Goal: Task Accomplishment & Management: Use online tool/utility

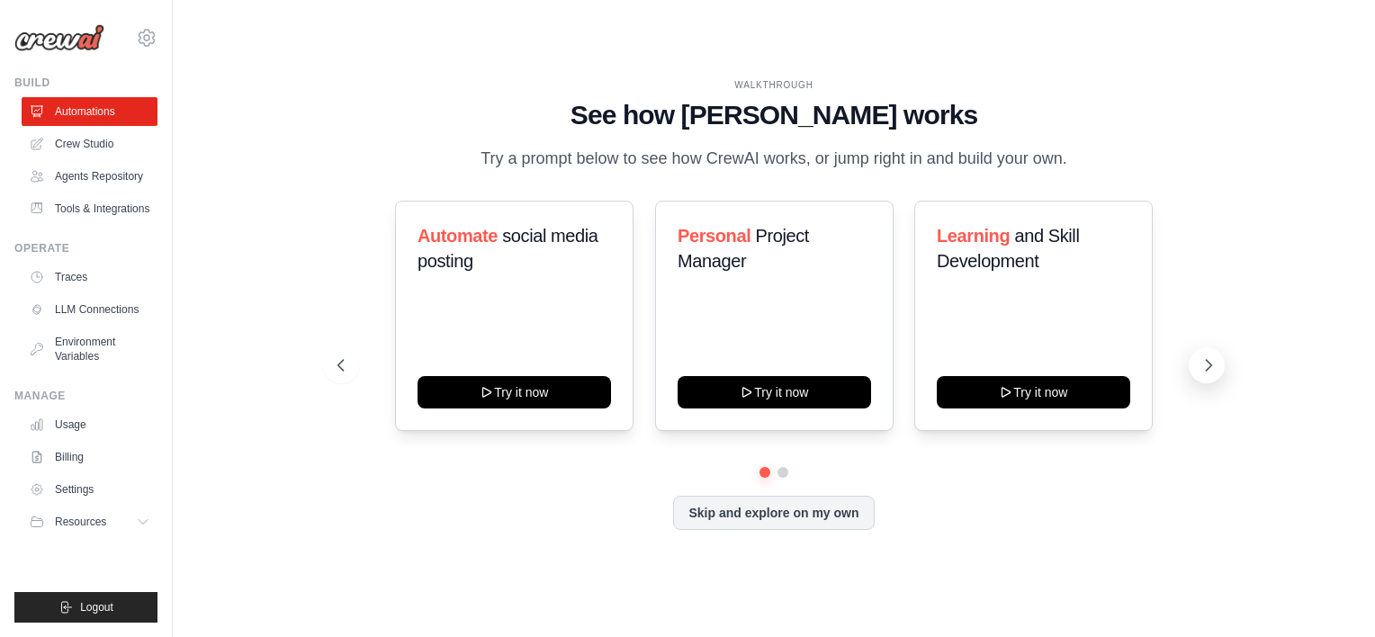
click at [1214, 374] on icon at bounding box center [1208, 365] width 18 height 18
click at [1190, 378] on button at bounding box center [1206, 365] width 36 height 36
click at [99, 198] on link "Tools & Integrations" at bounding box center [91, 208] width 136 height 29
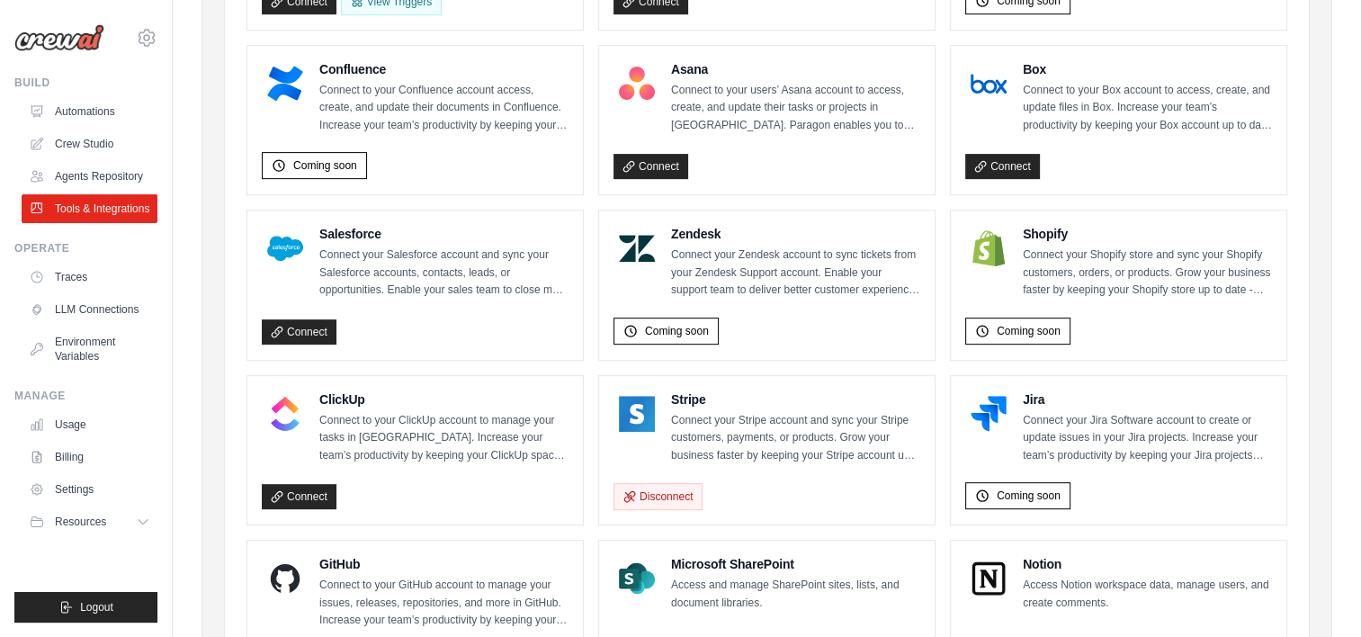
scroll to position [665, 0]
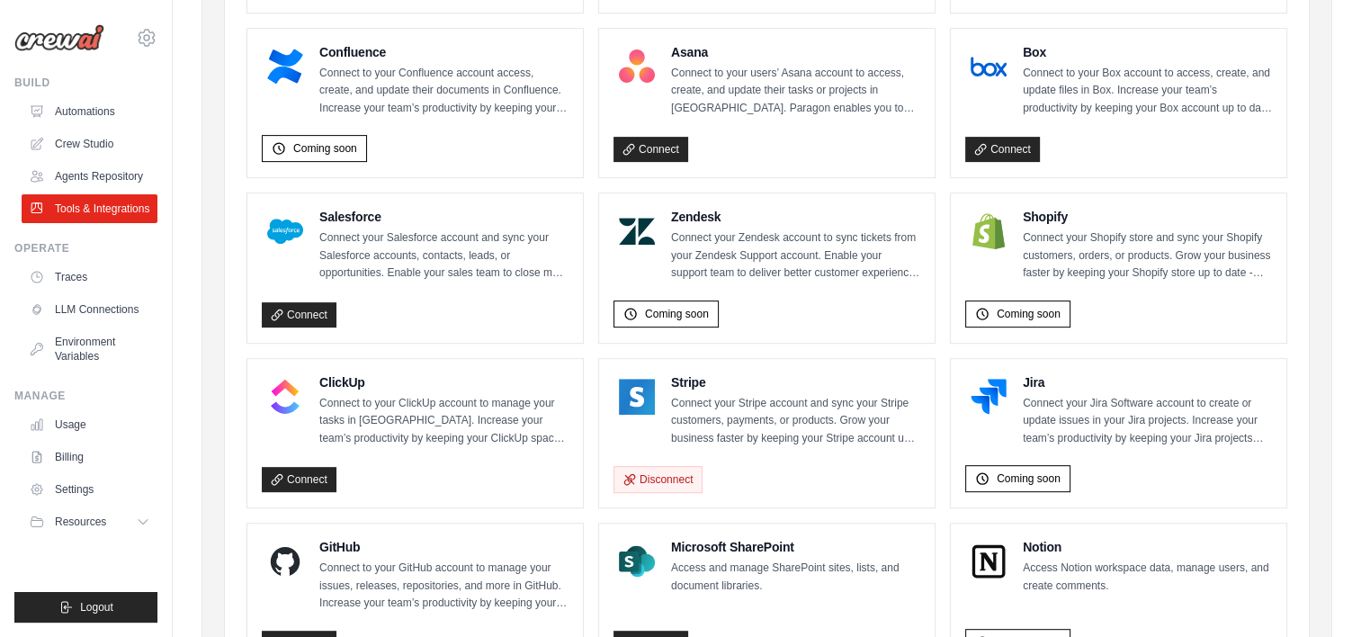
drag, startPoint x: 317, startPoint y: 405, endPoint x: 579, endPoint y: 500, distance: 279.5
click at [579, 500] on div "ClickUp Connect to your ClickUp account to manage your tasks in [GEOGRAPHIC_DAT…" at bounding box center [415, 433] width 336 height 149
drag, startPoint x: 579, startPoint y: 500, endPoint x: 462, endPoint y: 520, distance: 118.6
click at [462, 520] on ul "Gmail Send, receive, and manage Gmail messages and email settings. Coming soon …" at bounding box center [766, 276] width 1041 height 1412
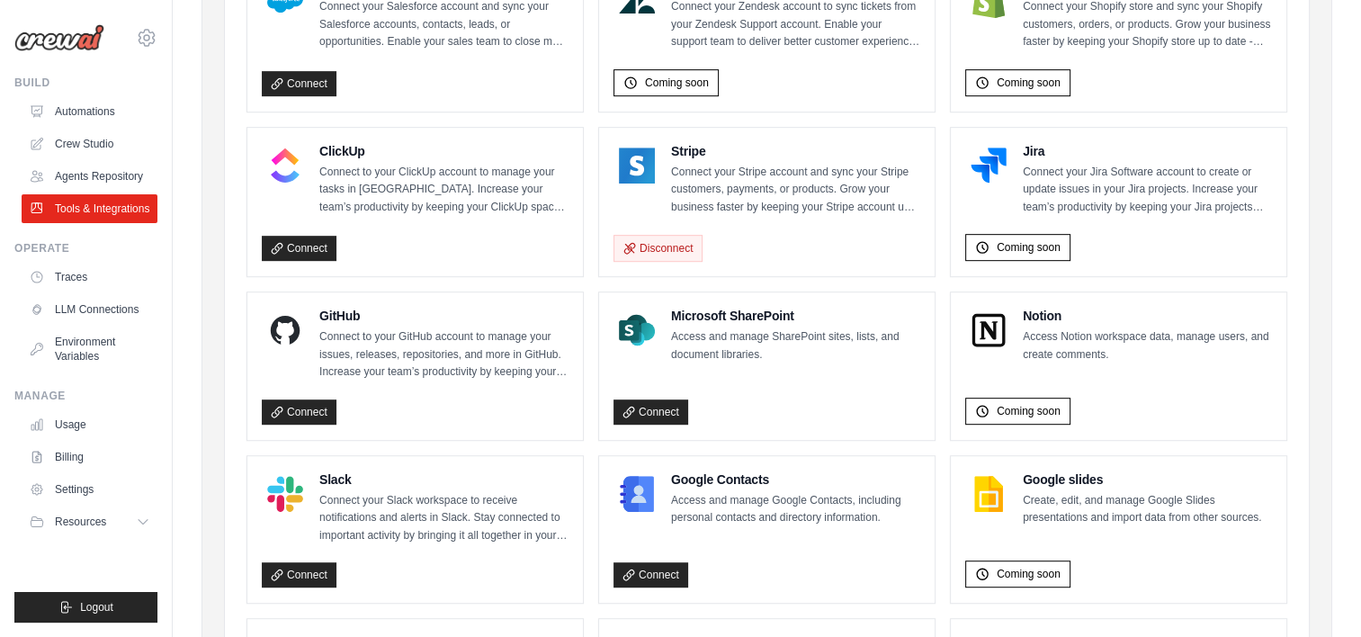
scroll to position [896, 0]
click at [297, 425] on link "Connect" at bounding box center [299, 411] width 75 height 25
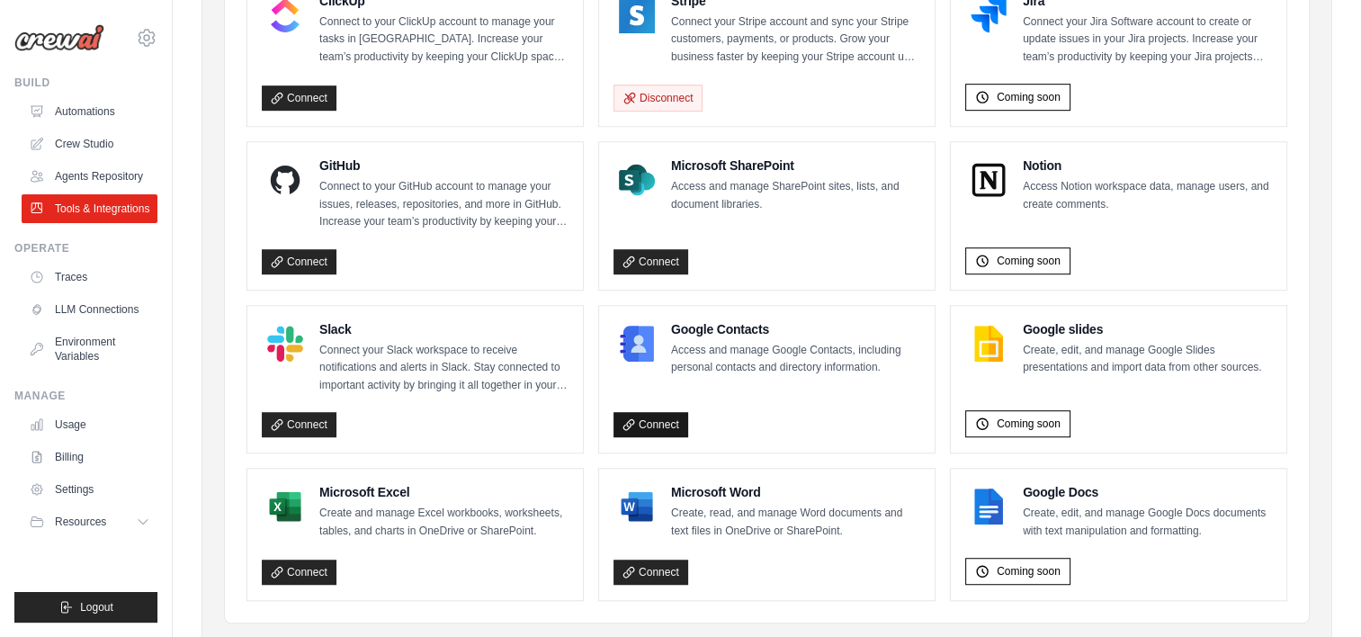
scroll to position [1125, 0]
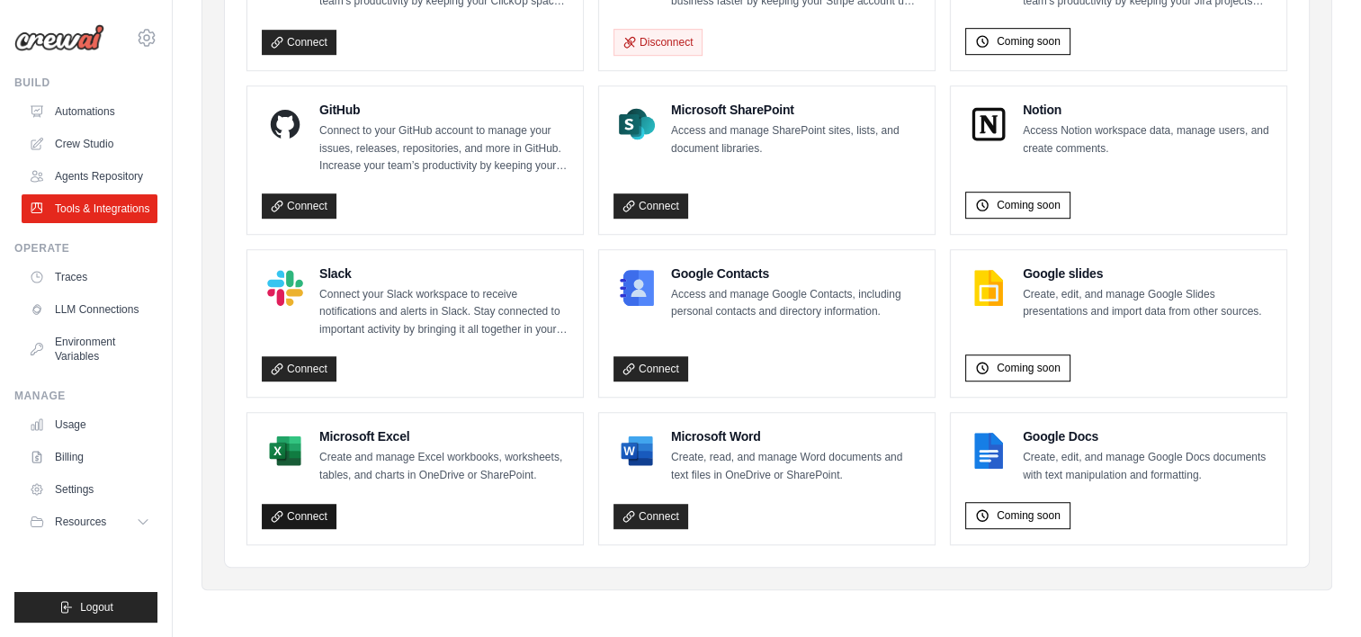
click at [312, 526] on link "Connect" at bounding box center [299, 516] width 75 height 25
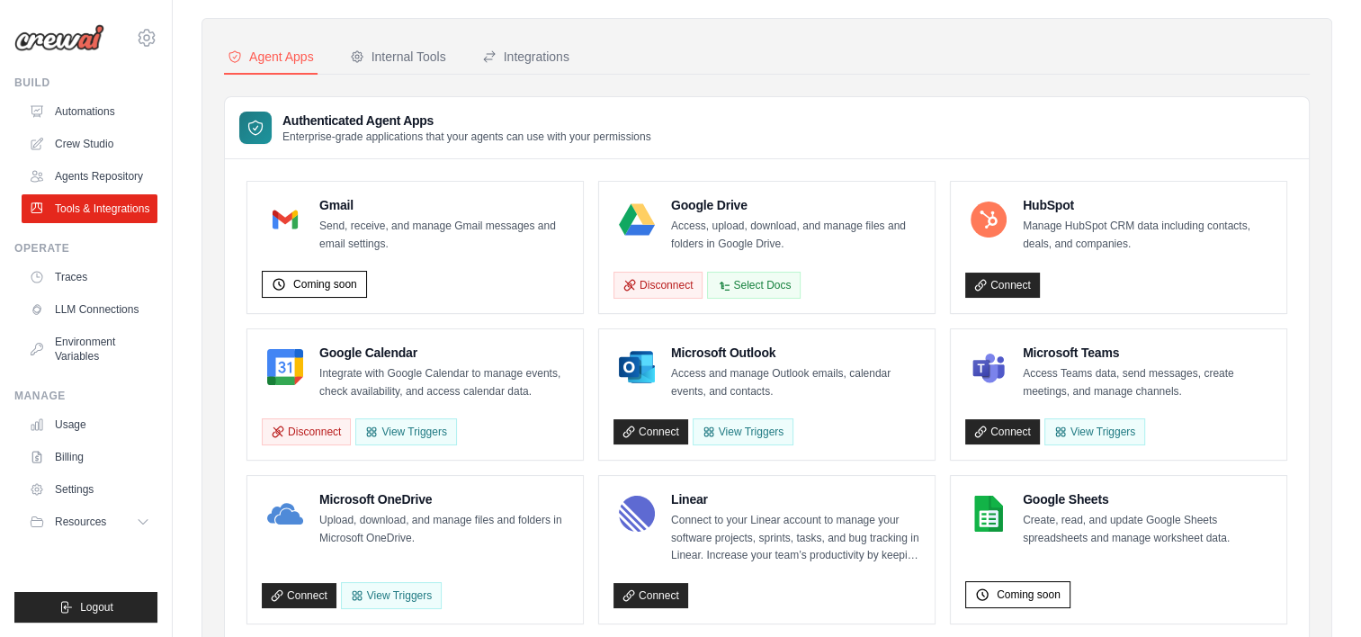
scroll to position [0, 0]
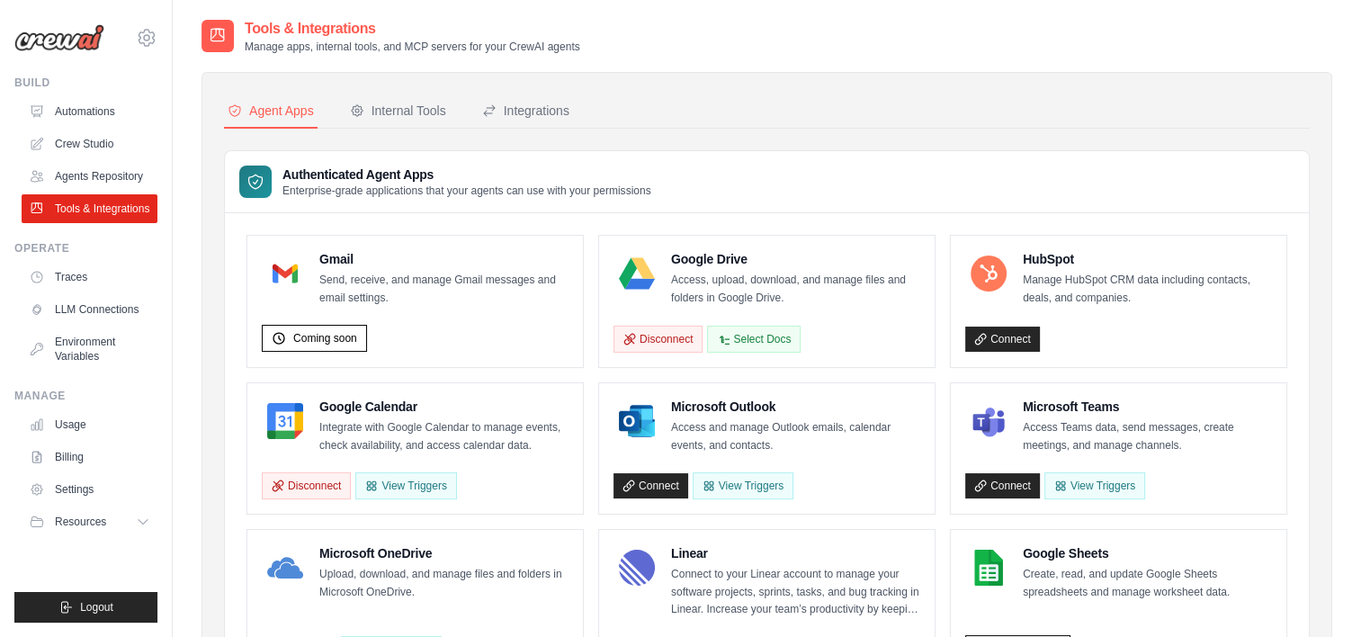
click at [551, 103] on div "Integrations" at bounding box center [525, 111] width 87 height 18
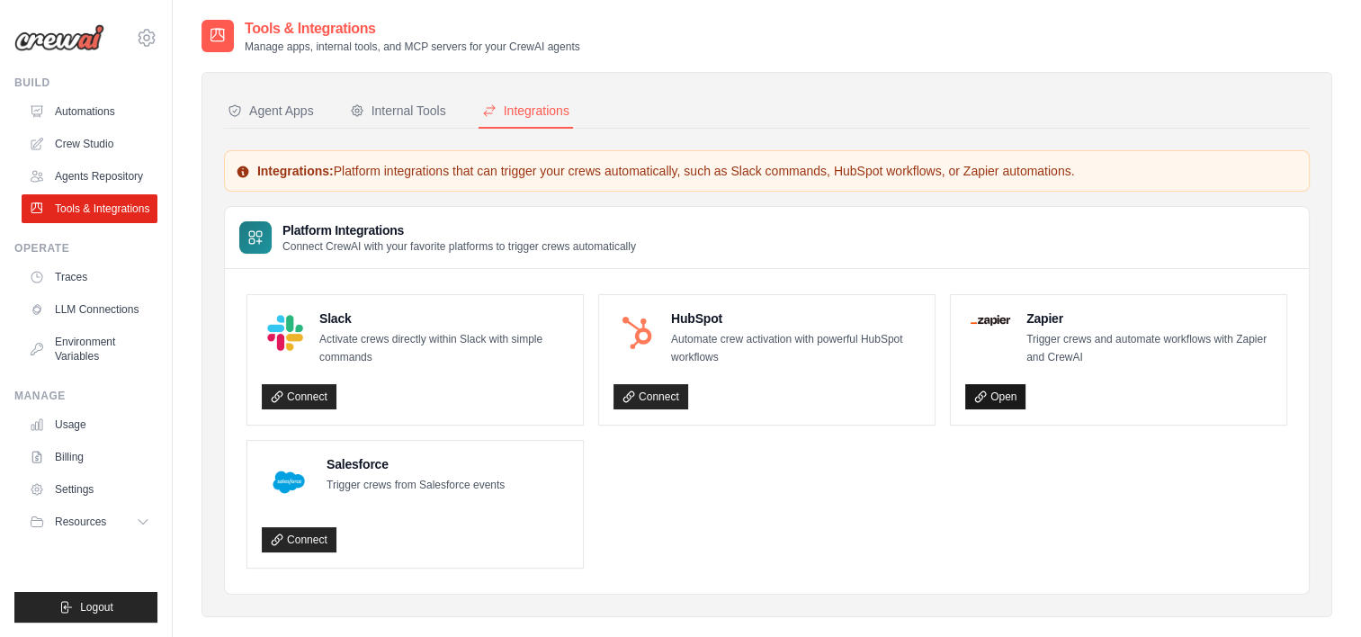
click at [993, 404] on link "Open" at bounding box center [995, 396] width 60 height 25
click at [152, 320] on link "LLM Connections" at bounding box center [91, 309] width 136 height 29
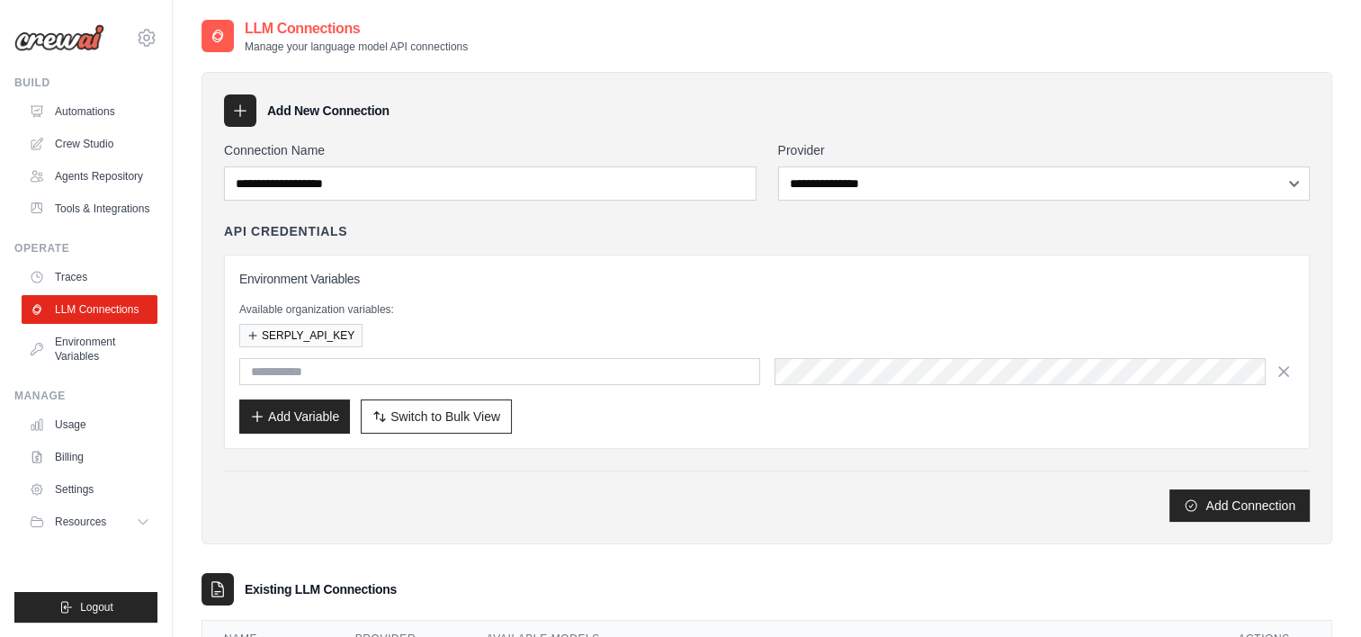
scroll to position [112, 0]
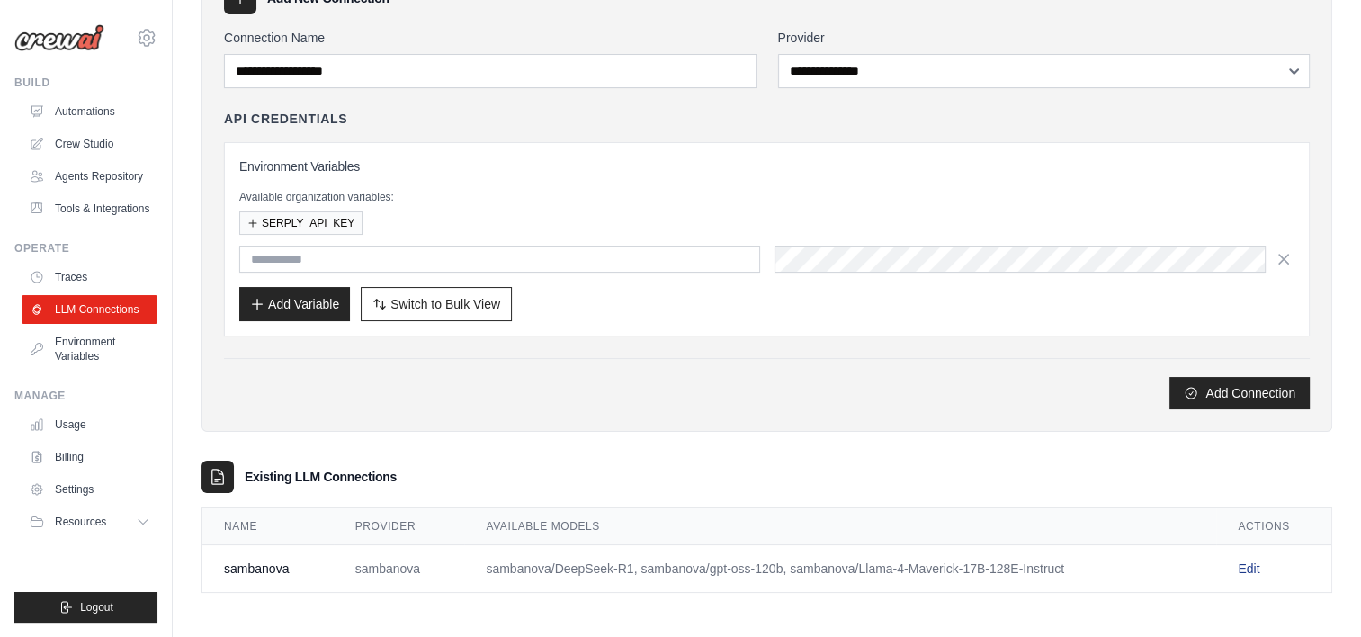
click at [1251, 564] on link "Edit" at bounding box center [1249, 568] width 22 height 14
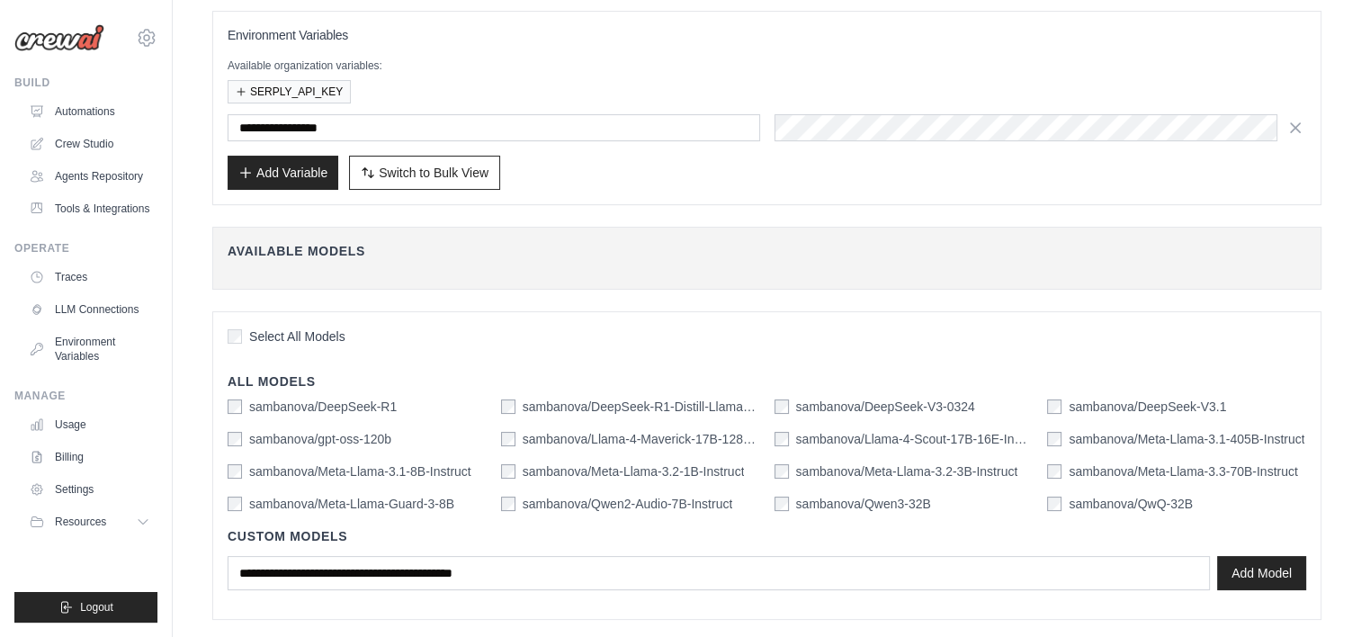
scroll to position [202, 0]
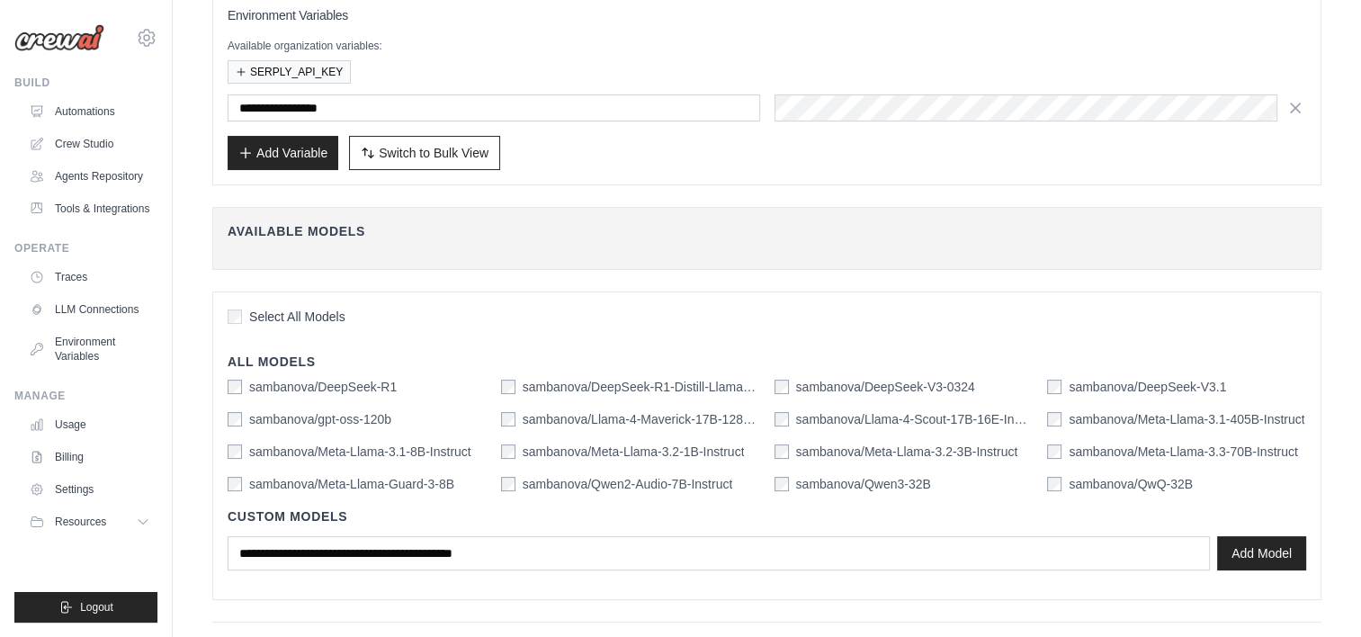
click at [517, 393] on div "sambanova/DeepSeek-R1 sambanova/DeepSeek-R1-Distill-Llama-70B sambanova/DeepSee…" at bounding box center [767, 435] width 1079 height 115
click at [515, 389] on div "sambanova/DeepSeek-R1-Distill-Llama-70B" at bounding box center [630, 387] width 259 height 18
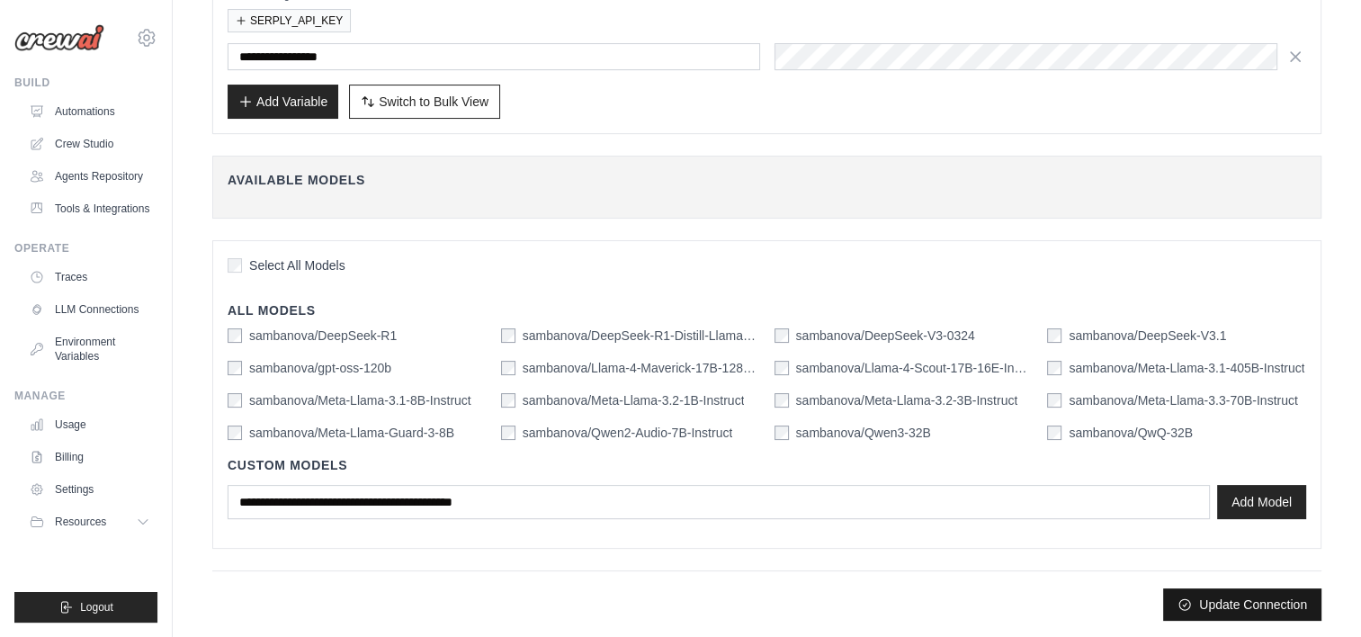
click at [1209, 594] on button "Update Connection" at bounding box center [1242, 604] width 158 height 32
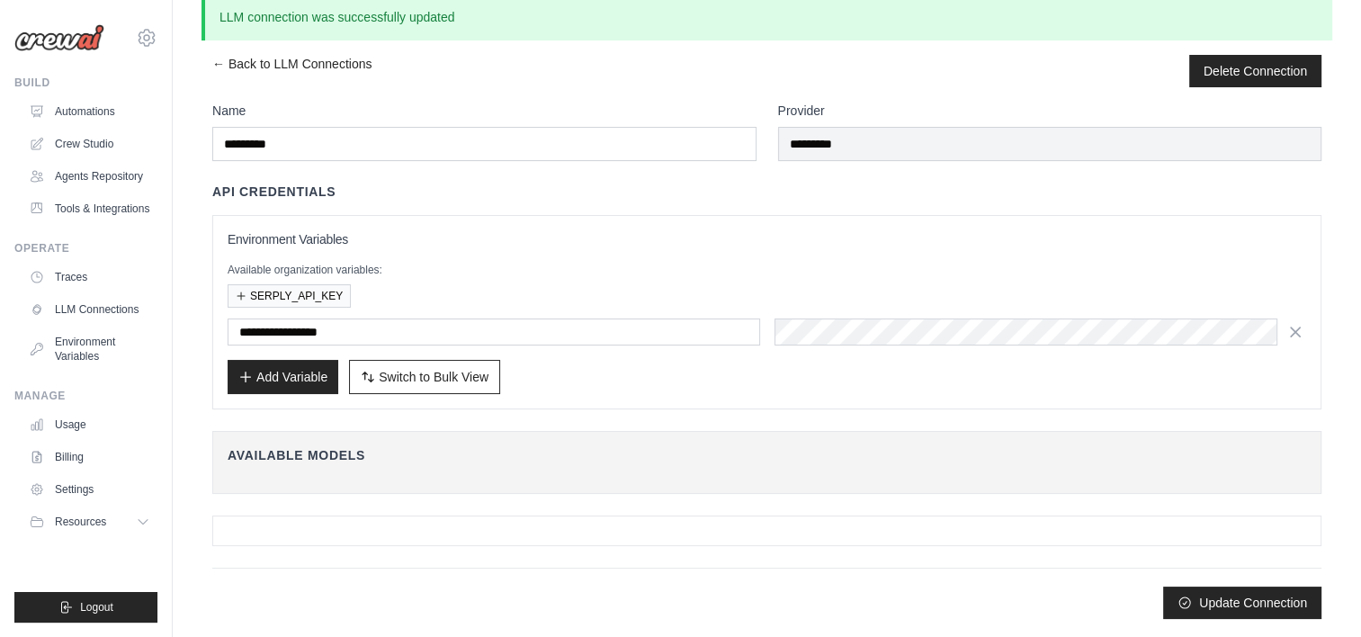
scroll to position [0, 0]
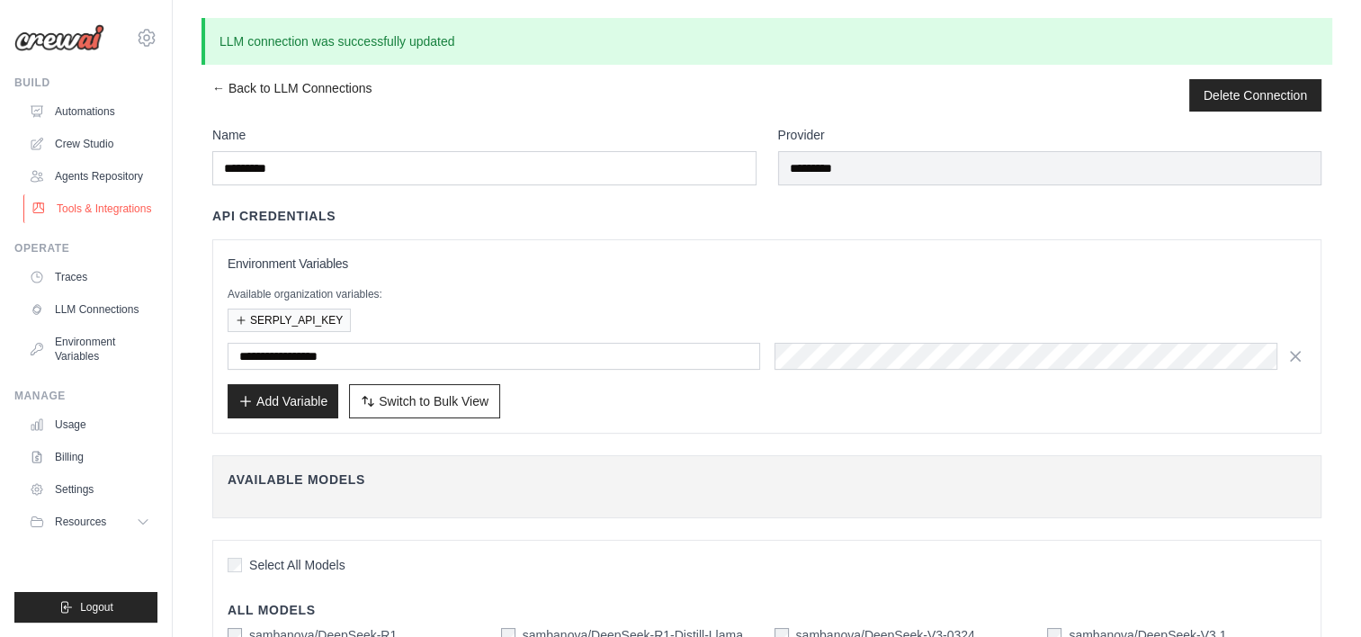
click at [112, 223] on link "Tools & Integrations" at bounding box center [91, 208] width 136 height 29
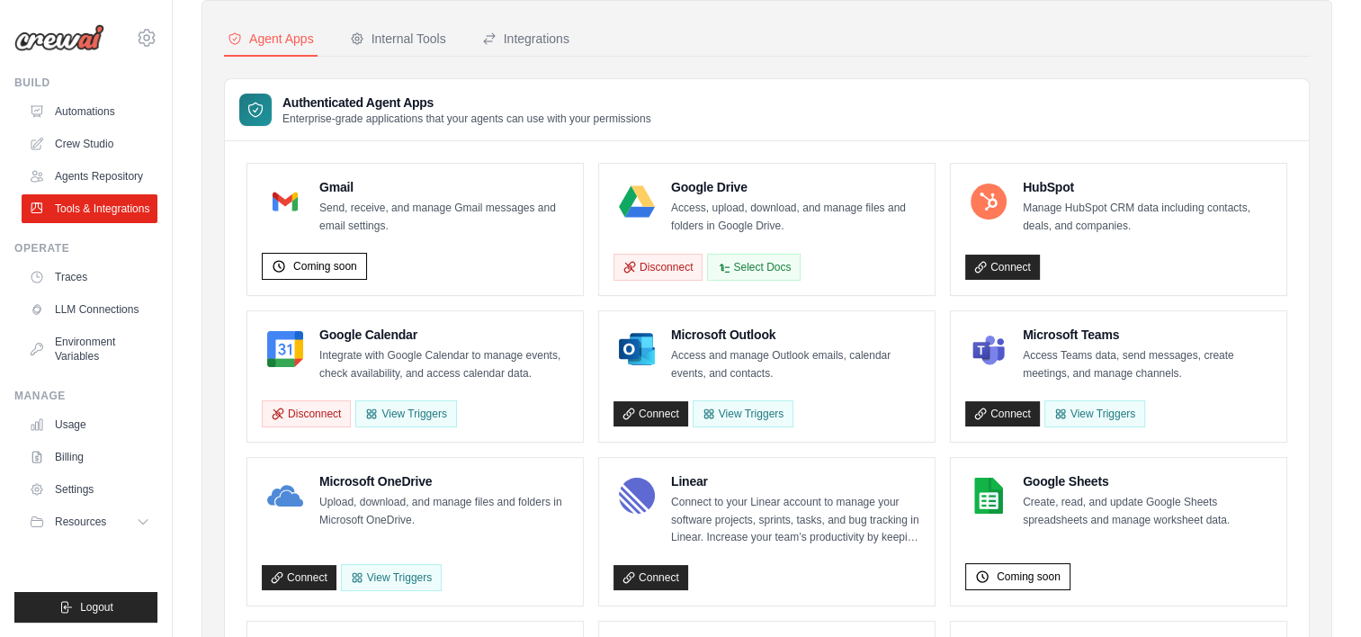
scroll to position [70, 0]
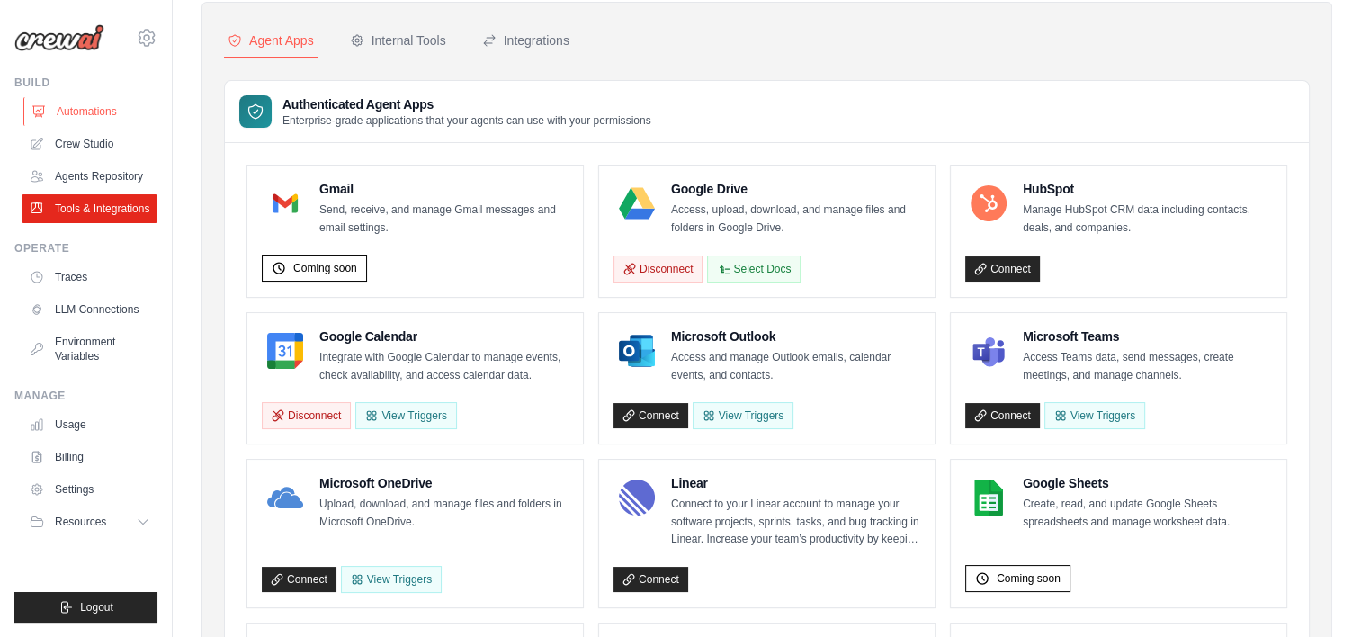
click at [106, 107] on link "Automations" at bounding box center [91, 111] width 136 height 29
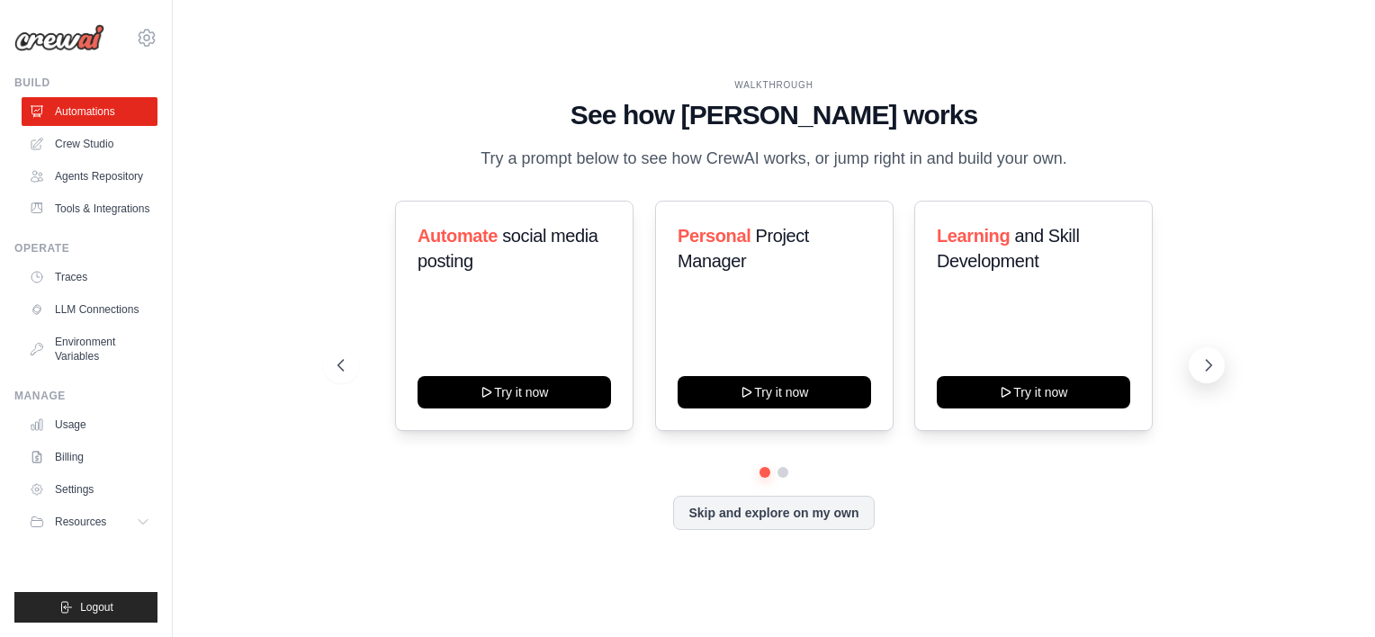
click at [1215, 374] on icon at bounding box center [1208, 365] width 18 height 18
click at [802, 517] on button "Skip and explore on my own" at bounding box center [773, 511] width 201 height 34
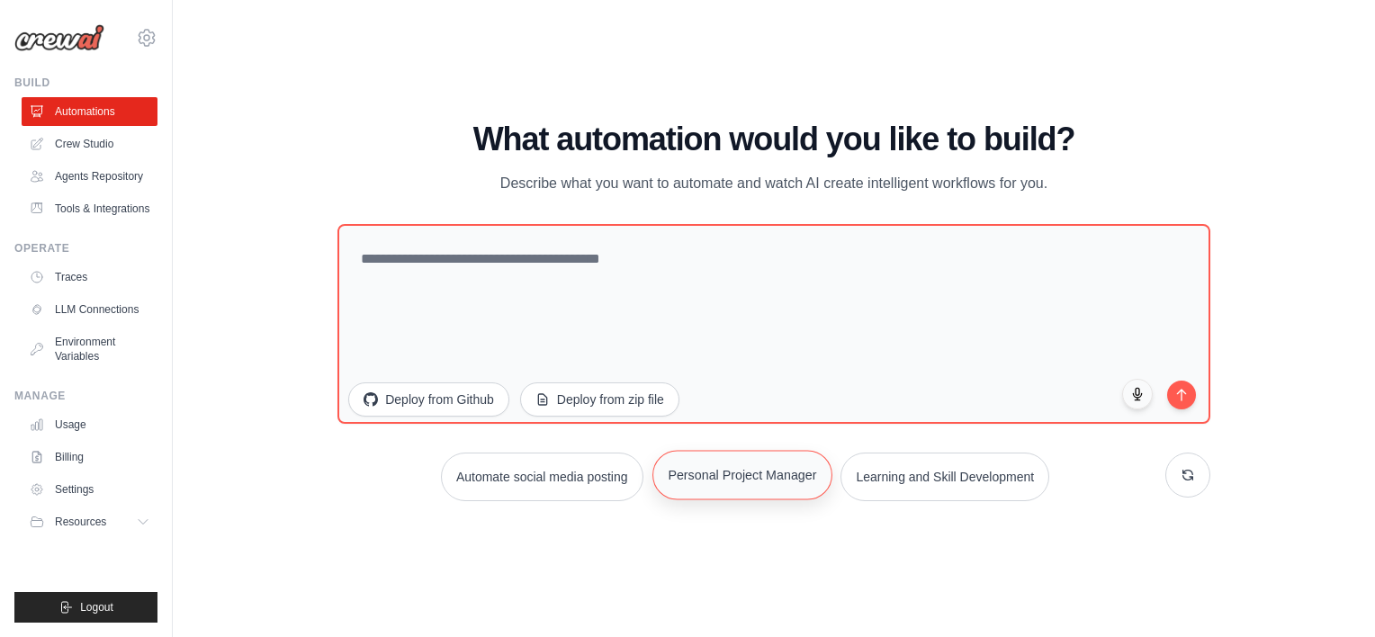
click at [705, 476] on button "Personal Project Manager" at bounding box center [742, 474] width 180 height 49
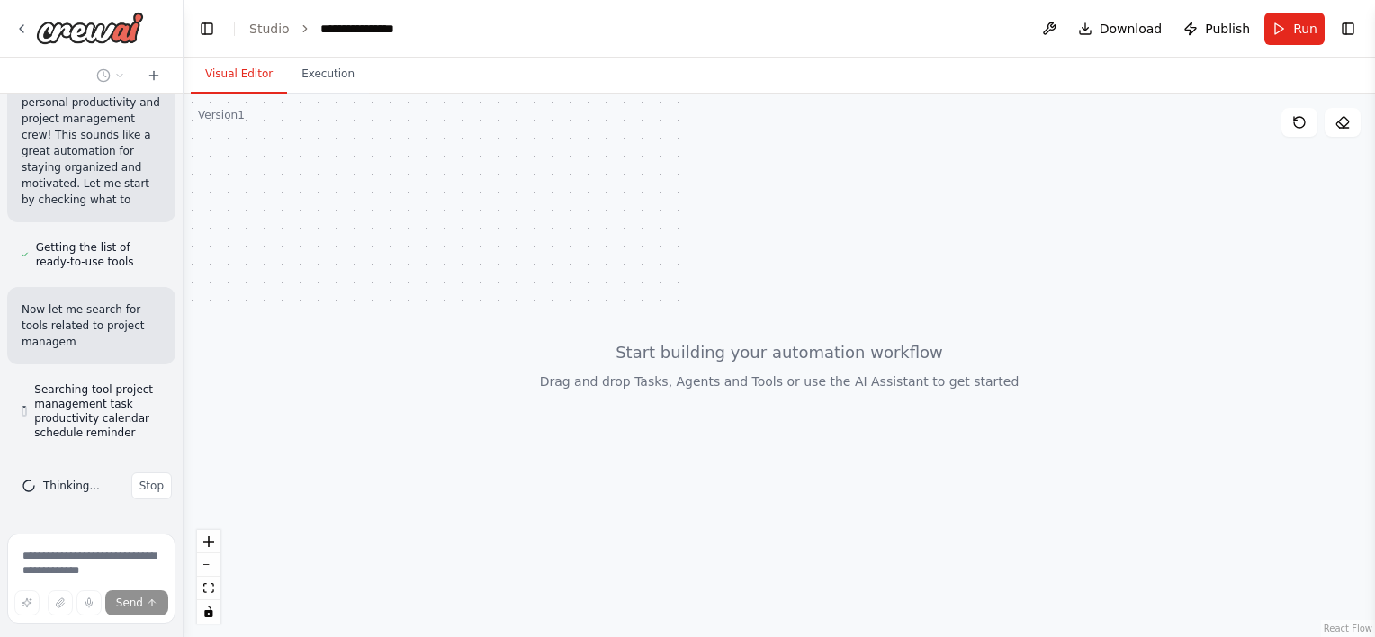
drag, startPoint x: 180, startPoint y: 41, endPoint x: 356, endPoint y: 42, distance: 176.3
click at [356, 42] on div "**********" at bounding box center [687, 318] width 1375 height 637
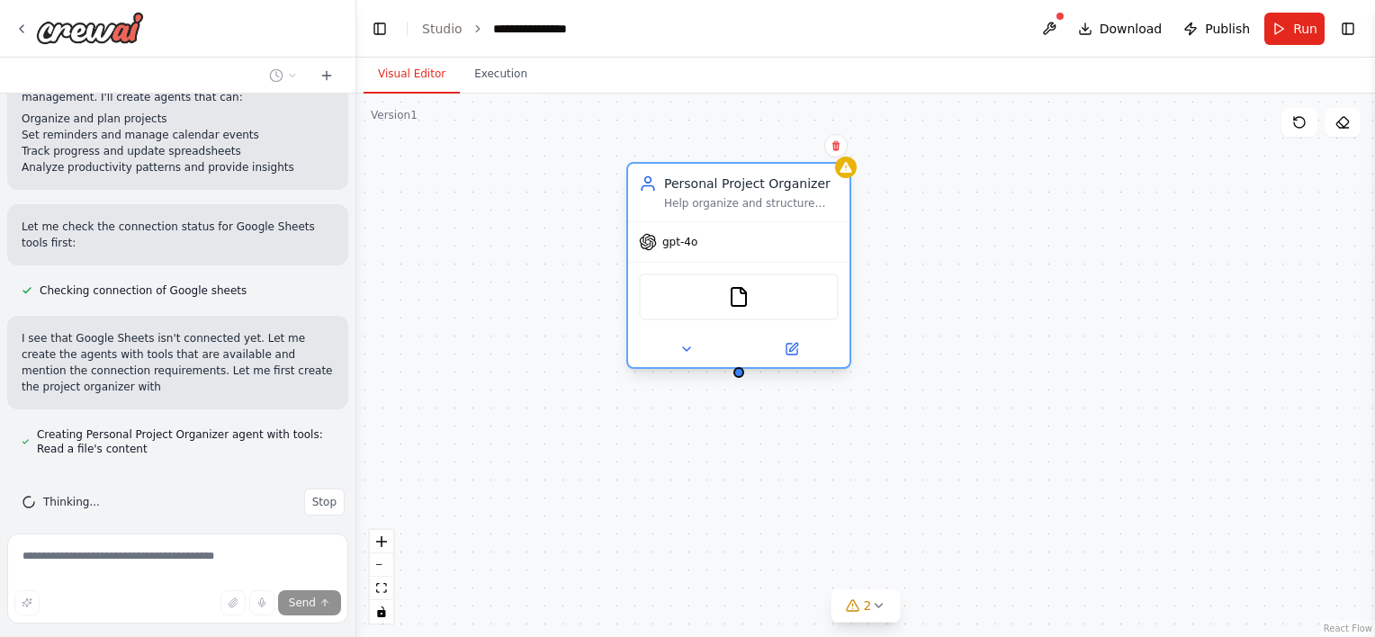
scroll to position [706, 0]
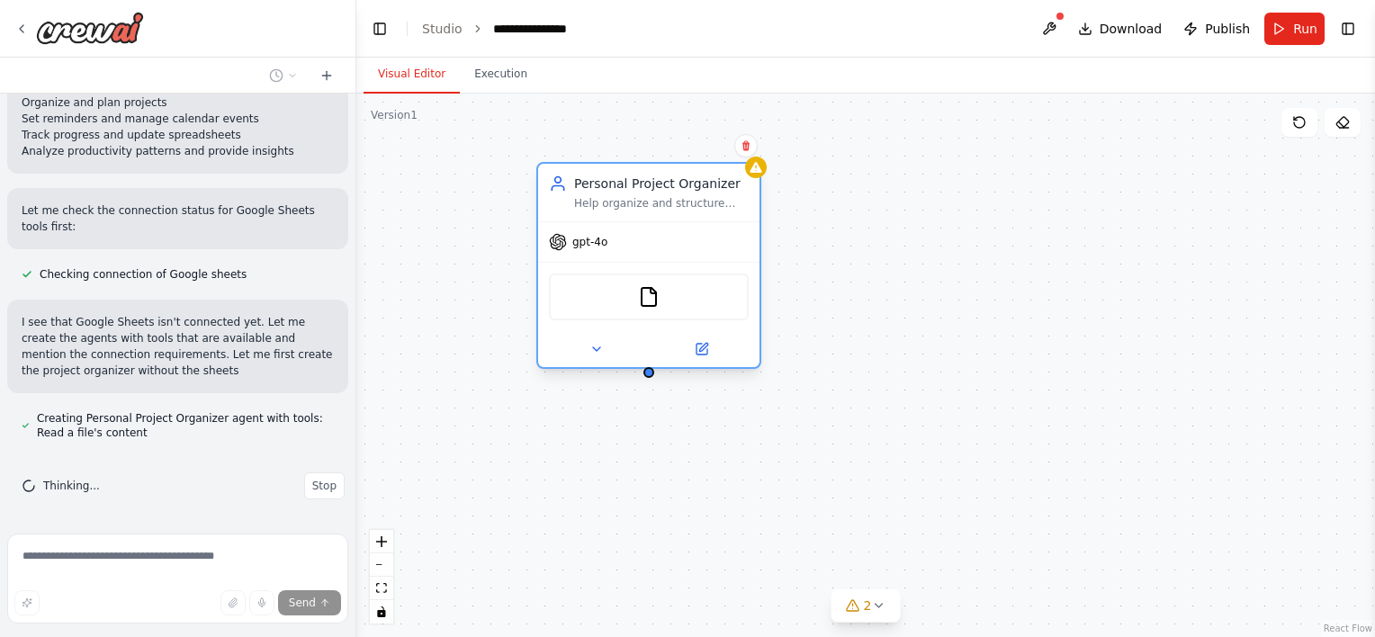
drag, startPoint x: 794, startPoint y: 196, endPoint x: 605, endPoint y: 164, distance: 192.6
click at [605, 164] on div "Personal Project Organizer Help organize and structure personal projects by bre…" at bounding box center [648, 193] width 221 height 58
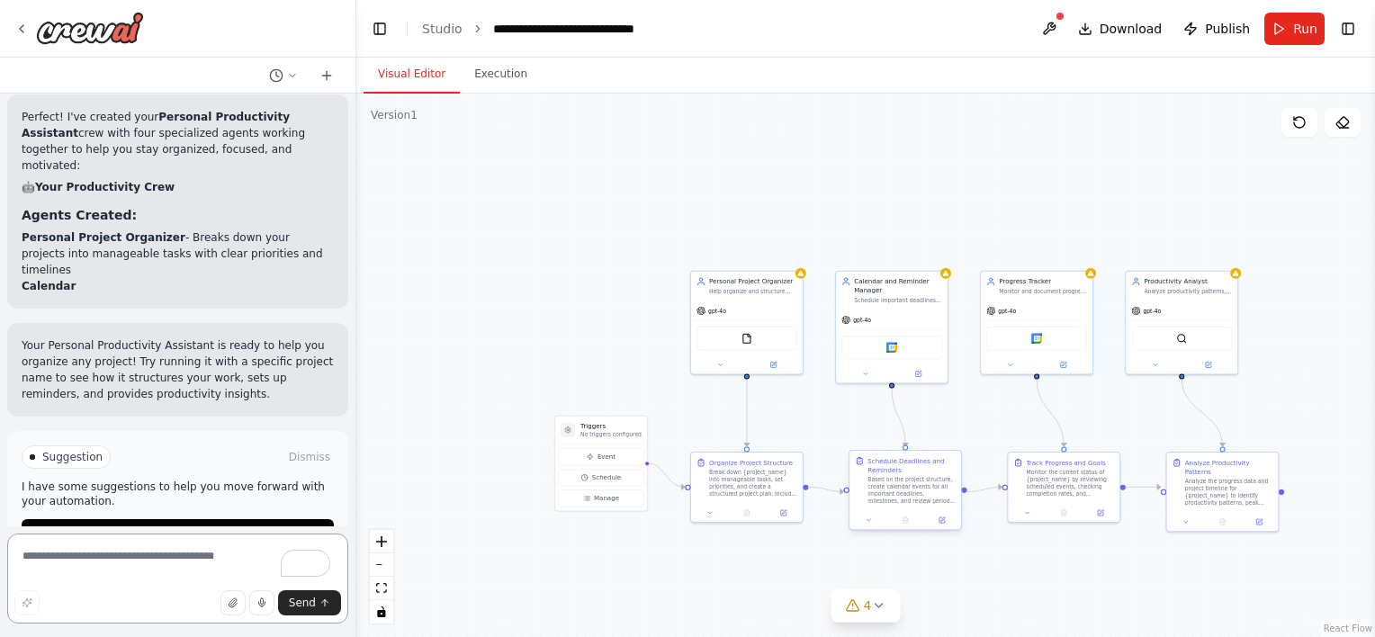
scroll to position [1759, 0]
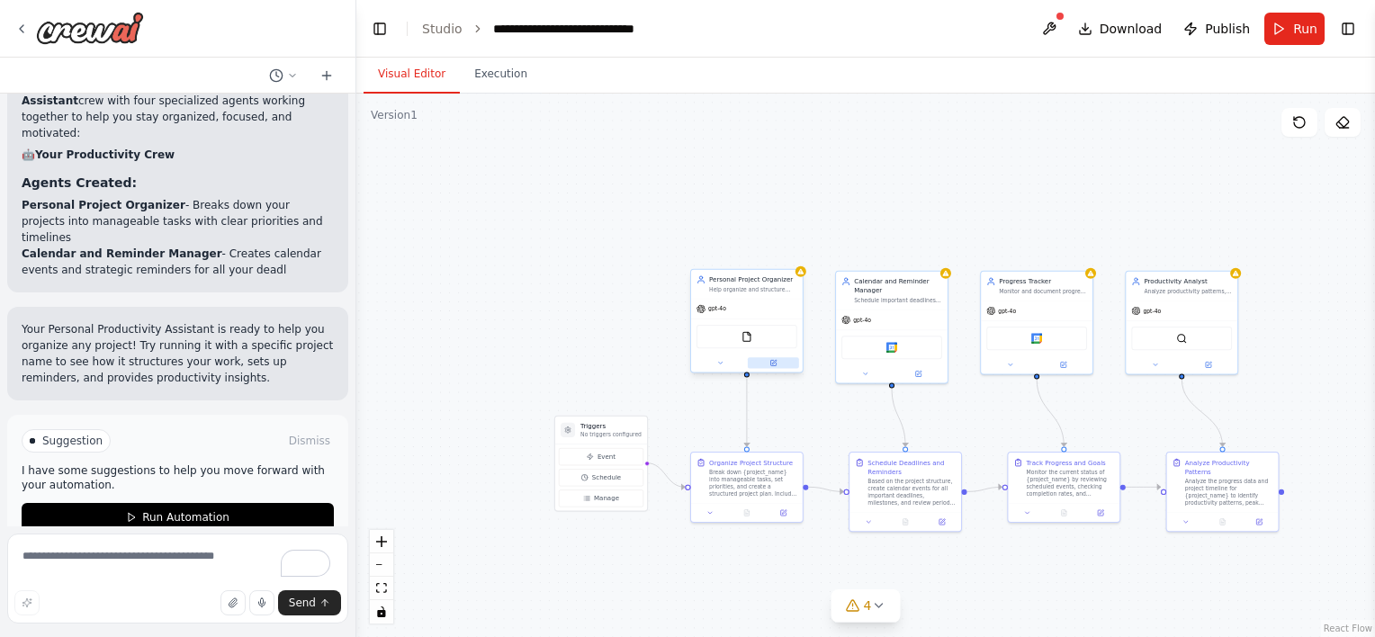
click at [772, 364] on icon at bounding box center [772, 362] width 5 height 5
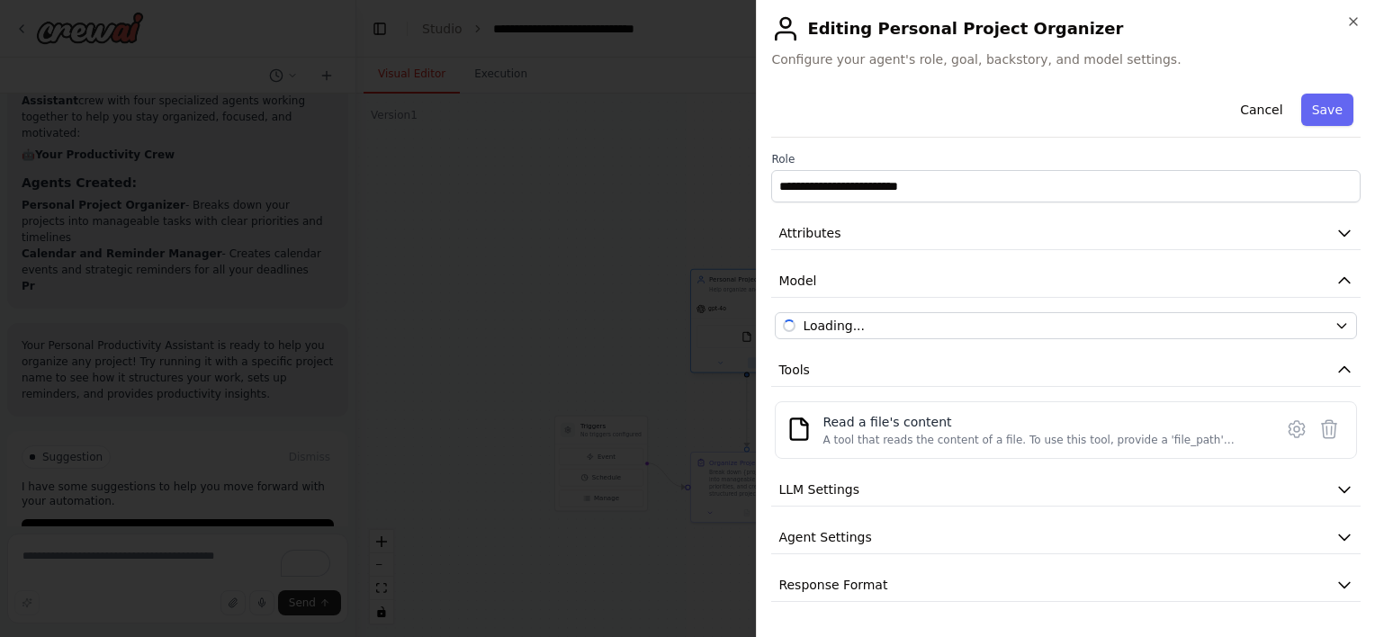
scroll to position [1791, 0]
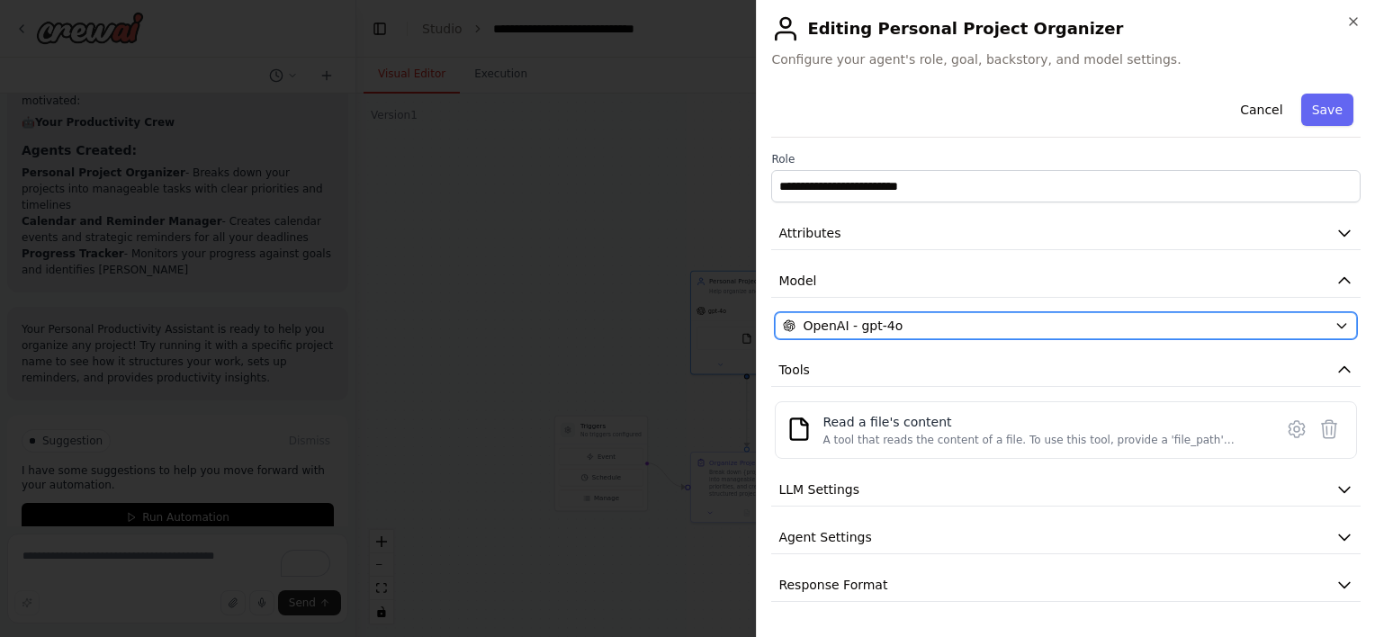
click at [860, 327] on span "OpenAI - gpt-4o" at bounding box center [852, 326] width 100 height 18
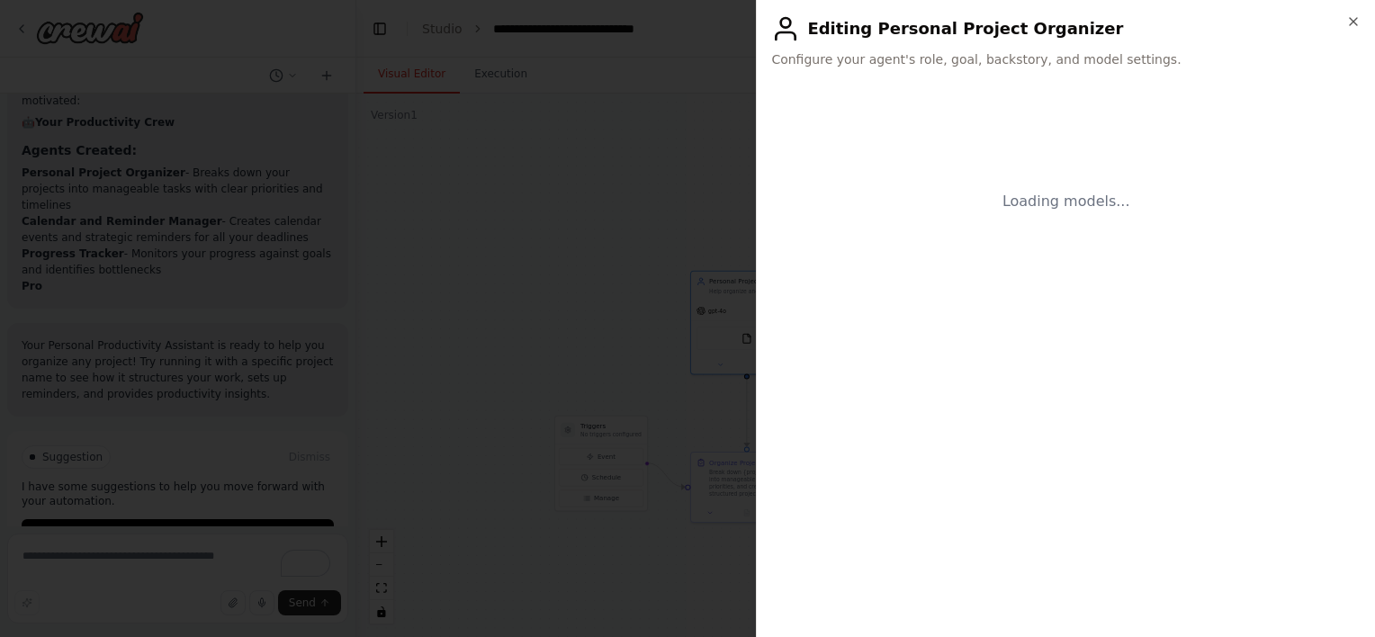
scroll to position [1823, 0]
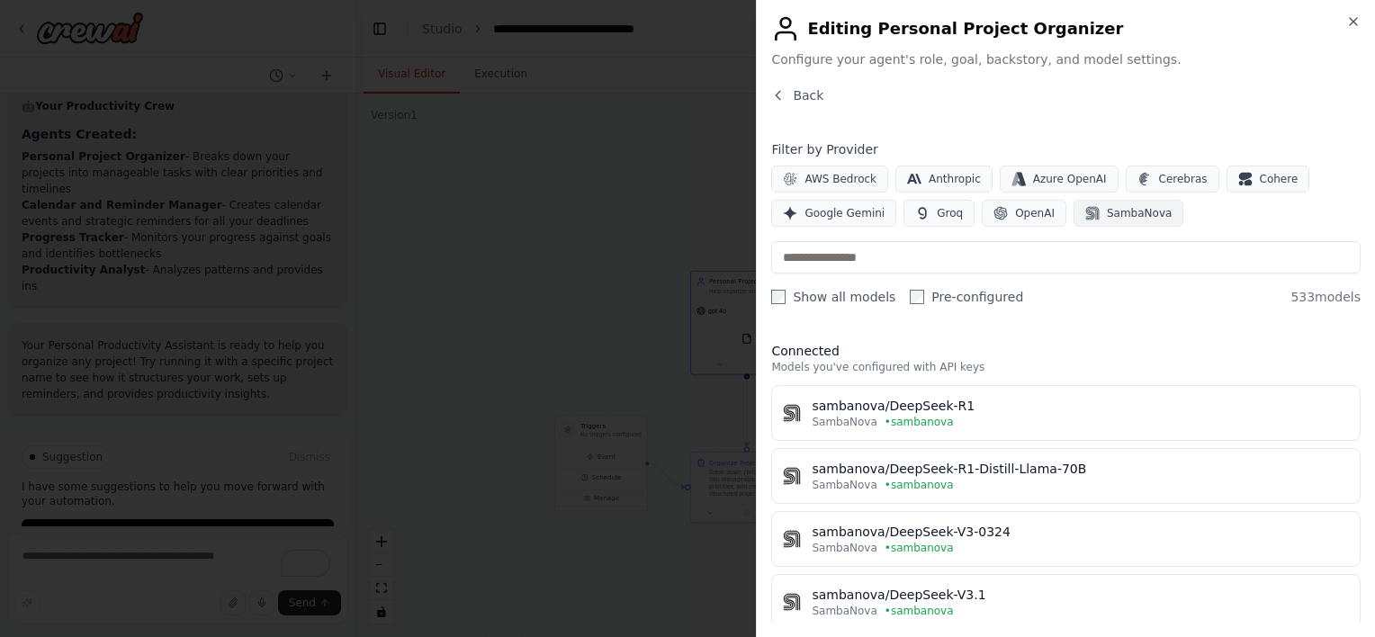
click at [1087, 206] on button "SambaNova" at bounding box center [1128, 213] width 110 height 27
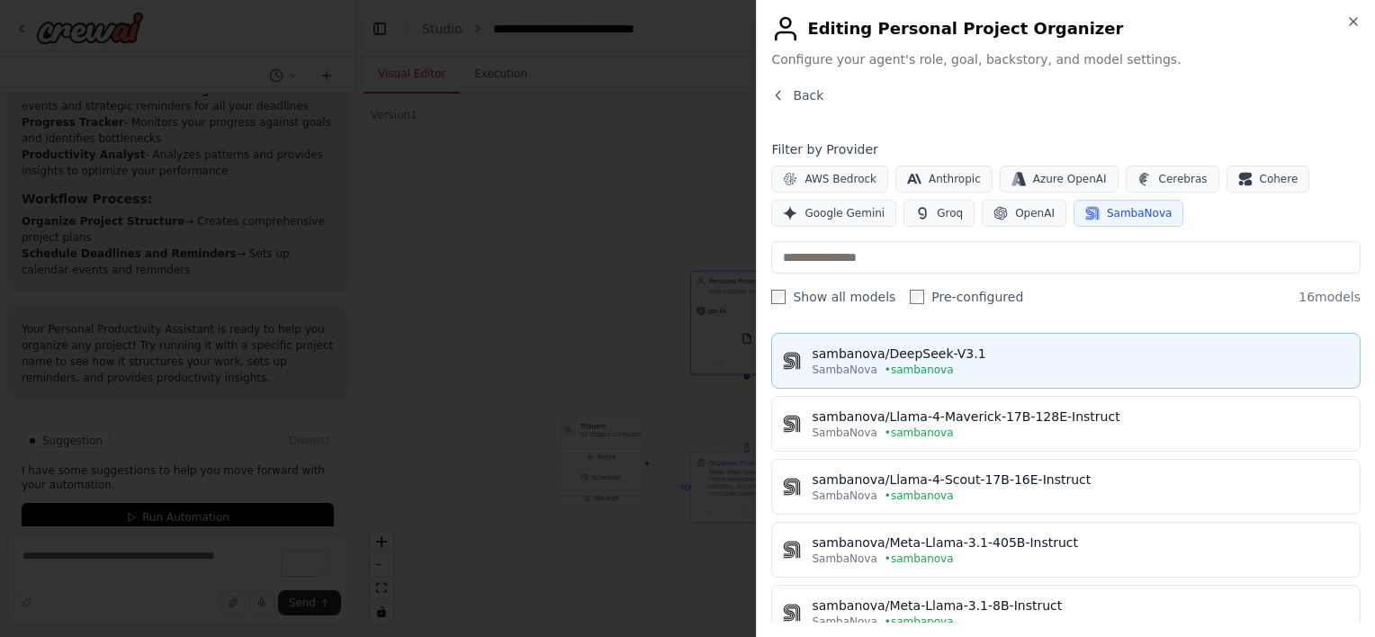
scroll to position [247, 0]
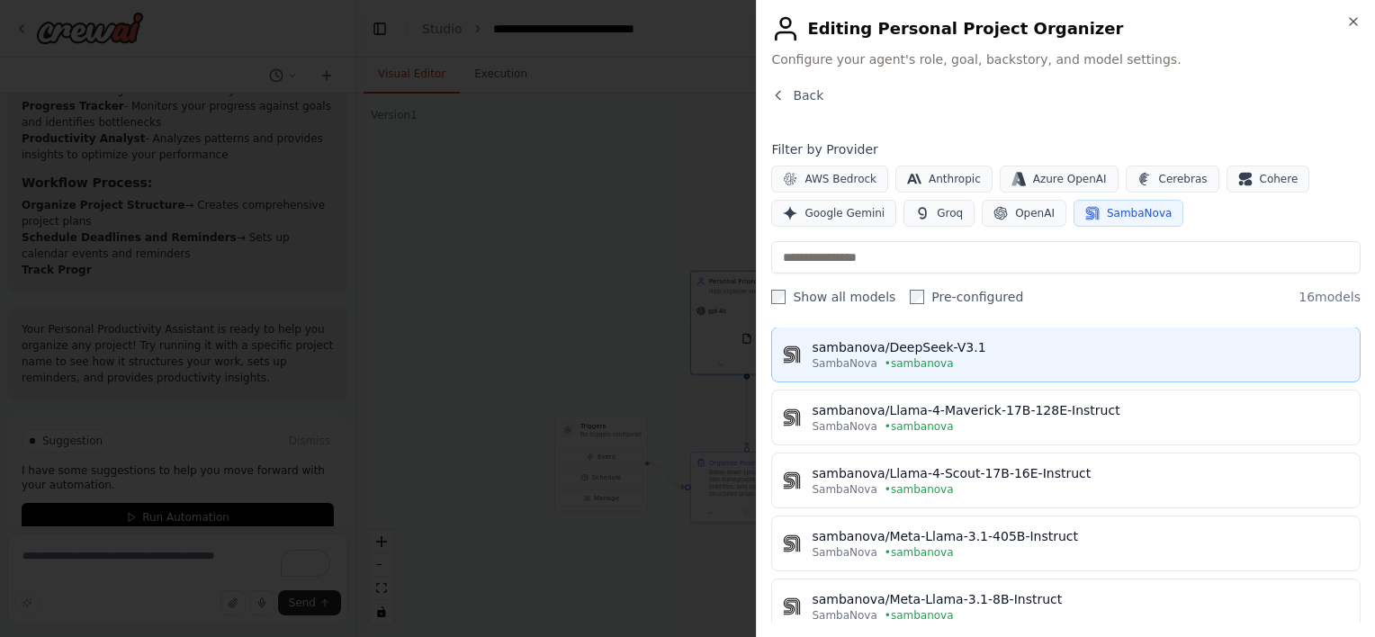
click at [884, 419] on span "• sambanova" at bounding box center [918, 426] width 69 height 14
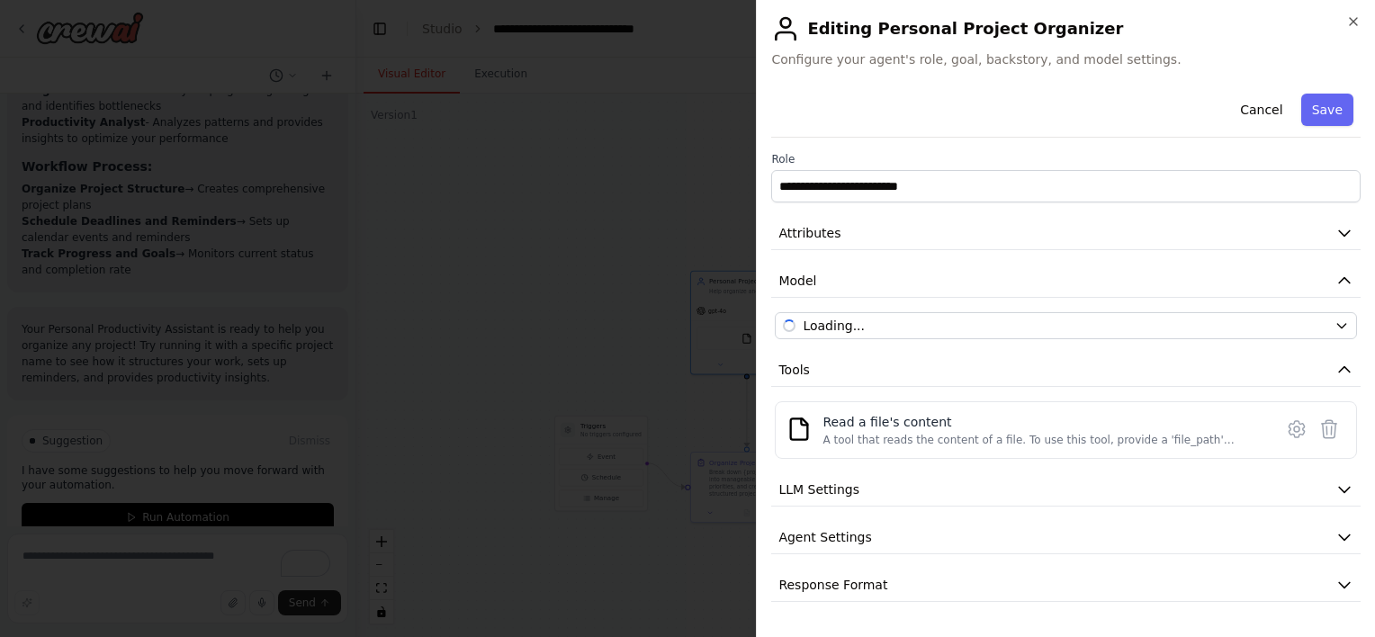
scroll to position [1987, 0]
click at [1331, 100] on button "Save" at bounding box center [1327, 110] width 52 height 32
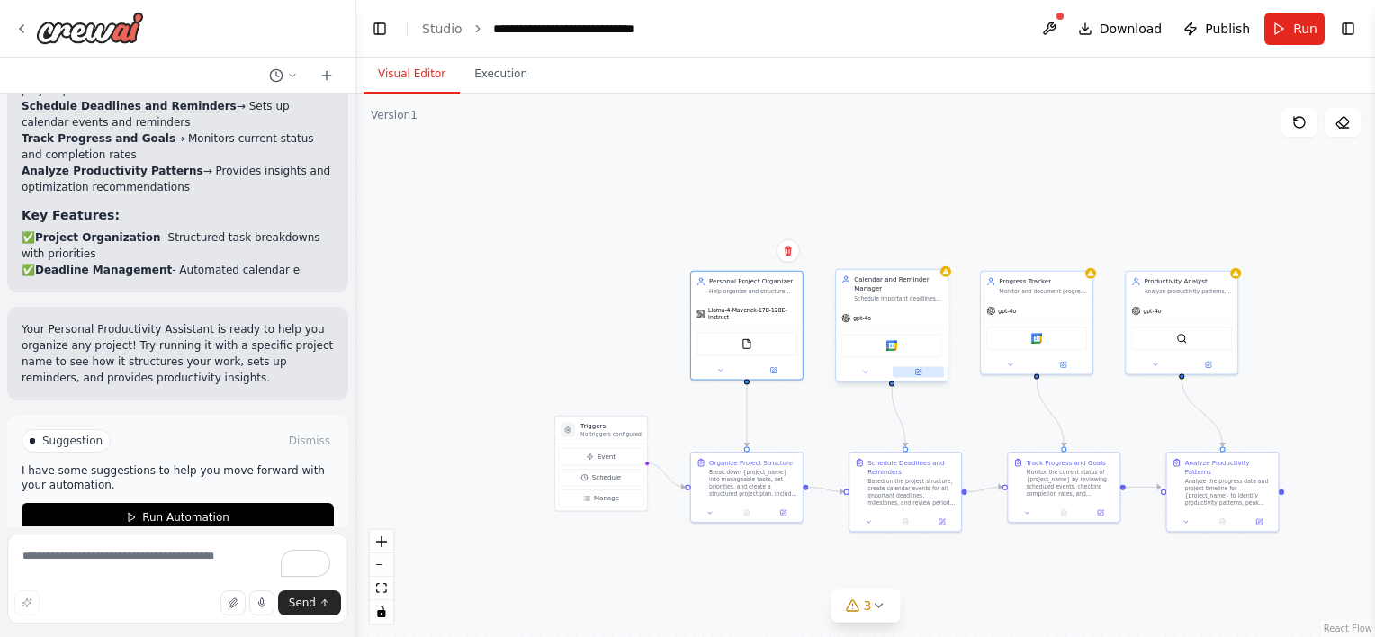
click at [914, 370] on icon at bounding box center [917, 371] width 7 height 7
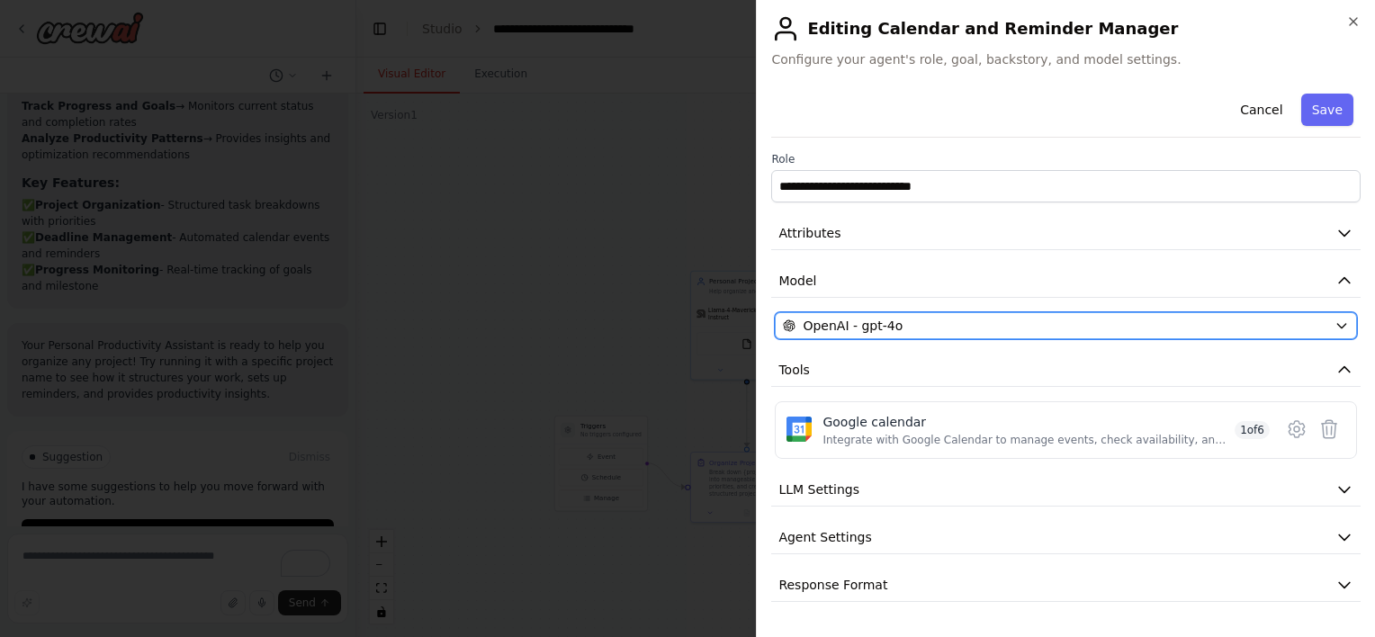
scroll to position [2151, 0]
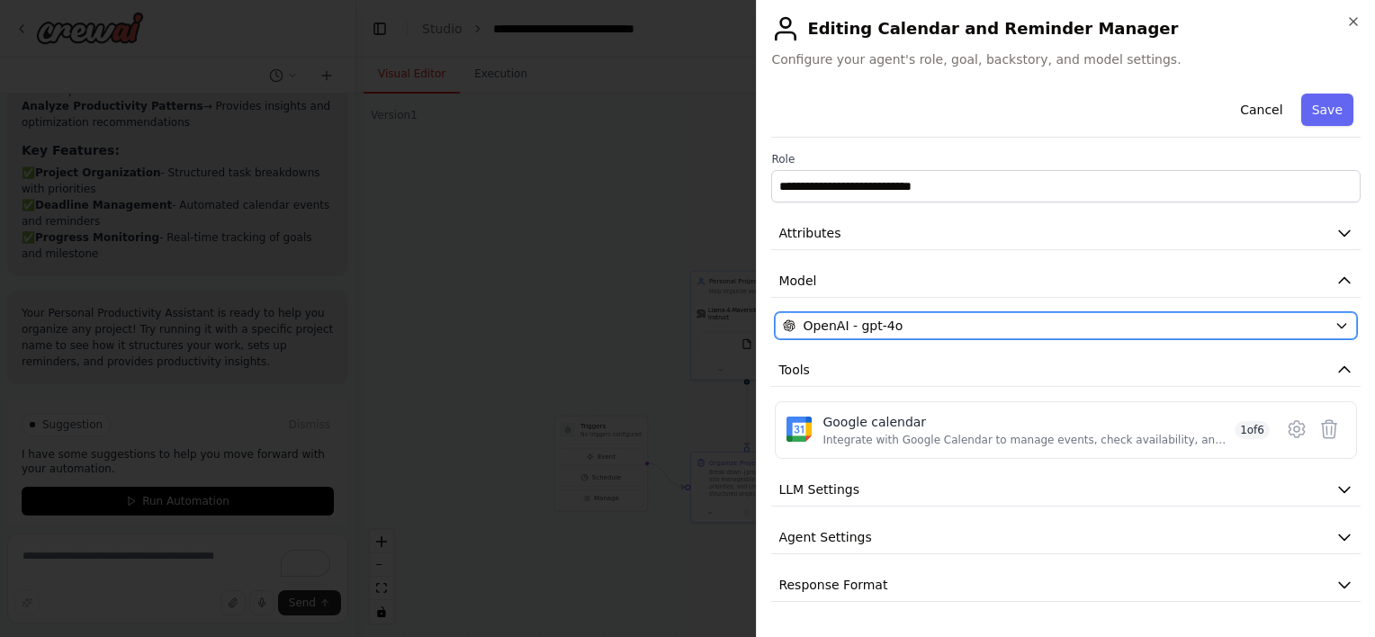
click at [961, 324] on div "OpenAI - gpt-4o" at bounding box center [1055, 326] width 544 height 18
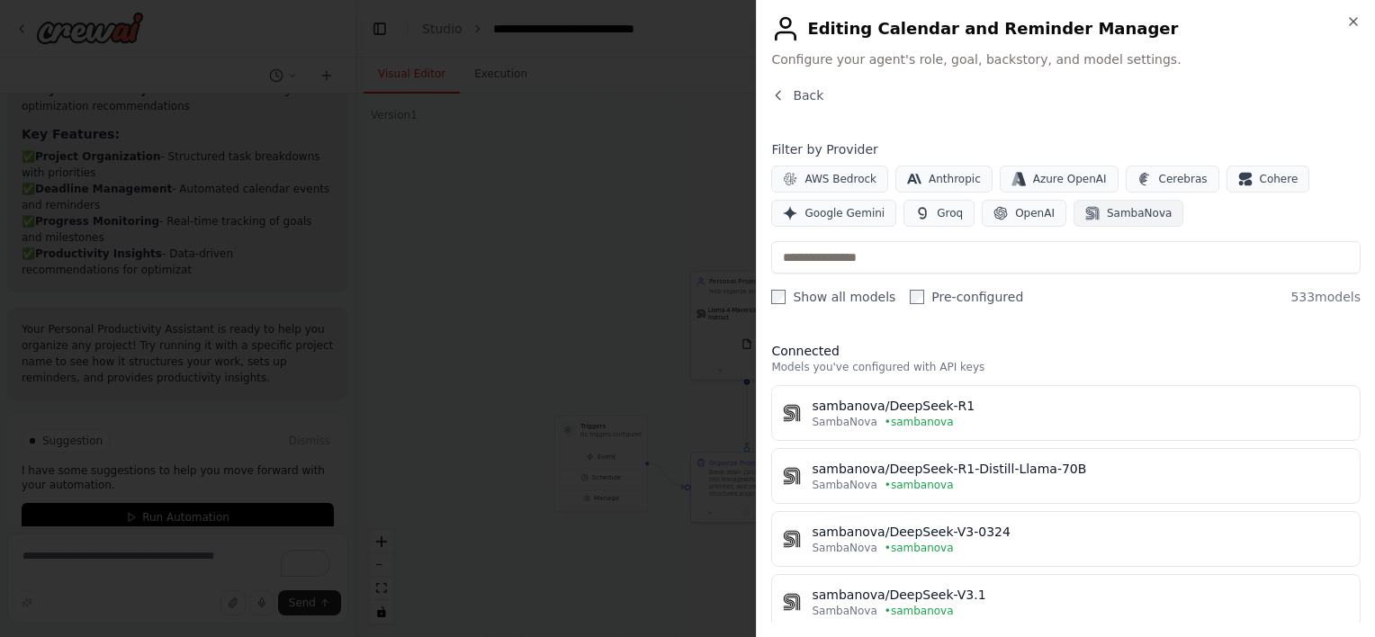
click at [1116, 211] on span "SambaNova" at bounding box center [1139, 213] width 65 height 14
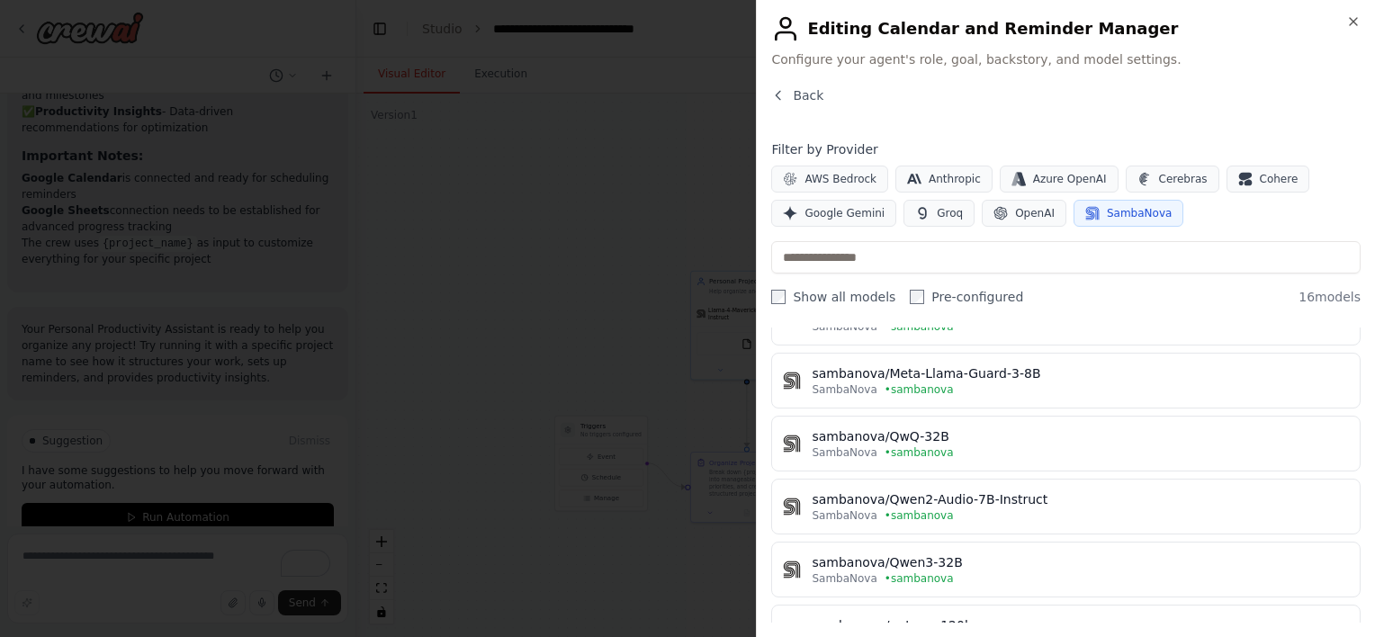
scroll to position [770, 0]
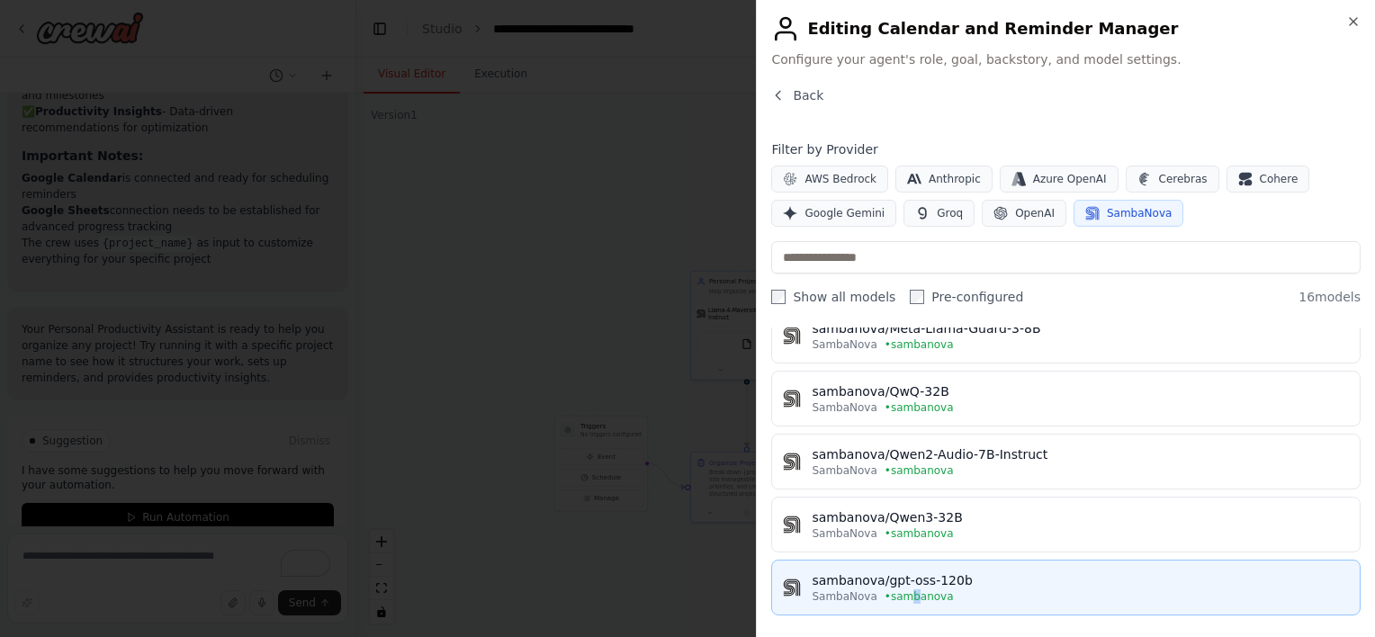
drag, startPoint x: 903, startPoint y: 623, endPoint x: 907, endPoint y: 596, distance: 27.2
click at [907, 596] on div "Close Editing Calendar and Reminder Manager Configure your agent's role, goal, …" at bounding box center [1065, 318] width 619 height 637
click at [907, 596] on span "• sambanova" at bounding box center [918, 596] width 69 height 14
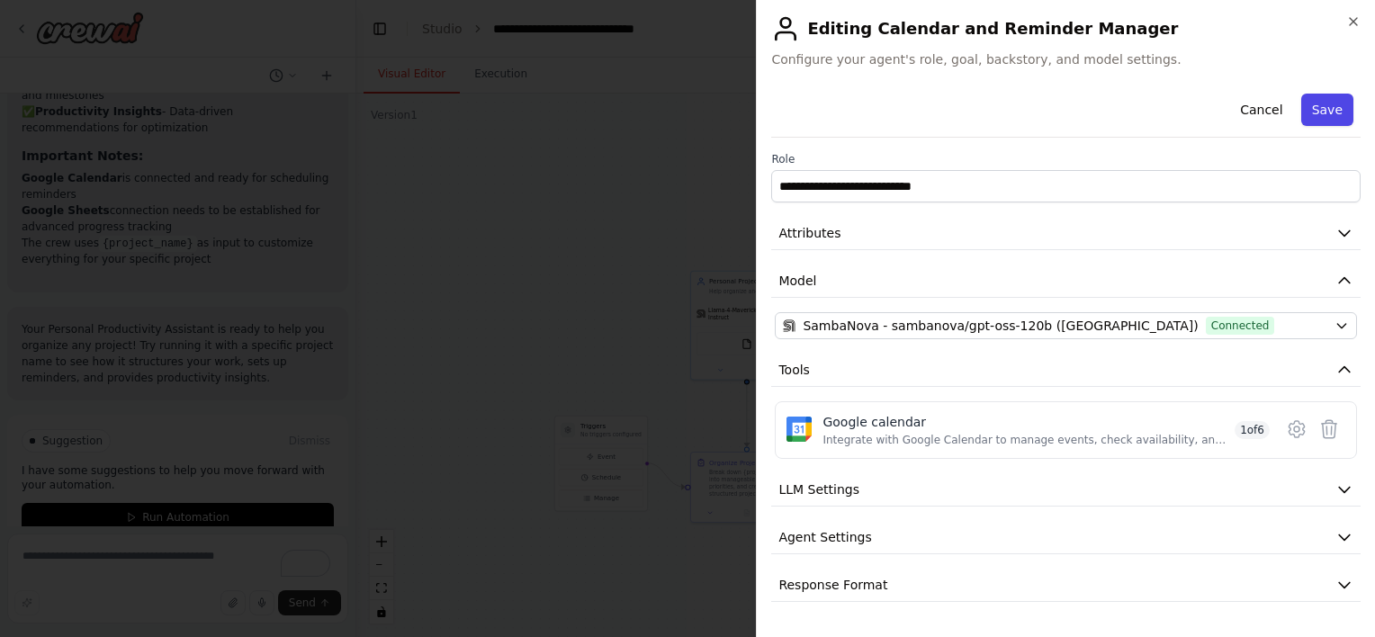
click at [1339, 122] on button "Save" at bounding box center [1327, 110] width 52 height 32
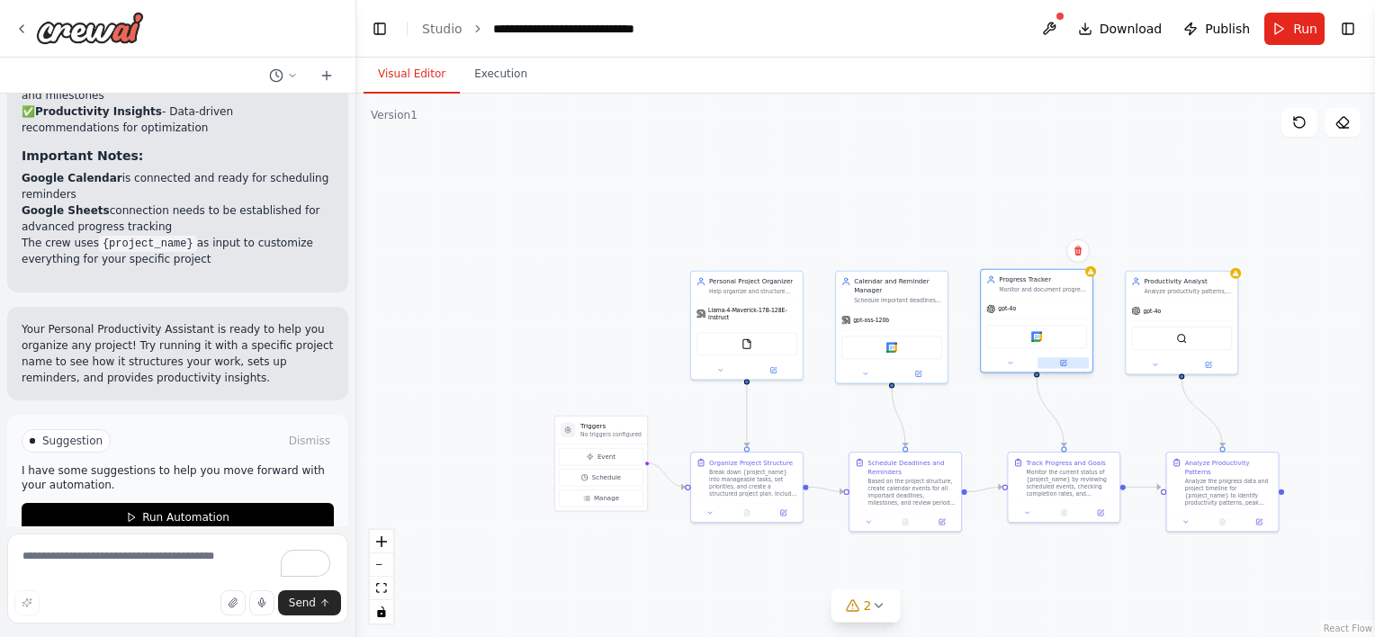
click at [1083, 357] on button at bounding box center [1062, 362] width 51 height 11
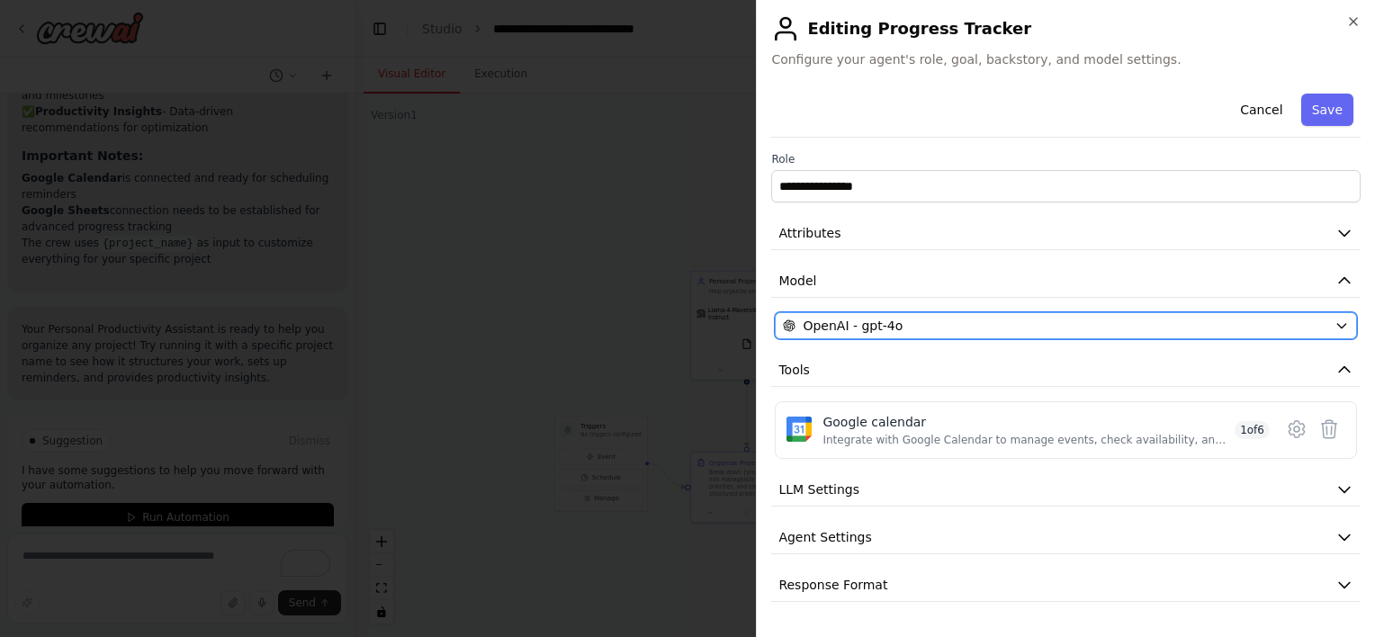
click at [1065, 327] on div "OpenAI - gpt-4o" at bounding box center [1055, 326] width 544 height 18
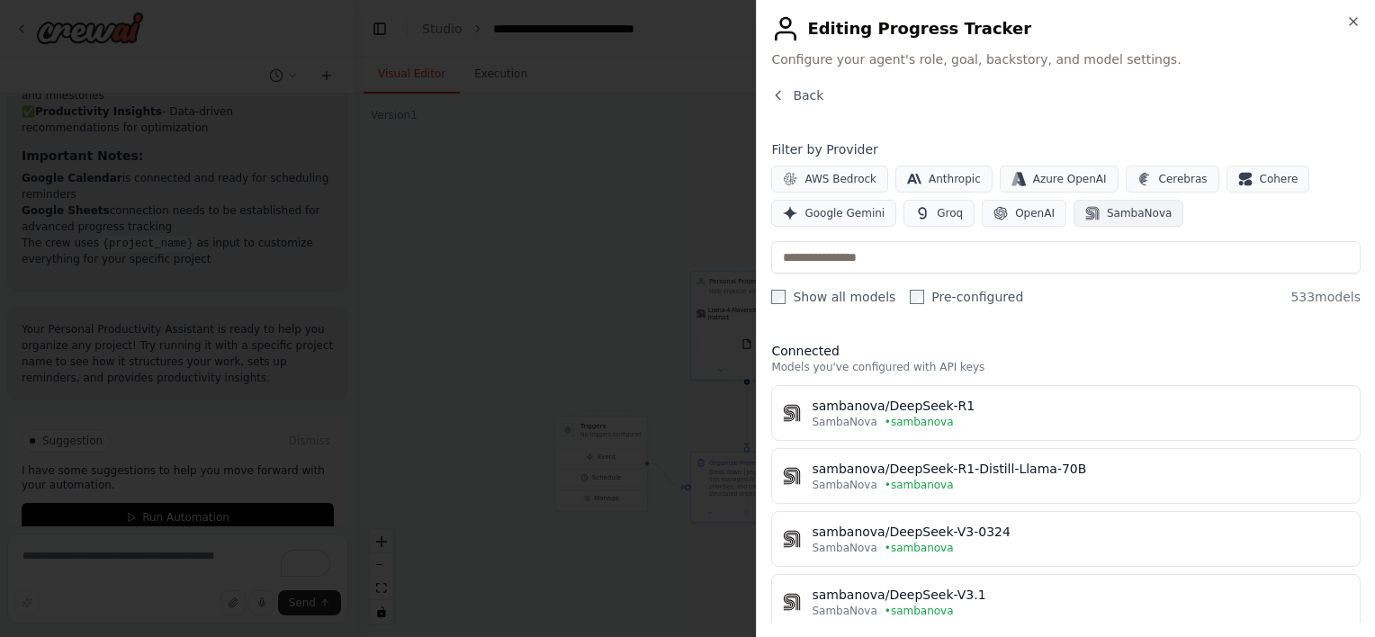
click at [1123, 210] on span "SambaNova" at bounding box center [1139, 213] width 65 height 14
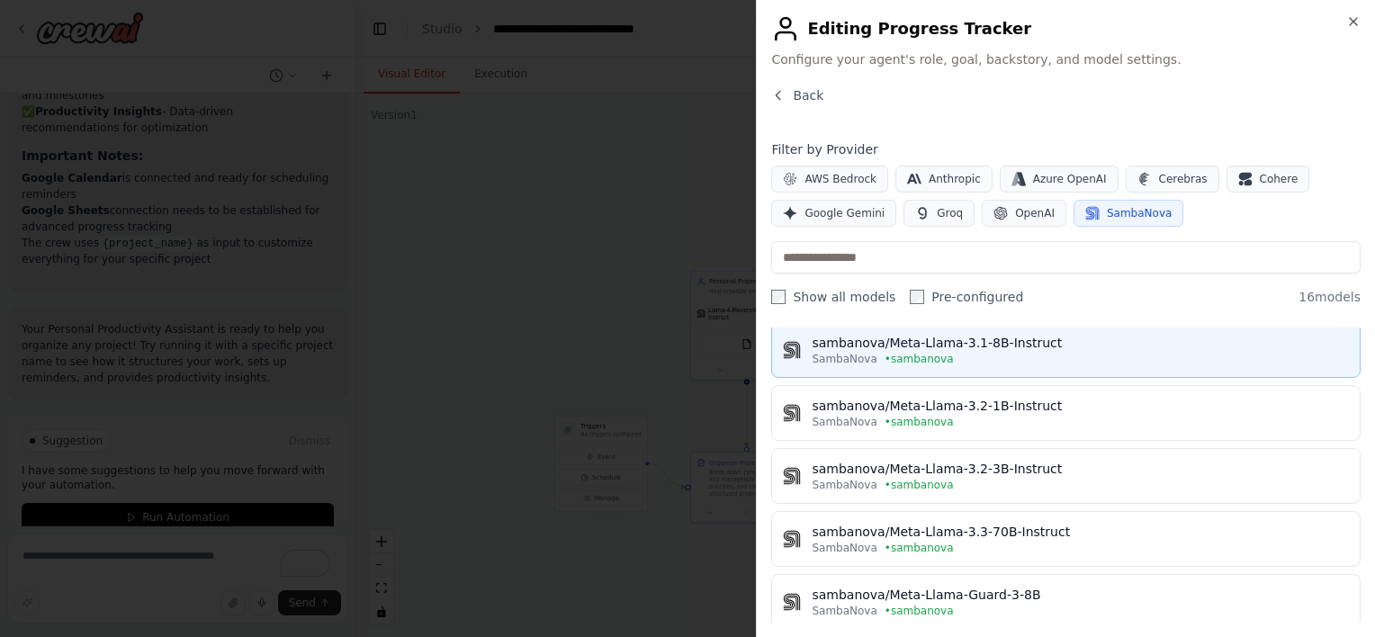
scroll to position [0, 0]
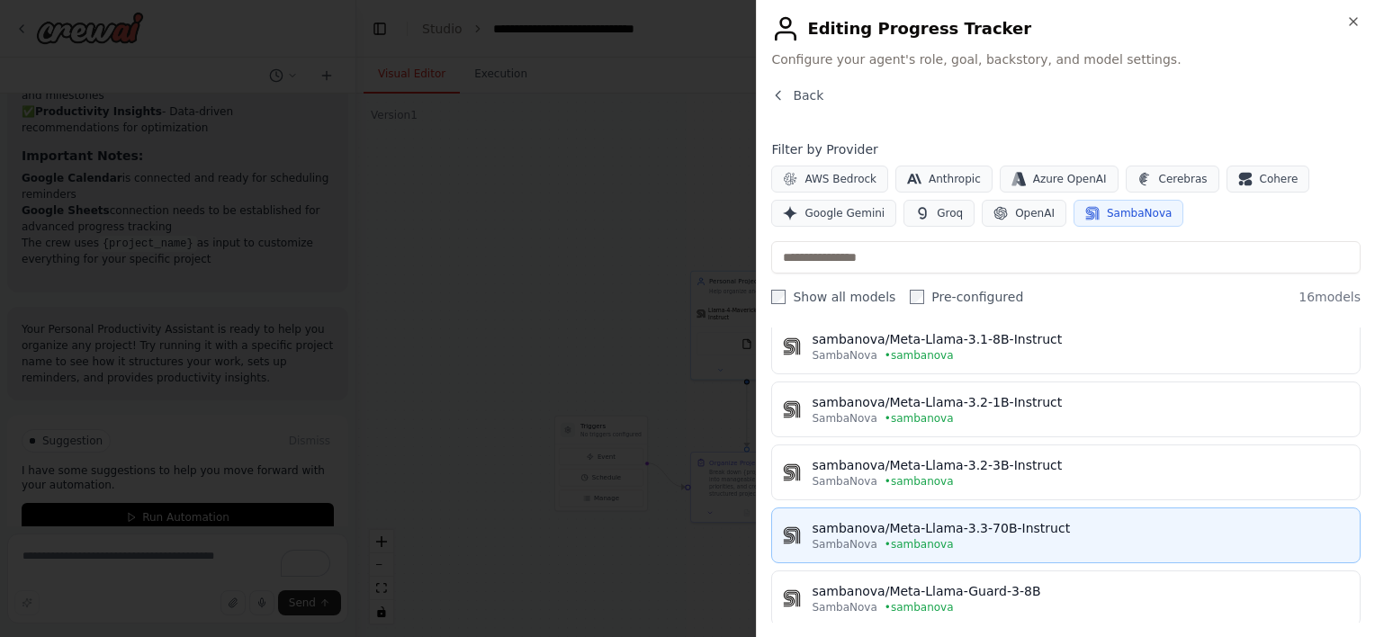
click at [978, 522] on div "sambanova/Meta-Llama-3.3-70B-Instruct" at bounding box center [1079, 528] width 537 height 18
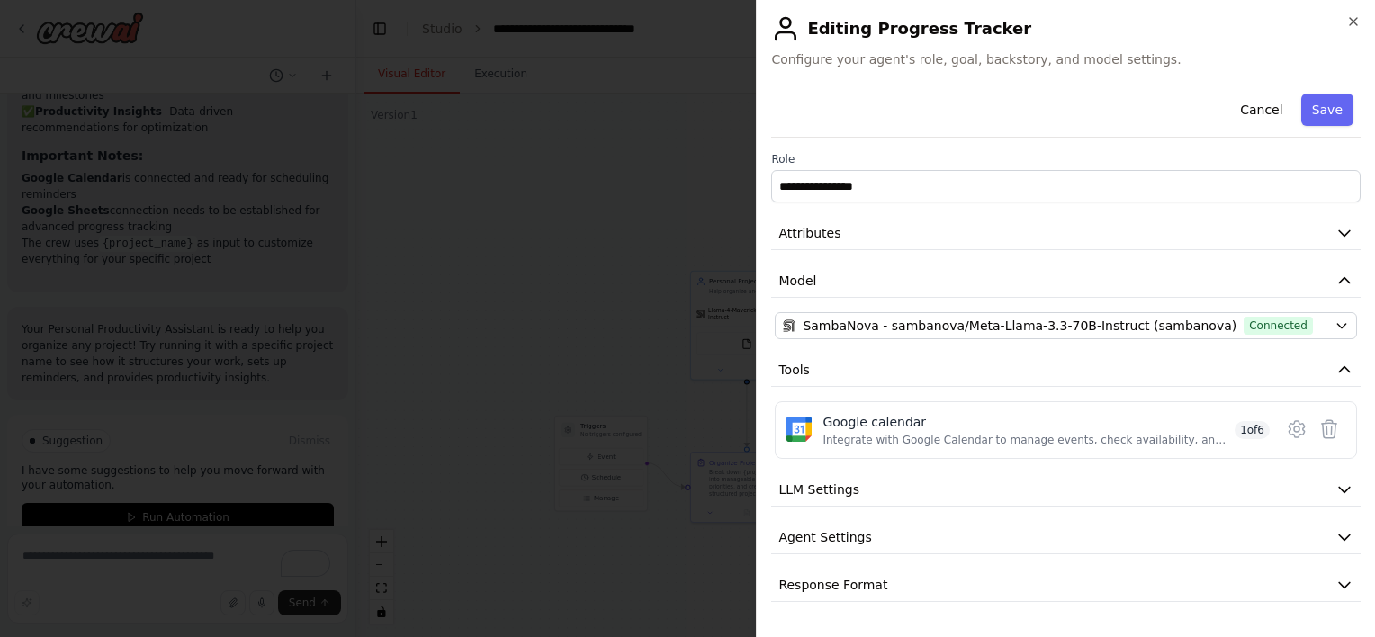
click at [1313, 126] on div "Cancel Save" at bounding box center [1065, 111] width 589 height 51
click at [1317, 121] on button "Save" at bounding box center [1327, 110] width 52 height 32
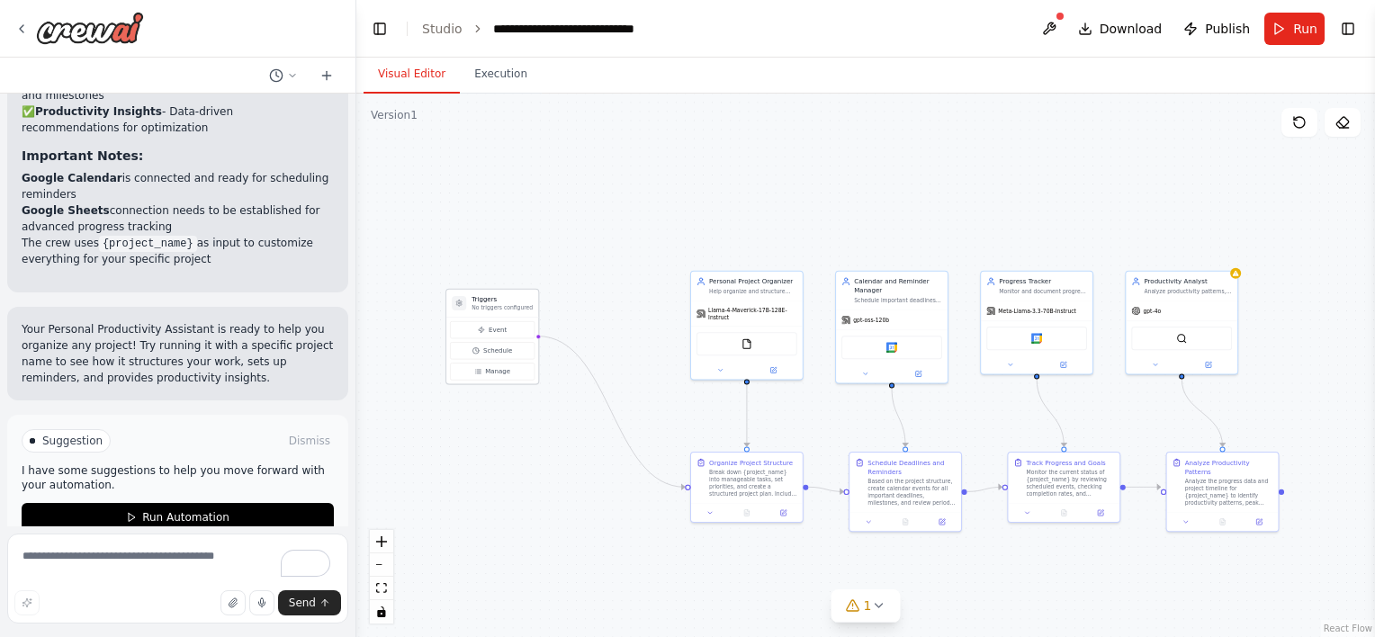
drag, startPoint x: 605, startPoint y: 424, endPoint x: 492, endPoint y: 298, distance: 168.8
click at [492, 298] on h3 "Triggers" at bounding box center [501, 299] width 61 height 9
drag, startPoint x: 763, startPoint y: 472, endPoint x: 700, endPoint y: 482, distance: 63.7
click at [700, 482] on div "Break down {project_name} into manageable tasks, set priorities, and create a s…" at bounding box center [708, 490] width 88 height 29
drag, startPoint x: 873, startPoint y: 474, endPoint x: 876, endPoint y: 507, distance: 33.5
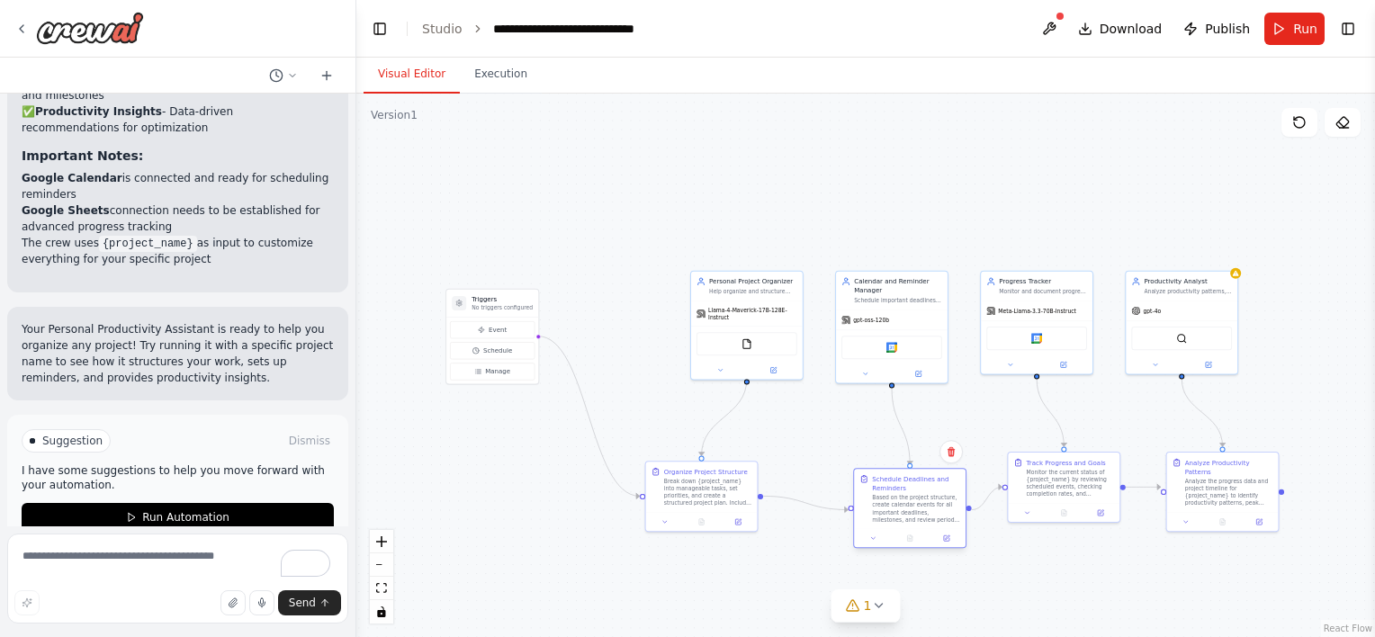
click at [876, 507] on div "Schedule Deadlines and Reminders Based on the project structure, create calenda…" at bounding box center [916, 498] width 88 height 49
click at [1207, 357] on button at bounding box center [1207, 362] width 51 height 11
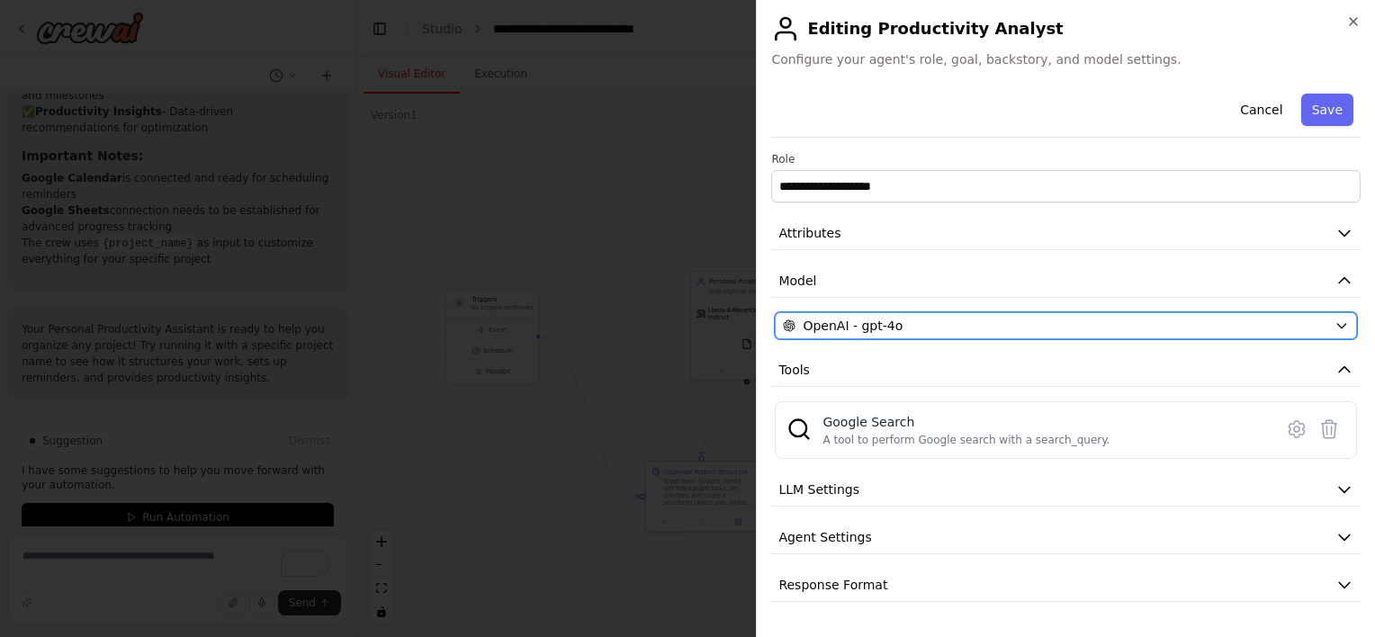
click at [958, 322] on div "OpenAI - gpt-4o" at bounding box center [1055, 326] width 544 height 18
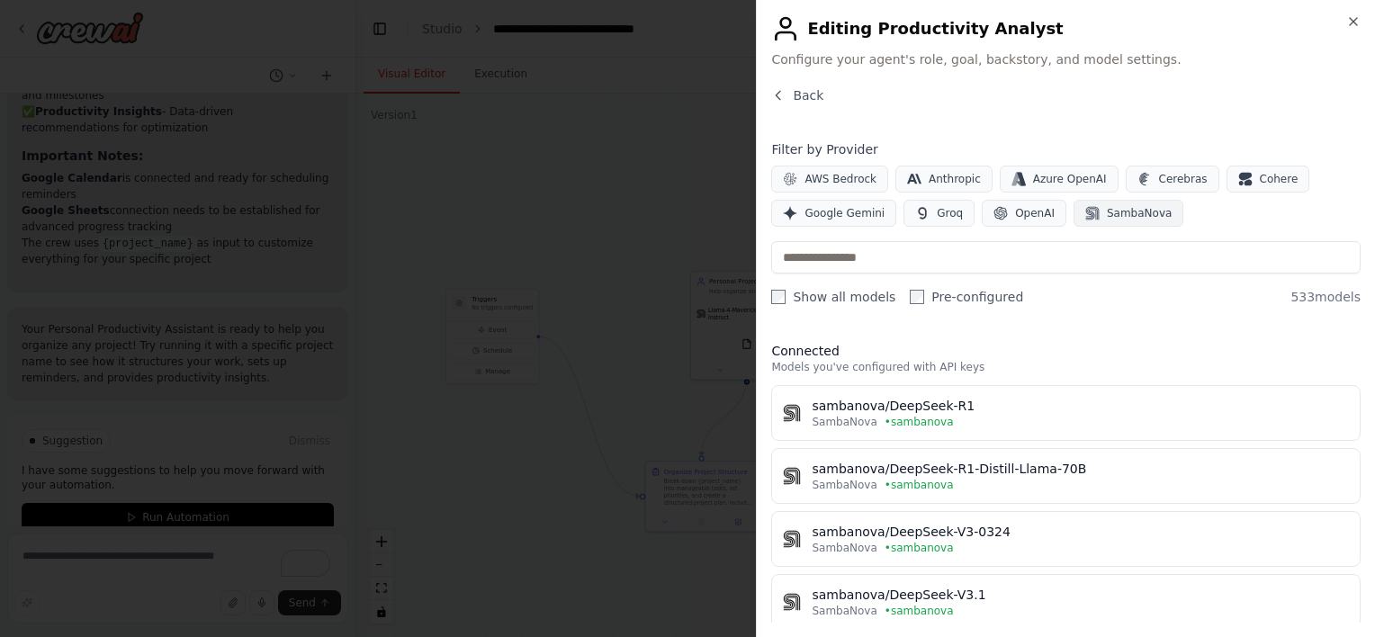
click at [1085, 220] on icon "button" at bounding box center [1092, 213] width 14 height 14
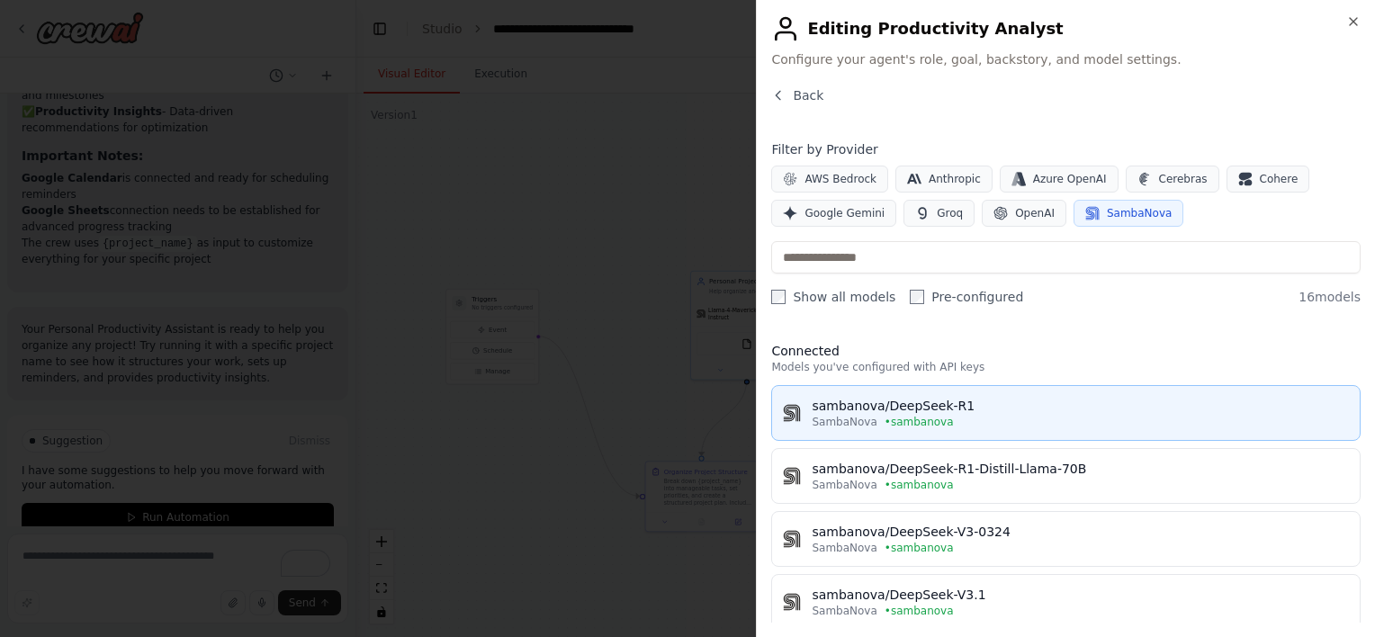
click at [917, 419] on span "• sambanova" at bounding box center [918, 422] width 69 height 14
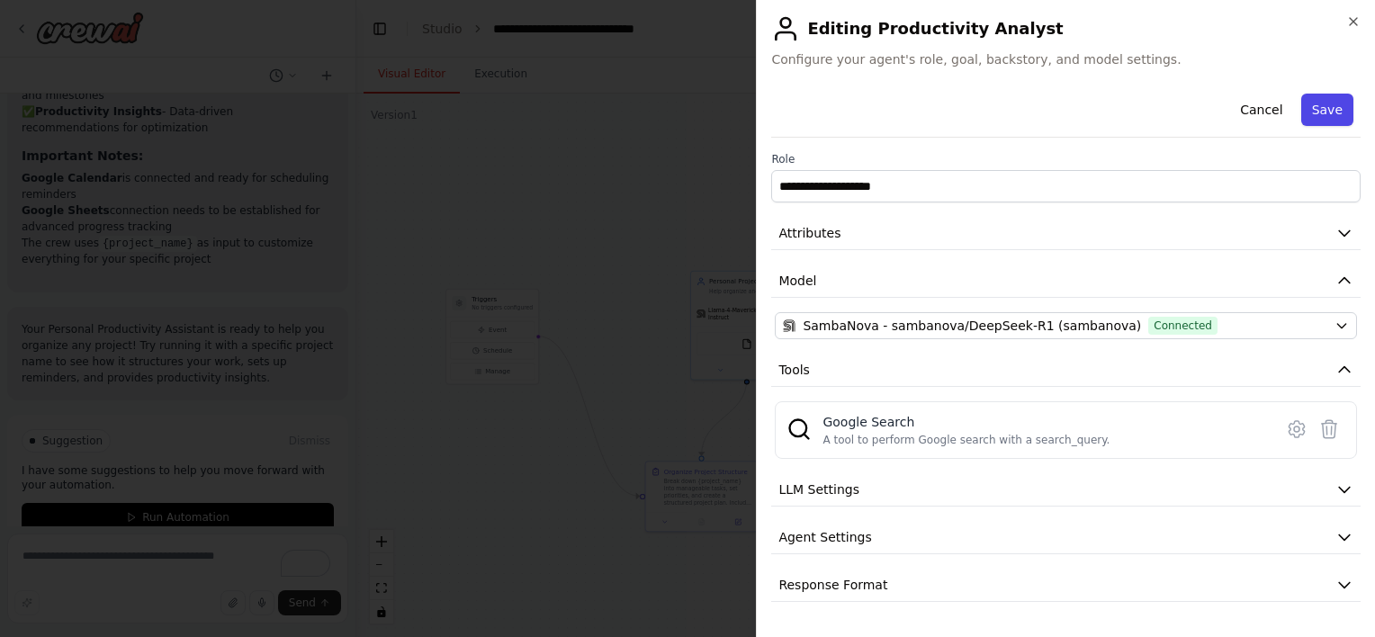
click at [1317, 104] on button "Save" at bounding box center [1327, 110] width 52 height 32
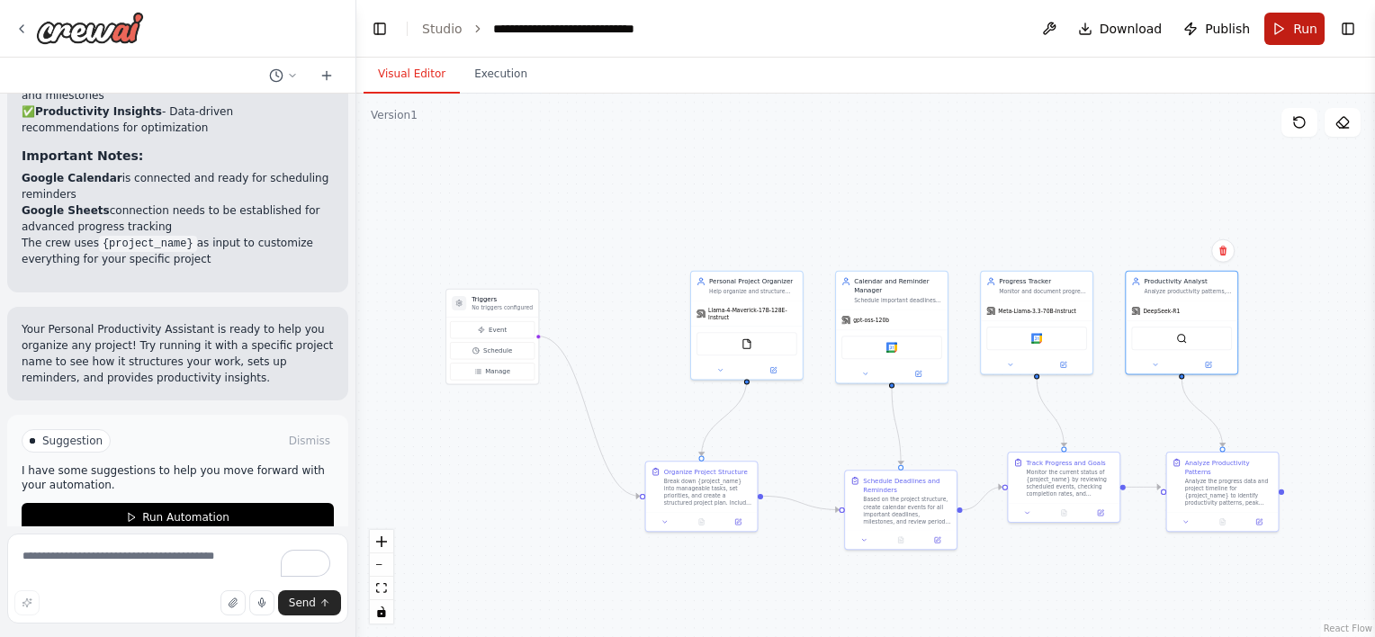
click at [1286, 31] on button "Run" at bounding box center [1294, 29] width 60 height 32
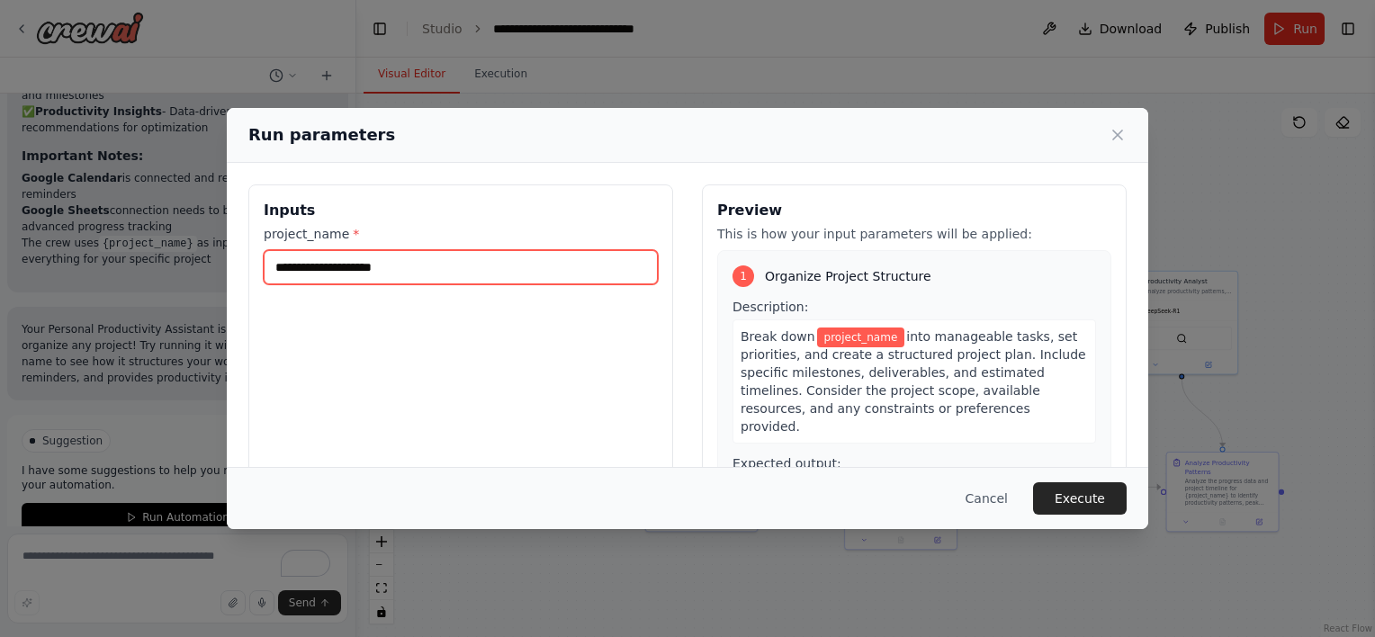
click at [429, 278] on input "project_name *" at bounding box center [461, 267] width 394 height 34
type input "**********"
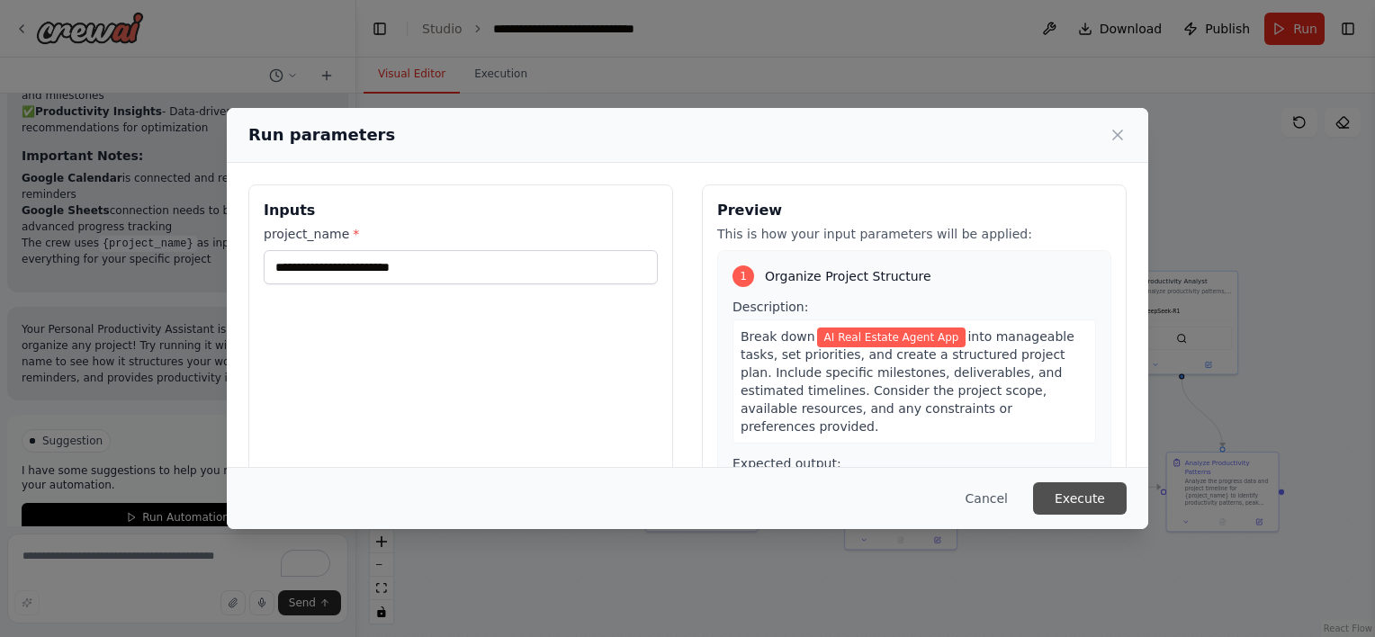
click at [1077, 497] on button "Execute" at bounding box center [1080, 498] width 94 height 32
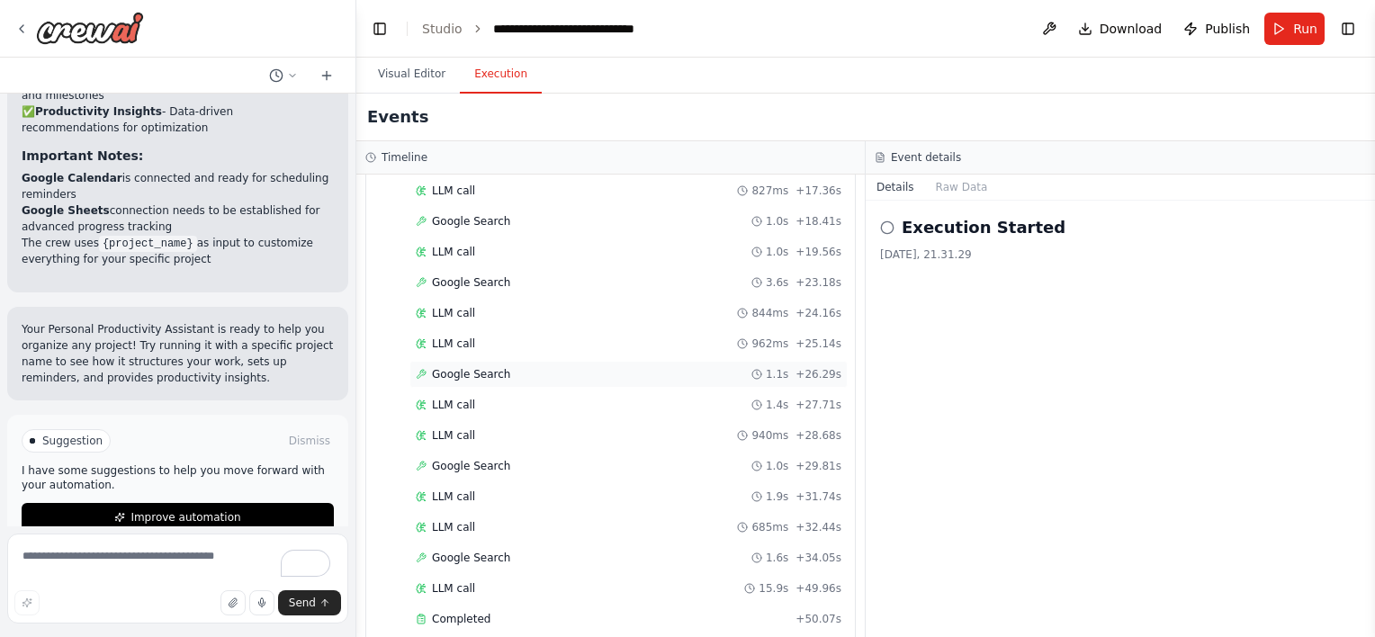
scroll to position [1354, 0]
click at [509, 607] on div "Completed" at bounding box center [602, 614] width 372 height 14
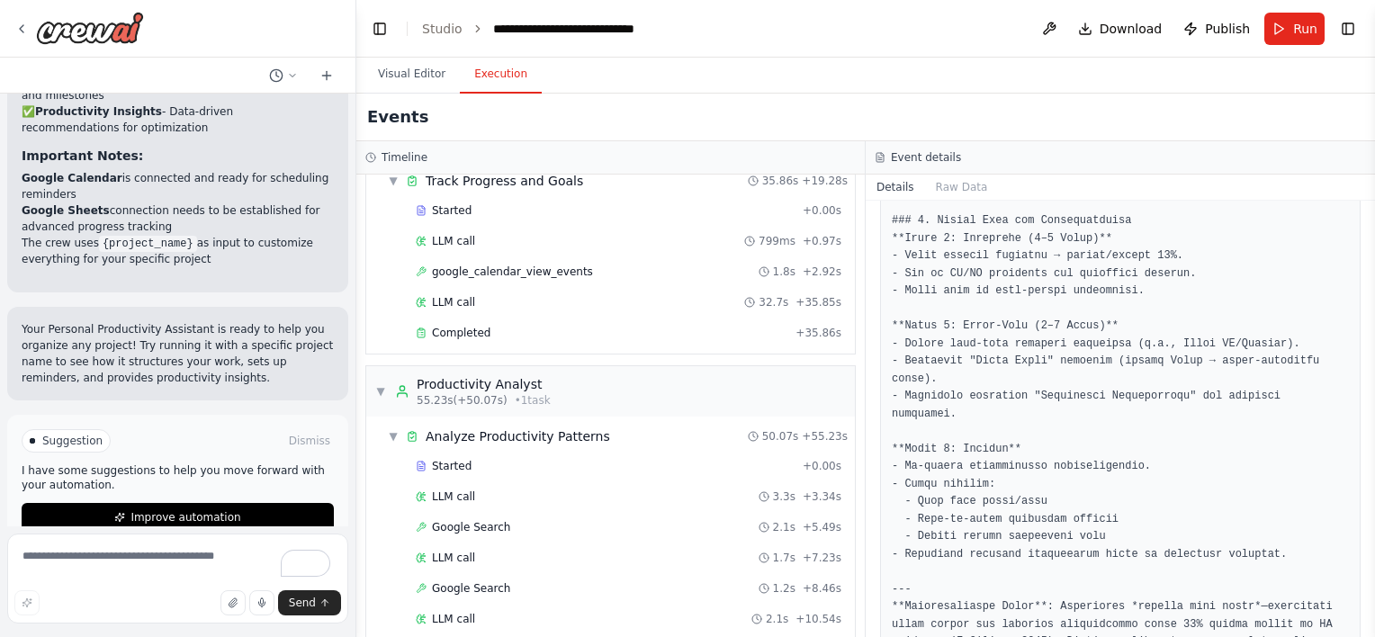
scroll to position [685, 0]
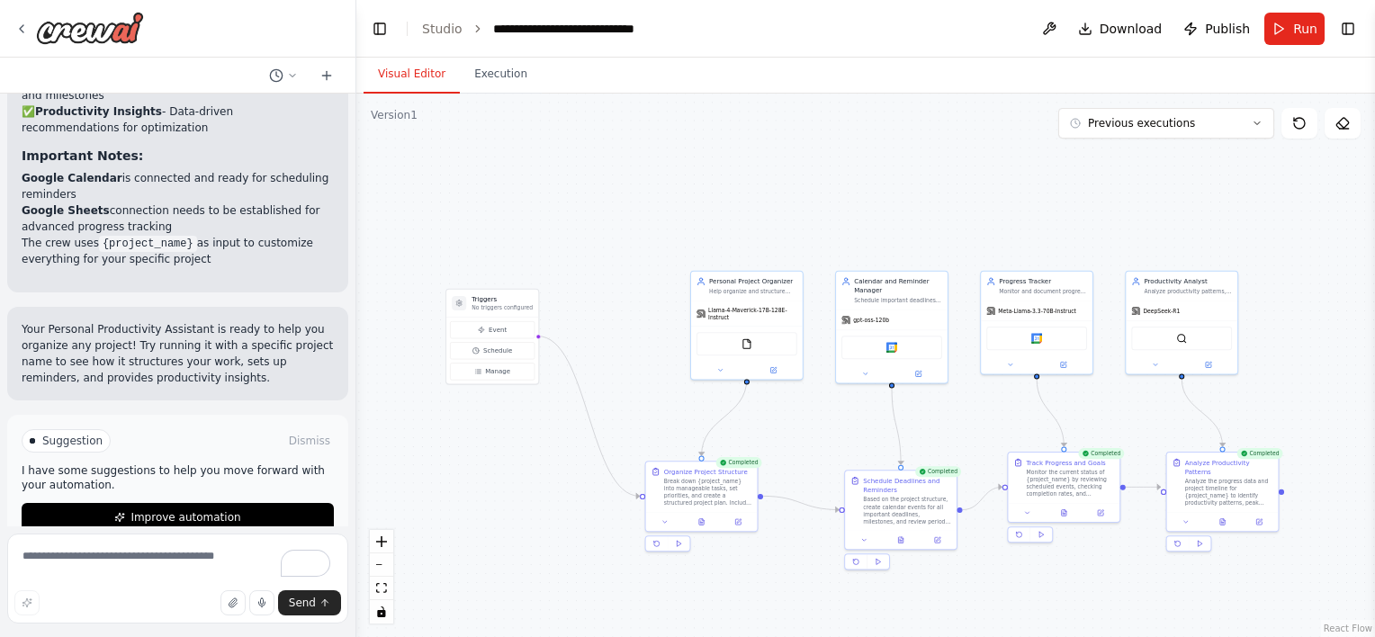
click at [389, 61] on button "Visual Editor" at bounding box center [411, 75] width 96 height 38
click at [898, 350] on div "Google calendar" at bounding box center [891, 345] width 101 height 23
click at [923, 366] on button at bounding box center [917, 371] width 51 height 11
drag, startPoint x: 869, startPoint y: 485, endPoint x: 832, endPoint y: 438, distance: 59.6
click at [832, 438] on div "Schedule Deadlines and Reminders Based on the project structure, create calenda…" at bounding box center [874, 451] width 100 height 49
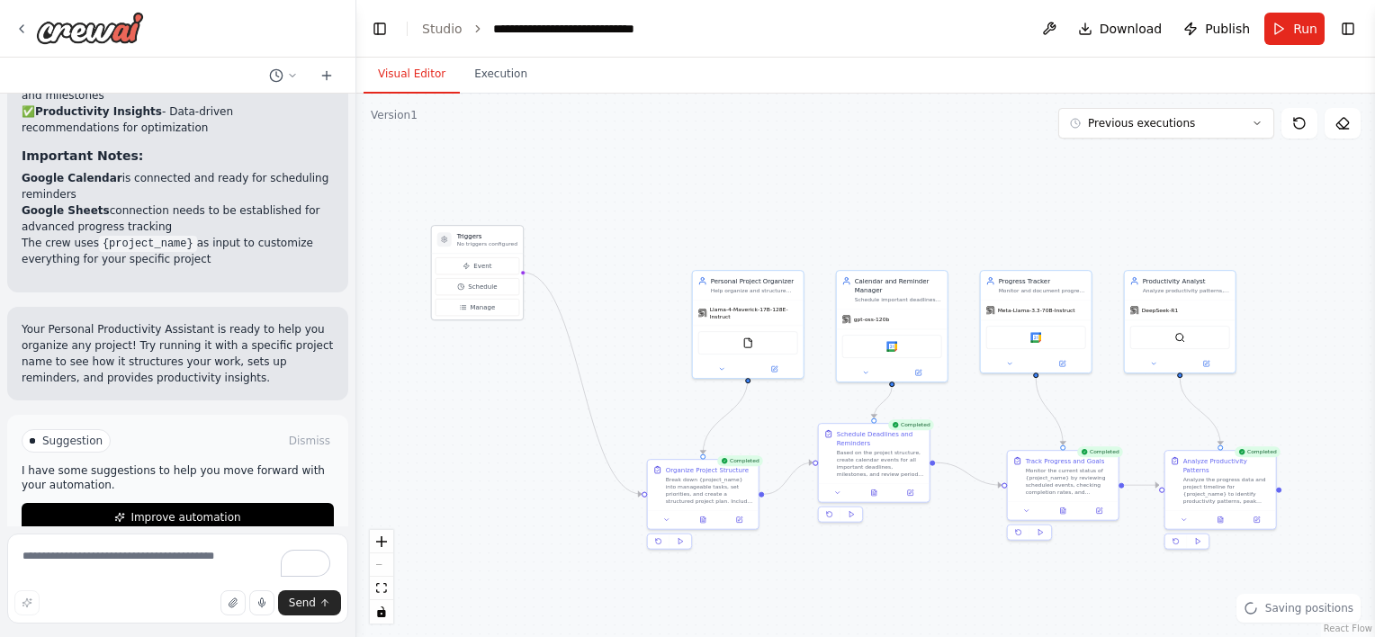
drag, startPoint x: 479, startPoint y: 301, endPoint x: 459, endPoint y: 222, distance: 81.8
click at [459, 231] on h3 "Triggers" at bounding box center [487, 235] width 60 height 9
drag, startPoint x: 773, startPoint y: 284, endPoint x: 712, endPoint y: 164, distance: 134.8
click at [712, 164] on div ".deletable-edge-delete-btn { width: 20px; height: 20px; border: 0px solid #ffff…" at bounding box center [865, 365] width 1018 height 543
drag, startPoint x: 884, startPoint y: 278, endPoint x: 855, endPoint y: 169, distance: 112.8
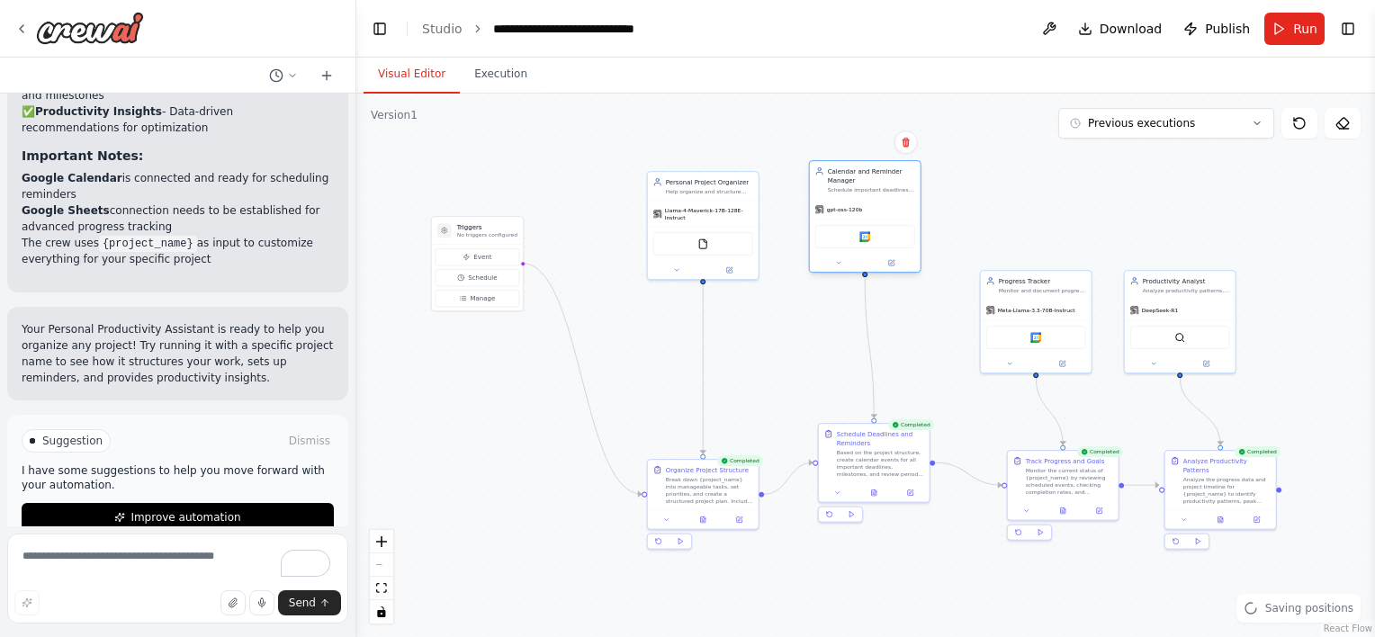
click at [855, 169] on div "Calendar and Reminder Manager" at bounding box center [871, 175] width 87 height 18
drag, startPoint x: 1045, startPoint y: 276, endPoint x: 1030, endPoint y: 174, distance: 103.7
click at [1030, 174] on div "Progress Tracker Monitor and document progress on {project_name} goals, track c…" at bounding box center [1018, 184] width 111 height 29
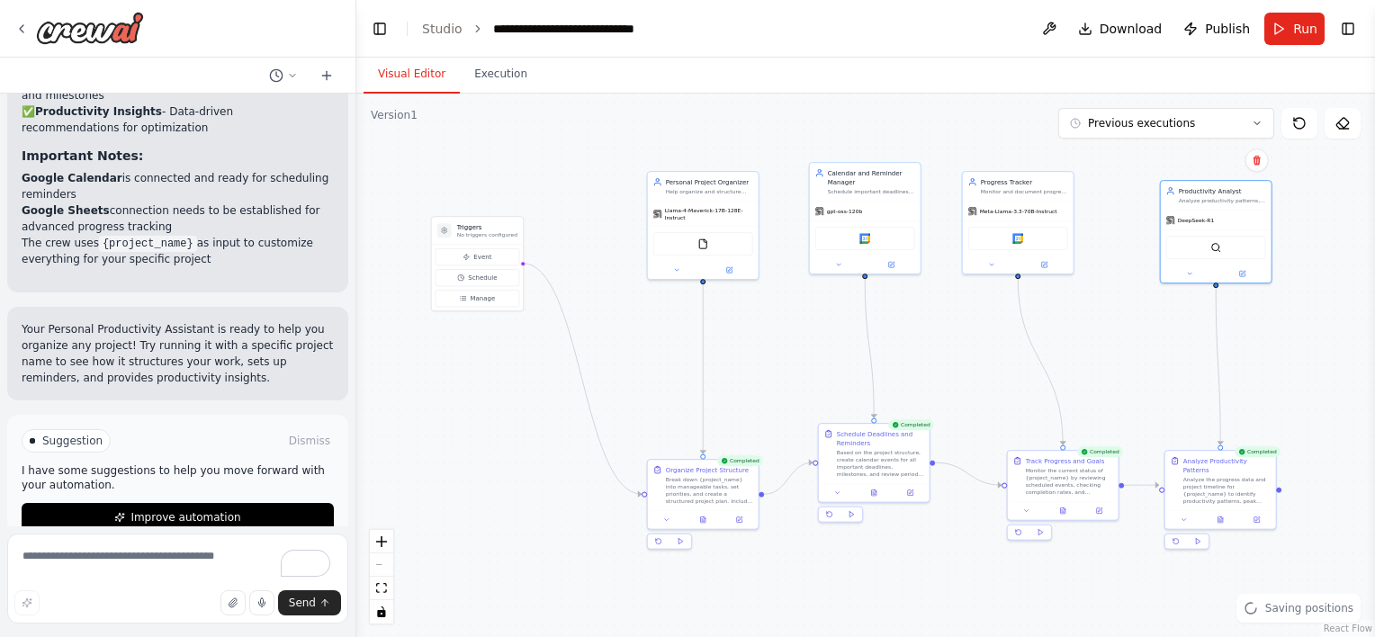
drag, startPoint x: 1191, startPoint y: 273, endPoint x: 1231, endPoint y: 167, distance: 112.4
click at [1231, 167] on div ".deletable-edge-delete-btn { width: 20px; height: 20px; border: 0px solid #ffff…" at bounding box center [865, 365] width 1018 height 543
click at [570, 34] on div "**********" at bounding box center [580, 29] width 175 height 18
drag, startPoint x: 702, startPoint y: 29, endPoint x: 677, endPoint y: 32, distance: 24.6
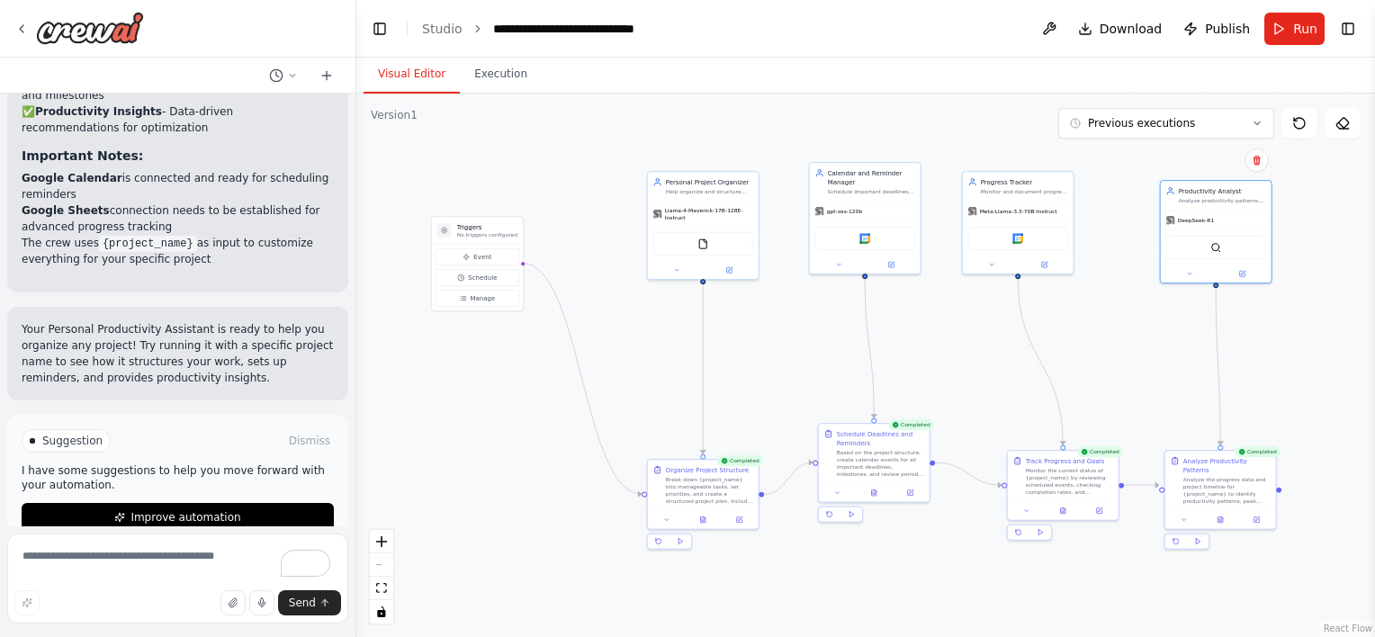
click at [677, 32] on header "**********" at bounding box center [865, 29] width 1018 height 58
click at [680, 31] on icon "breadcrumb" at bounding box center [682, 29] width 14 height 14
click at [675, 26] on icon "breadcrumb" at bounding box center [682, 29] width 14 height 14
drag, startPoint x: 488, startPoint y: 28, endPoint x: 666, endPoint y: 25, distance: 177.2
click at [666, 25] on div "**********" at bounding box center [591, 29] width 197 height 18
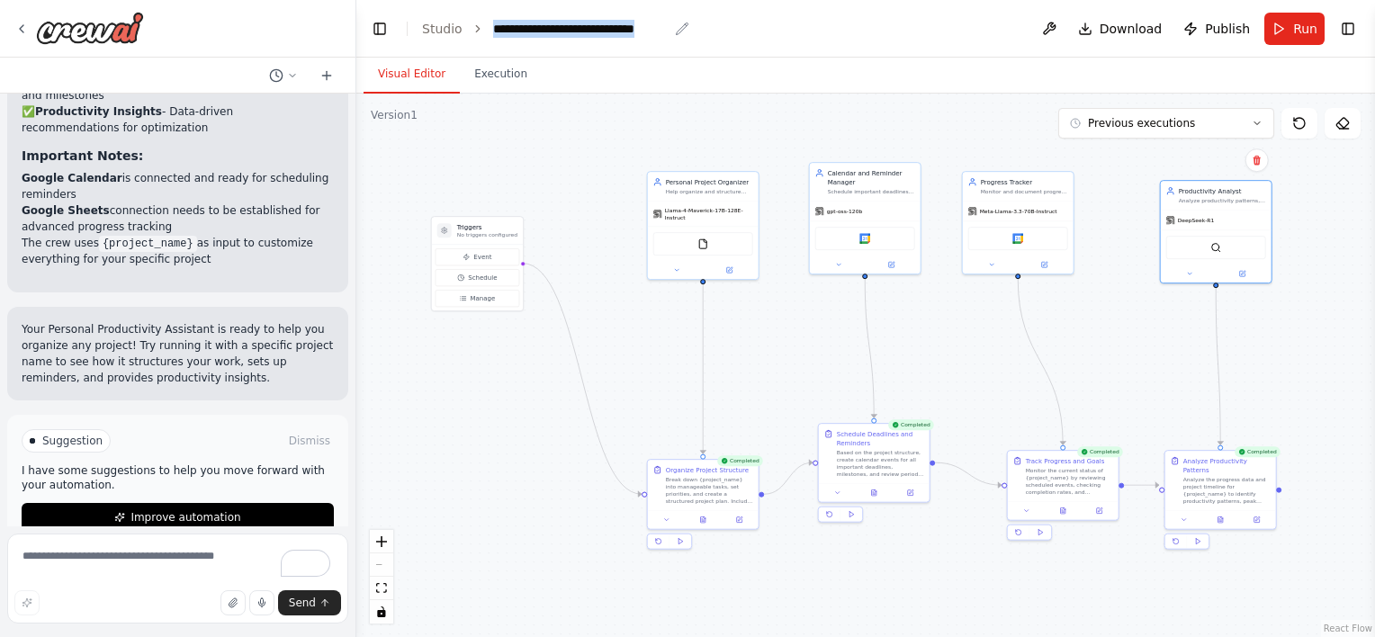
copy div "**********"
drag, startPoint x: 837, startPoint y: 435, endPoint x: 829, endPoint y: 391, distance: 43.9
click at [829, 391] on div "Schedule Deadlines and Reminders" at bounding box center [871, 400] width 87 height 18
click at [92, 566] on textarea "To enrich screen reader interactions, please activate Accessibility in Grammarl…" at bounding box center [177, 578] width 341 height 90
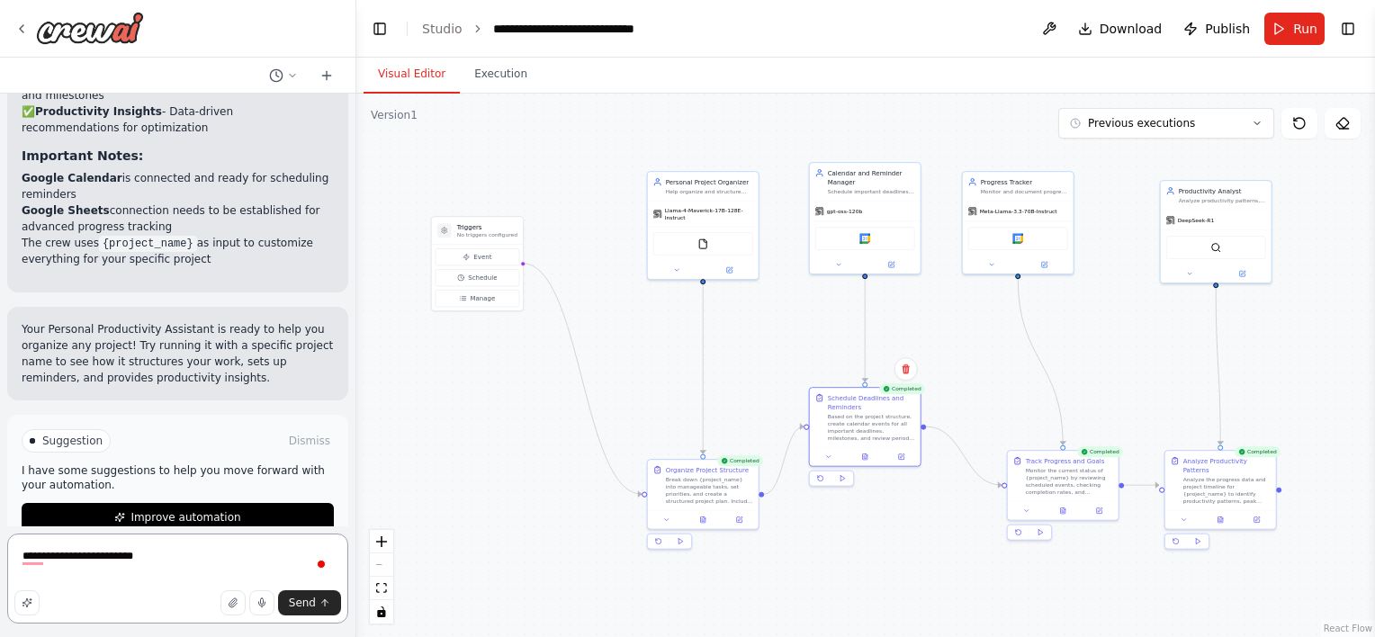
type textarea "**********"
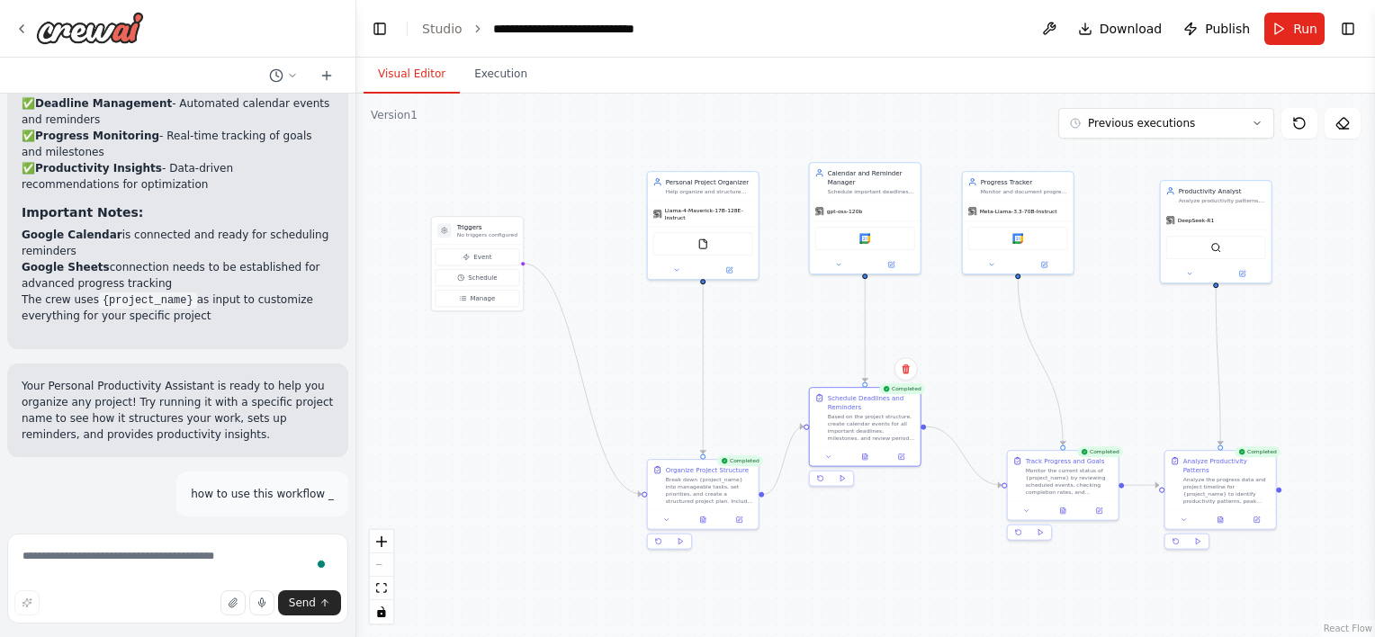
scroll to position [2322, 0]
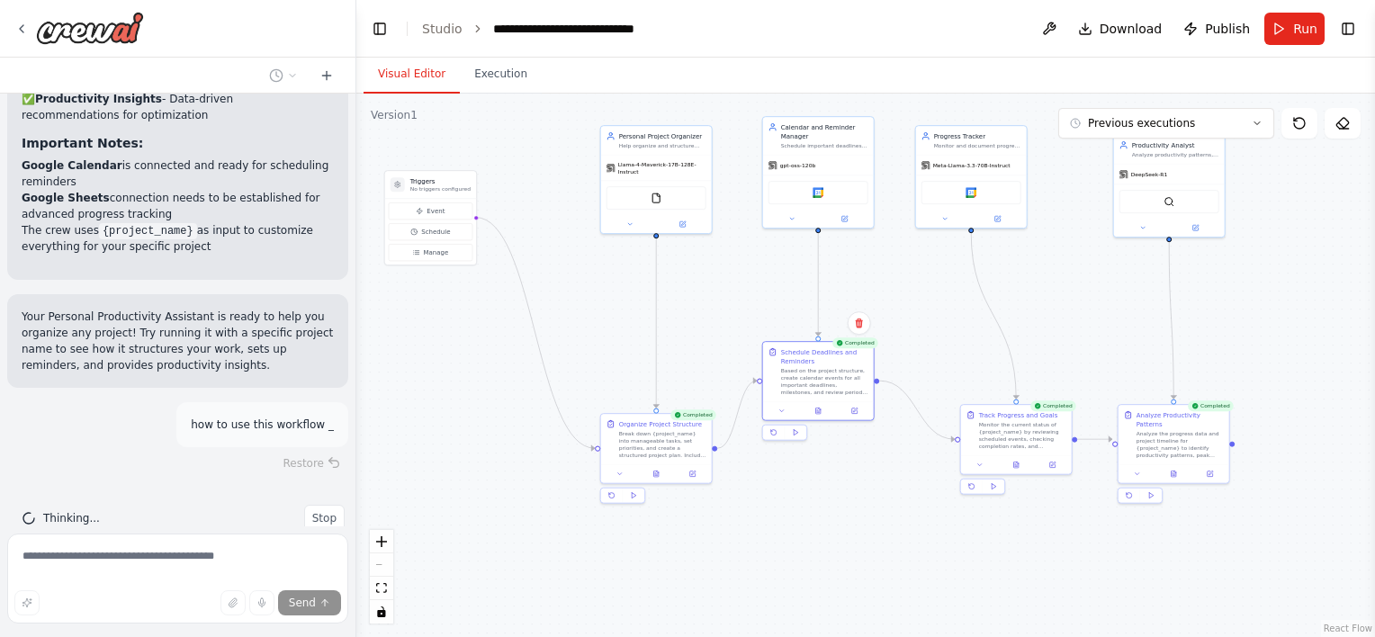
drag, startPoint x: 828, startPoint y: 381, endPoint x: 784, endPoint y: 291, distance: 99.8
click at [784, 291] on div ".deletable-edge-delete-btn { width: 20px; height: 20px; border: 0px solid #ffff…" at bounding box center [865, 365] width 1018 height 543
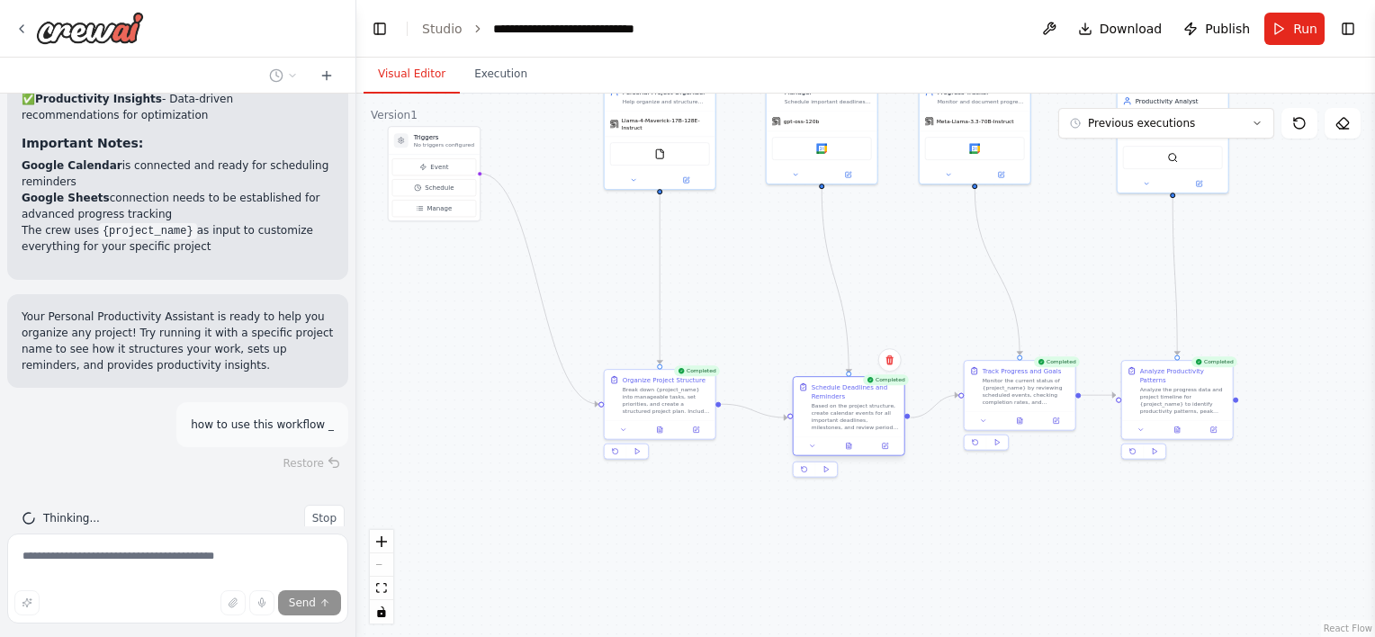
drag, startPoint x: 806, startPoint y: 320, endPoint x: 839, endPoint y: 417, distance: 102.7
click at [839, 417] on div "Schedule Deadlines and Reminders Based on the project structure, create calenda…" at bounding box center [854, 406] width 87 height 49
drag, startPoint x: 664, startPoint y: 396, endPoint x: 611, endPoint y: 414, distance: 56.0
click at [611, 414] on div "Break down {project_name} into manageable tasks, set priorities, and create a s…" at bounding box center [612, 416] width 87 height 29
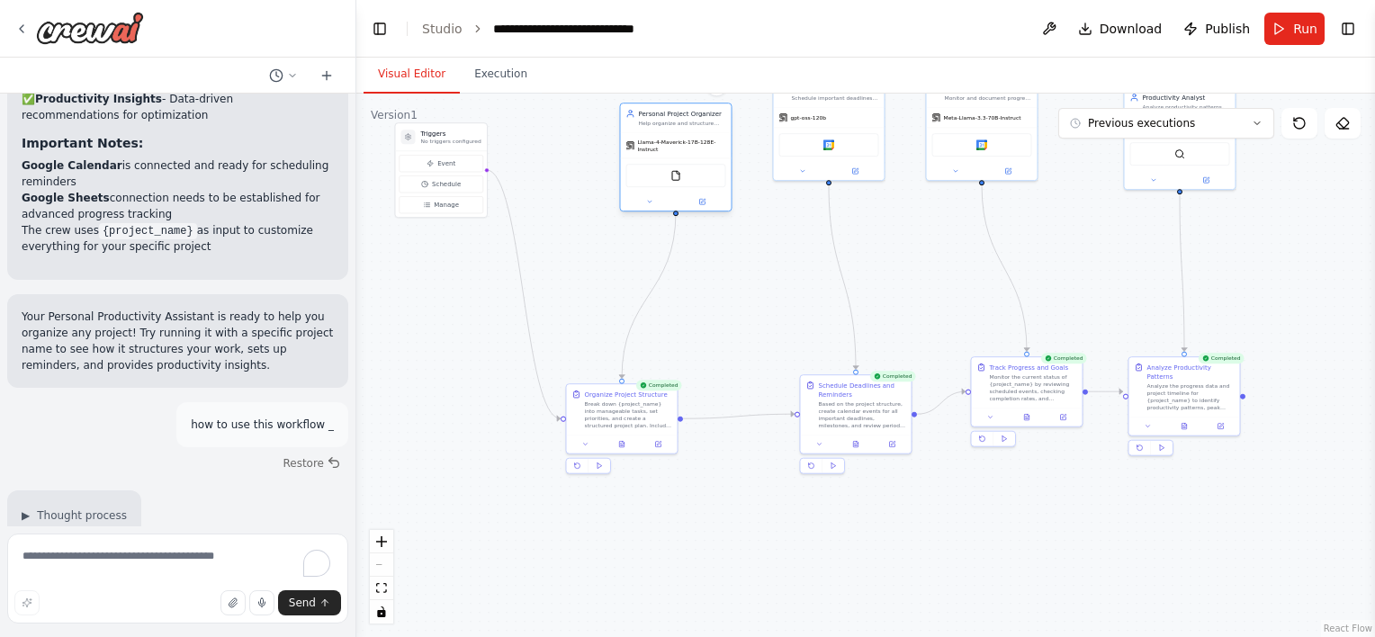
drag, startPoint x: 694, startPoint y: 107, endPoint x: 708, endPoint y: 171, distance: 65.5
click at [708, 171] on div "Llama-4-Maverick-17B-128E-Instruct FileReadTool" at bounding box center [676, 171] width 111 height 78
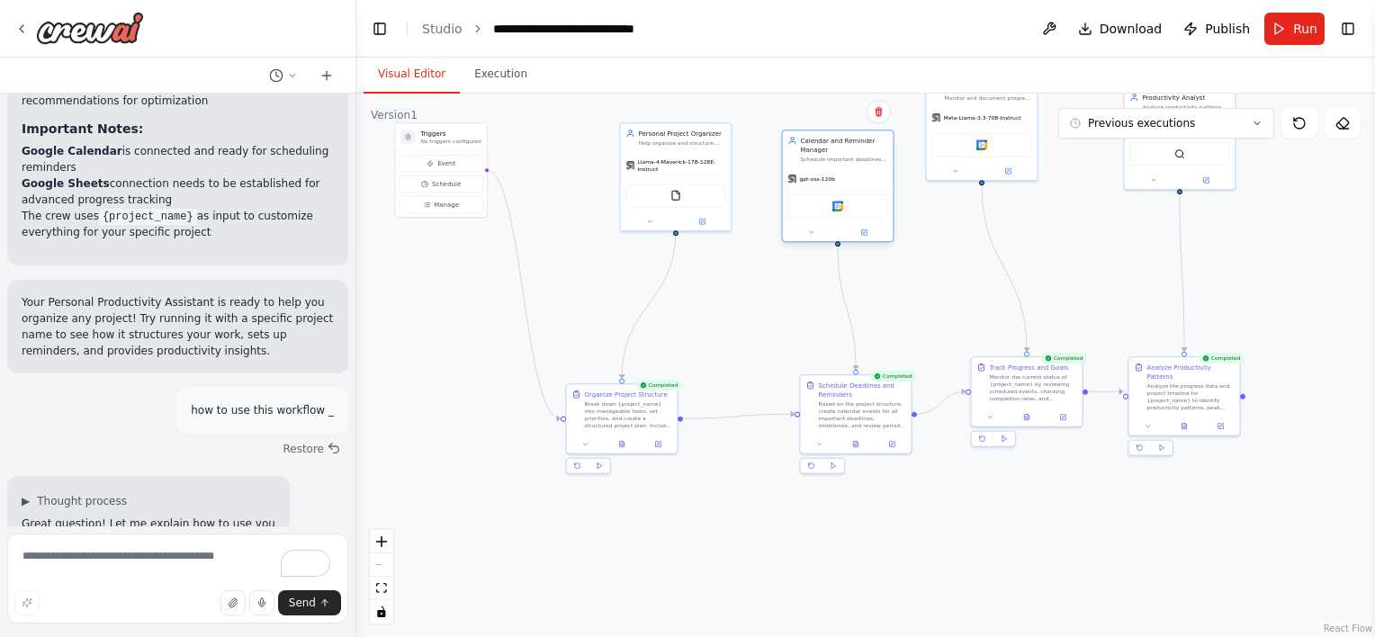
drag, startPoint x: 817, startPoint y: 129, endPoint x: 828, endPoint y: 221, distance: 93.3
click at [828, 221] on div "Google calendar" at bounding box center [838, 206] width 111 height 35
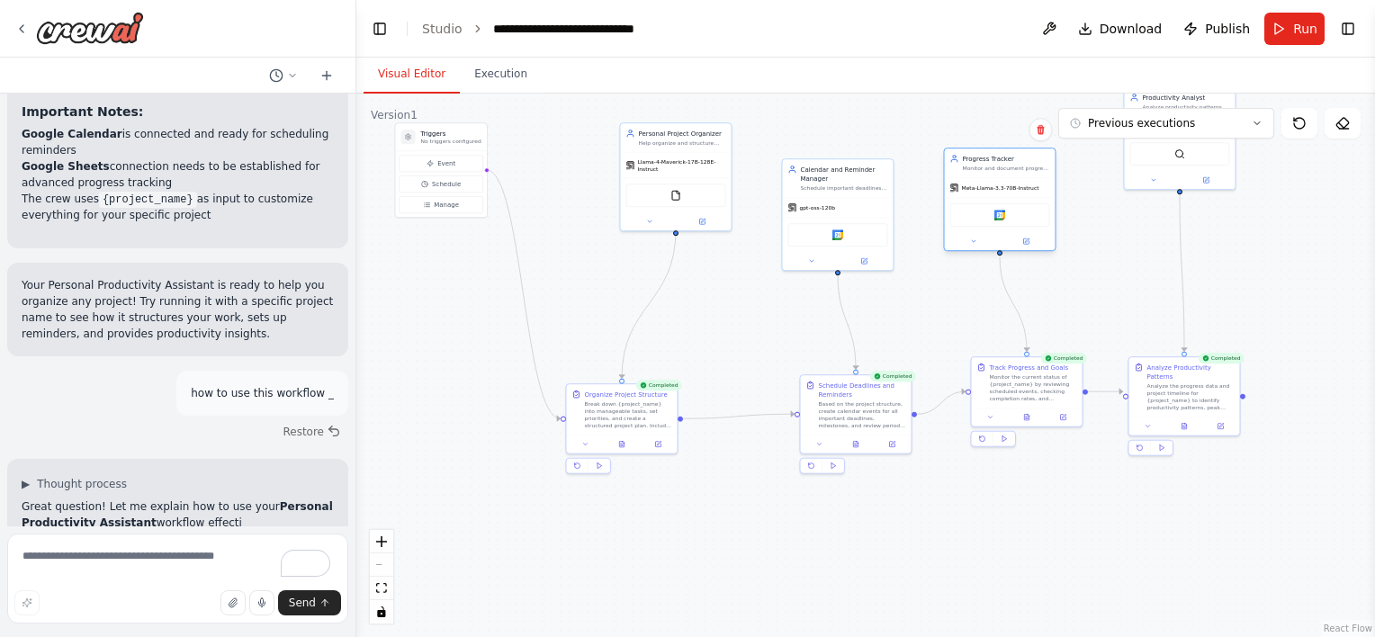
drag, startPoint x: 964, startPoint y: 121, endPoint x: 990, endPoint y: 220, distance: 101.5
click at [990, 220] on div "Meta-Llama-3.3-70B-Instruct Google calendar" at bounding box center [1000, 213] width 111 height 73
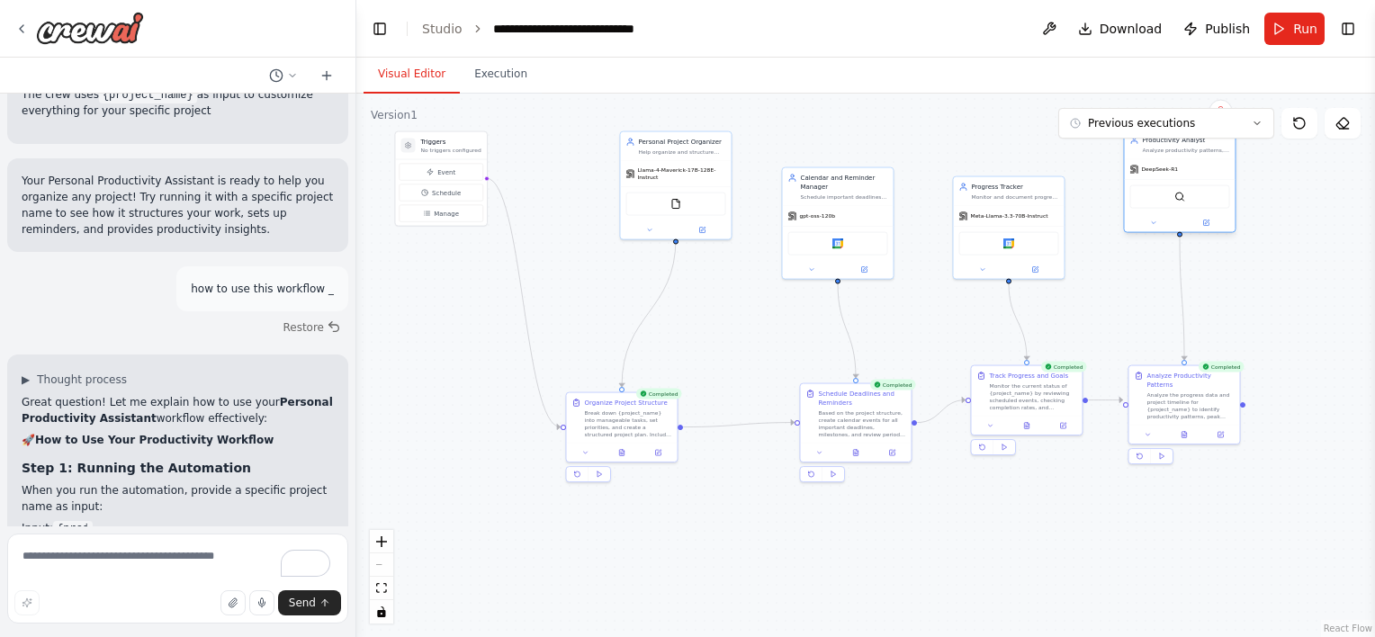
scroll to position [2473, 0]
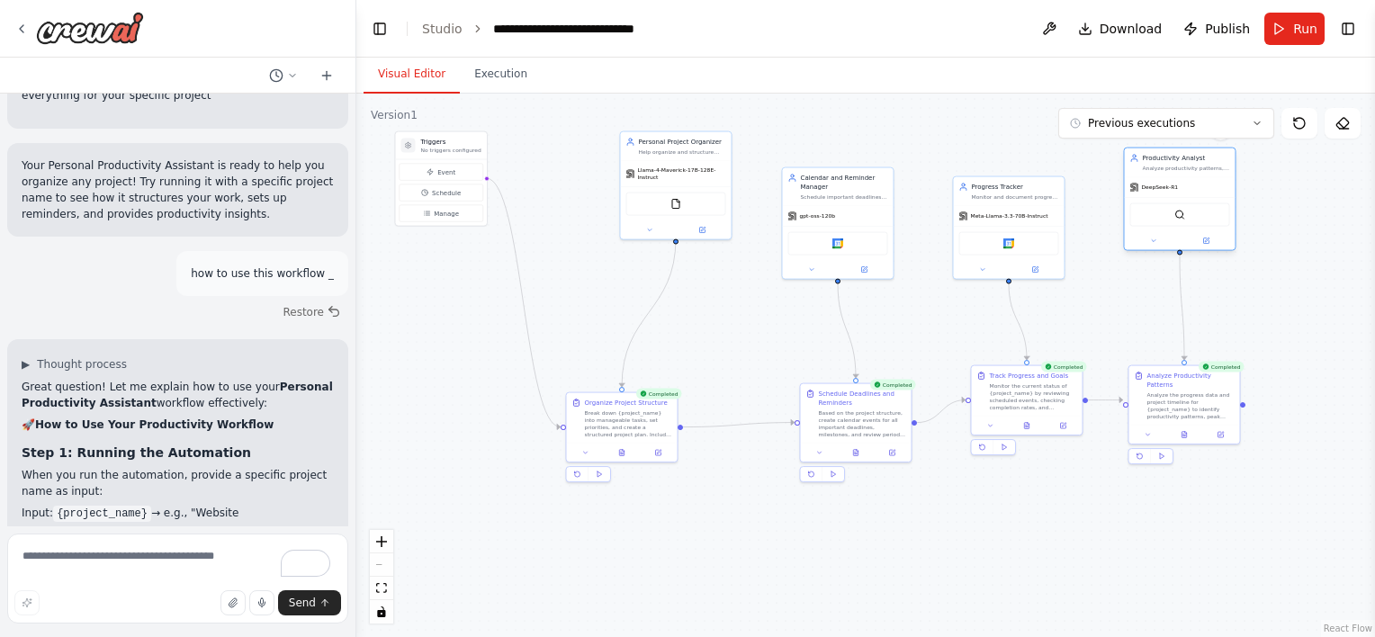
drag, startPoint x: 1216, startPoint y: 101, endPoint x: 1220, endPoint y: 179, distance: 78.3
click at [1220, 179] on div "Productivity Analyst Analyze productivity patterns, identify peak performance p…" at bounding box center [1180, 199] width 112 height 103
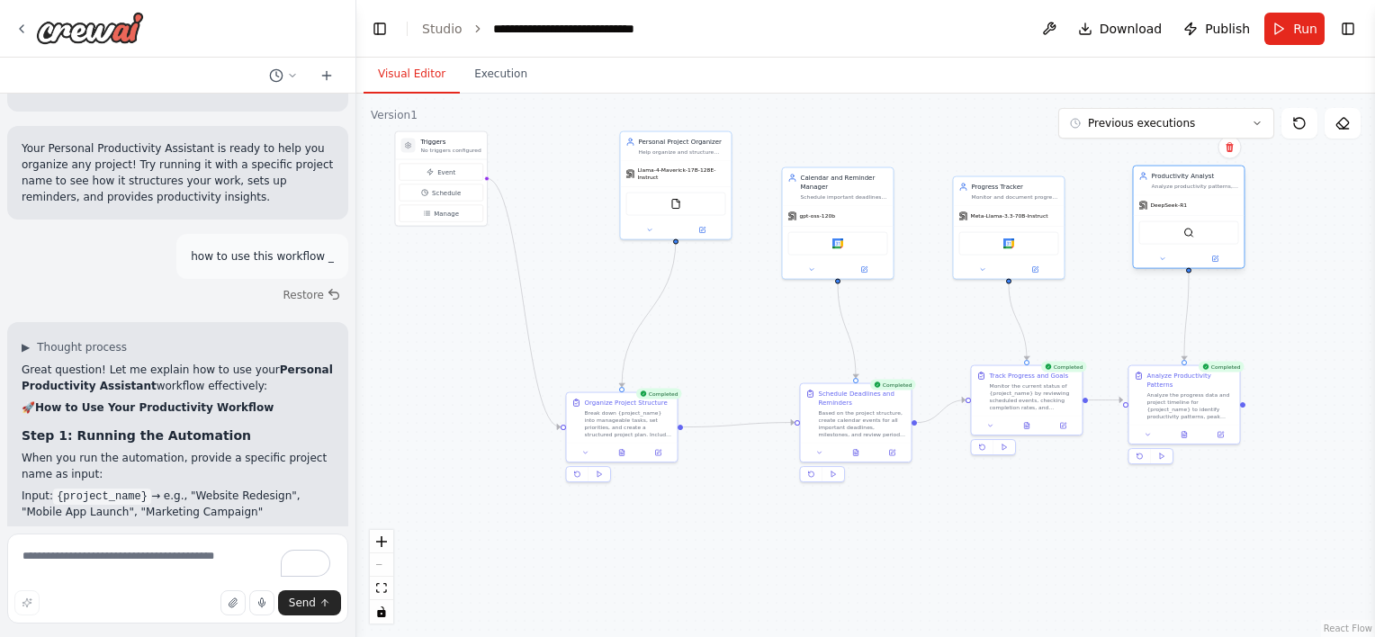
drag, startPoint x: 1220, startPoint y: 179, endPoint x: 1227, endPoint y: 201, distance: 22.8
click at [1227, 201] on div "DeepSeek-R1" at bounding box center [1188, 205] width 111 height 20
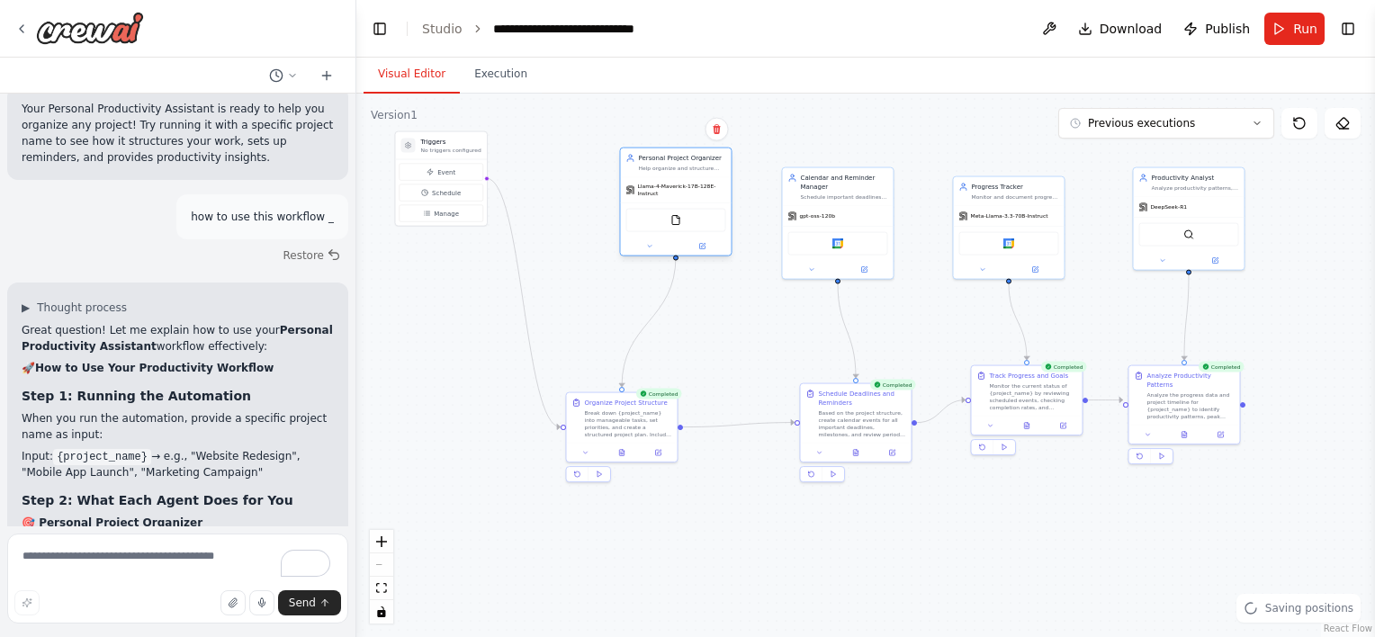
drag, startPoint x: 687, startPoint y: 142, endPoint x: 688, endPoint y: 175, distance: 32.4
click at [688, 175] on div "Personal Project Organizer Help organize and structure personal projects by bre…" at bounding box center [676, 162] width 111 height 29
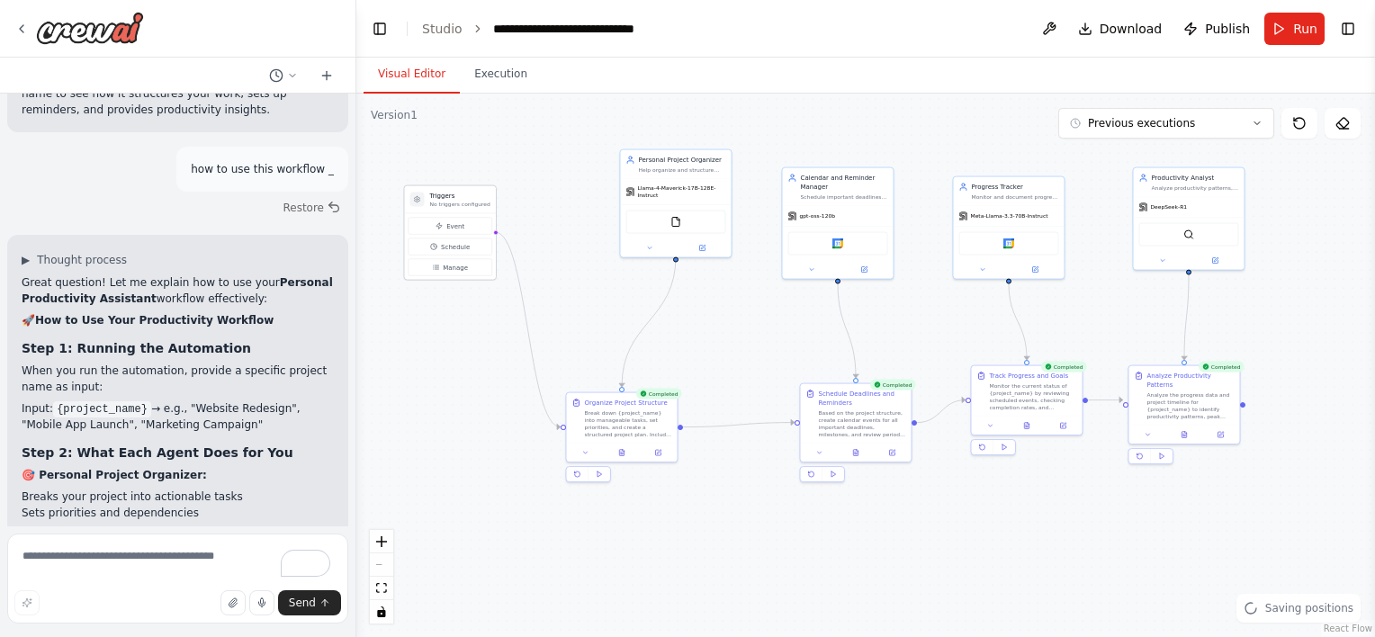
drag, startPoint x: 457, startPoint y: 137, endPoint x: 465, endPoint y: 187, distance: 51.0
click at [465, 192] on h3 "Triggers" at bounding box center [460, 196] width 60 height 9
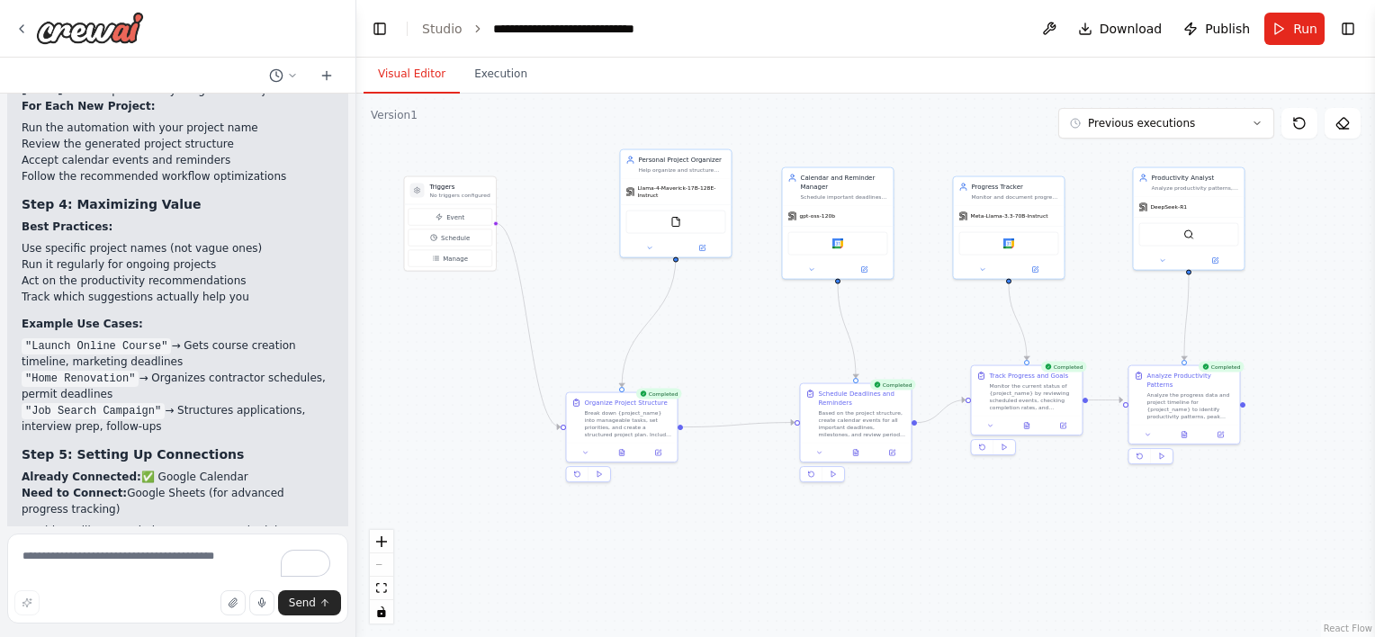
scroll to position [3347, 0]
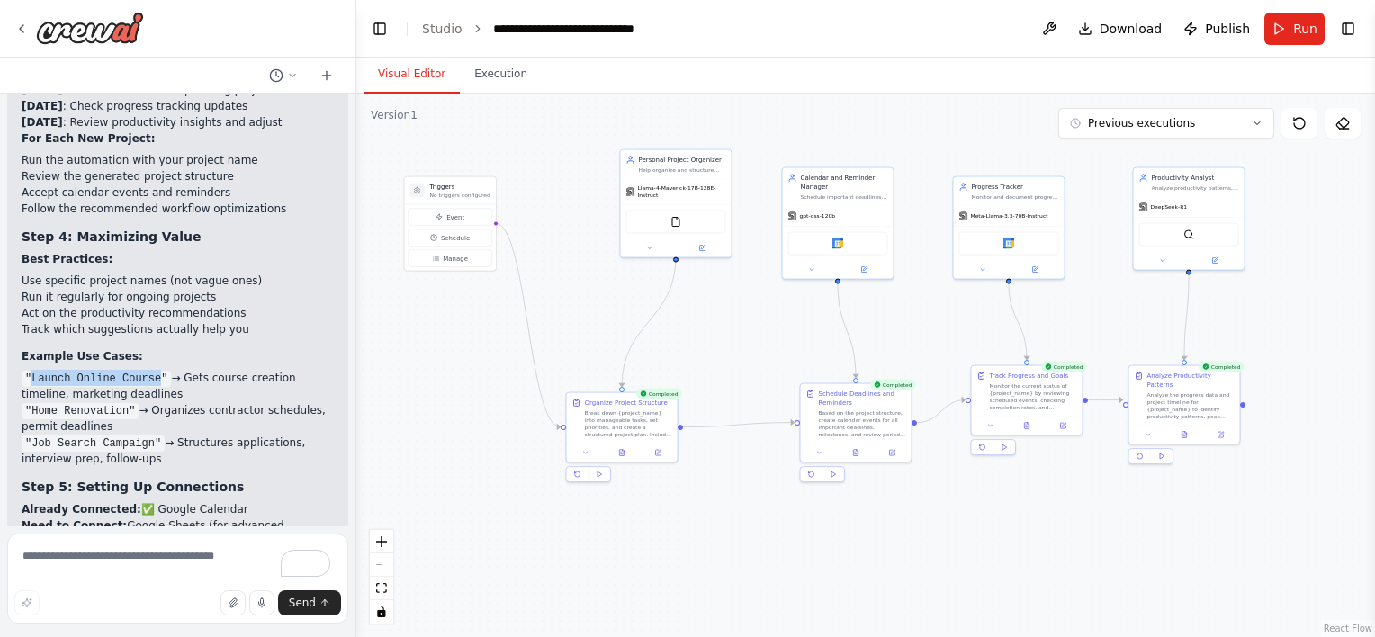
drag, startPoint x: 32, startPoint y: 346, endPoint x: 151, endPoint y: 345, distance: 118.8
click at [151, 371] on code ""Launch Online Course"" at bounding box center [96, 379] width 149 height 16
copy code "Launch Online Course"
click at [154, 555] on textarea "To enrich screen reader interactions, please activate Accessibility in Grammarl…" at bounding box center [177, 578] width 341 height 90
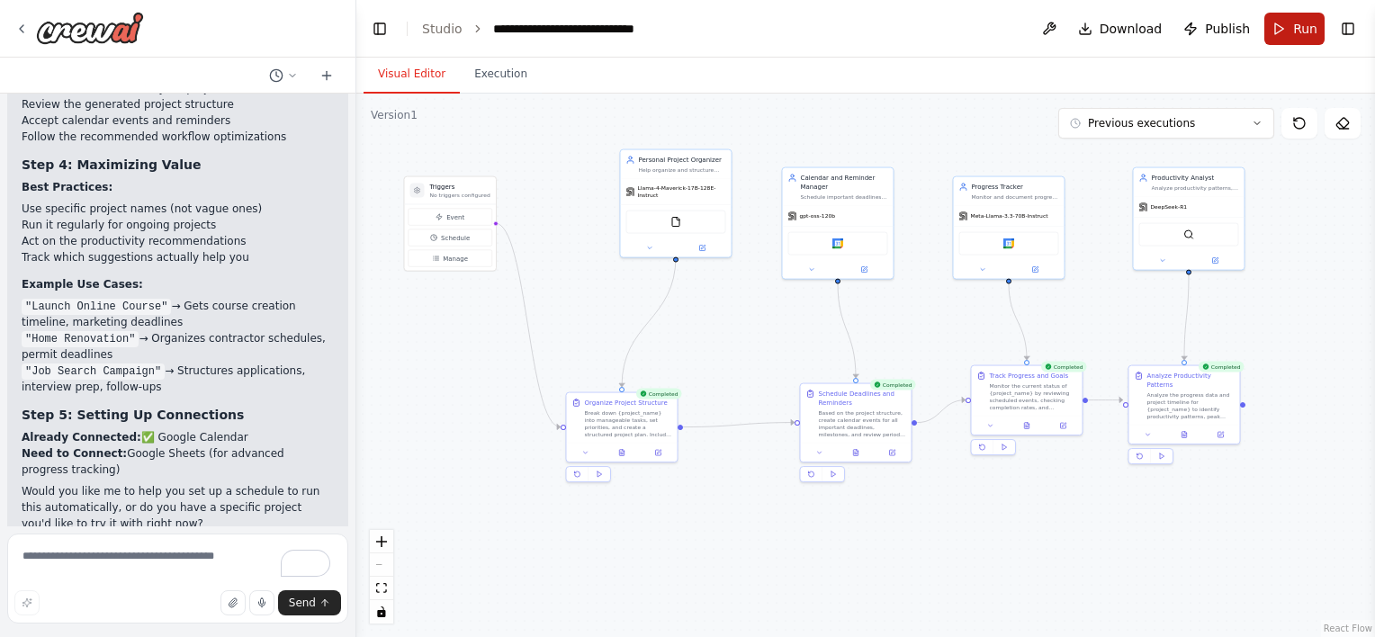
click at [1303, 25] on span "Run" at bounding box center [1305, 29] width 24 height 18
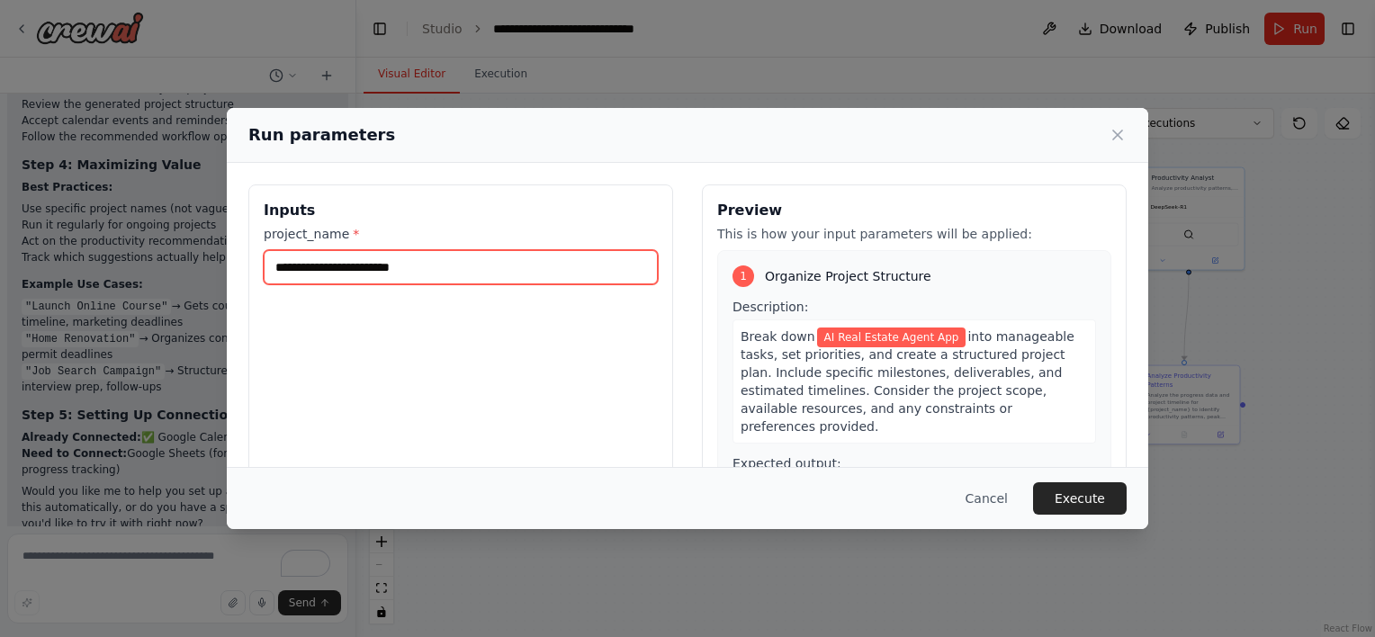
drag, startPoint x: 448, startPoint y: 263, endPoint x: 240, endPoint y: 224, distance: 211.4
click at [240, 224] on div "**********" at bounding box center [687, 398] width 921 height 470
paste input "**********"
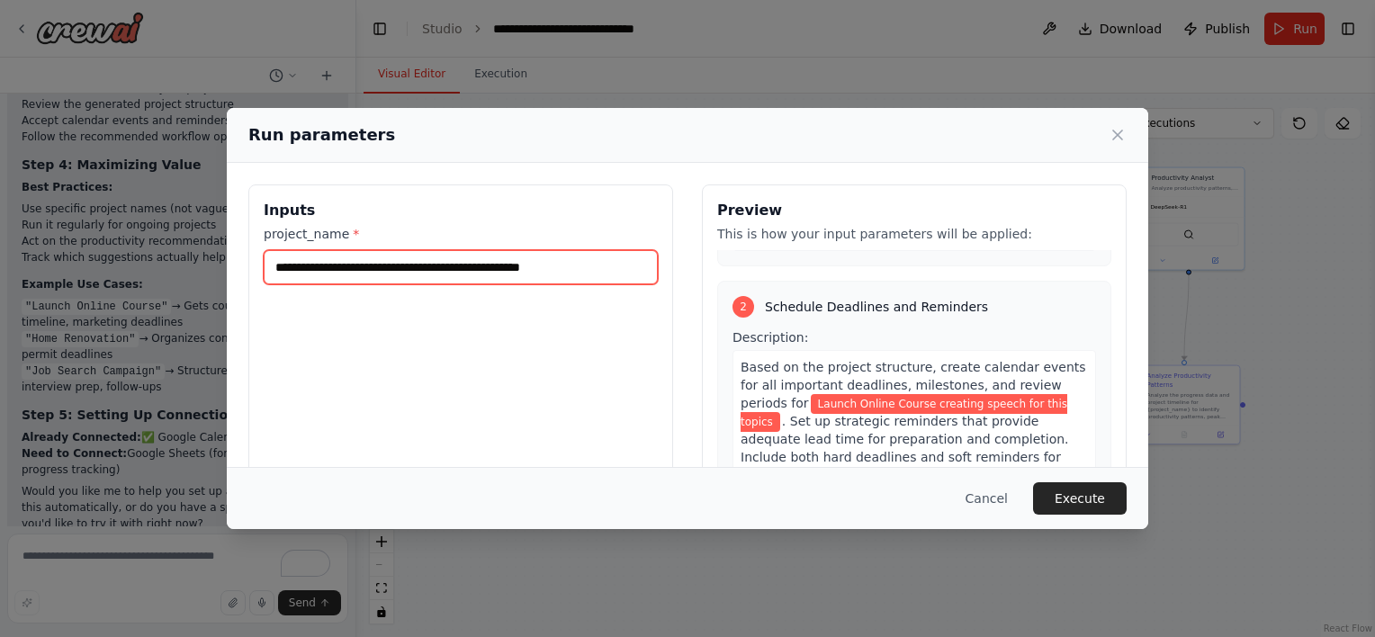
scroll to position [367, 0]
click at [756, 414] on span ". Set up strategic reminders that provide adequate lead time for preparation an…" at bounding box center [904, 448] width 328 height 68
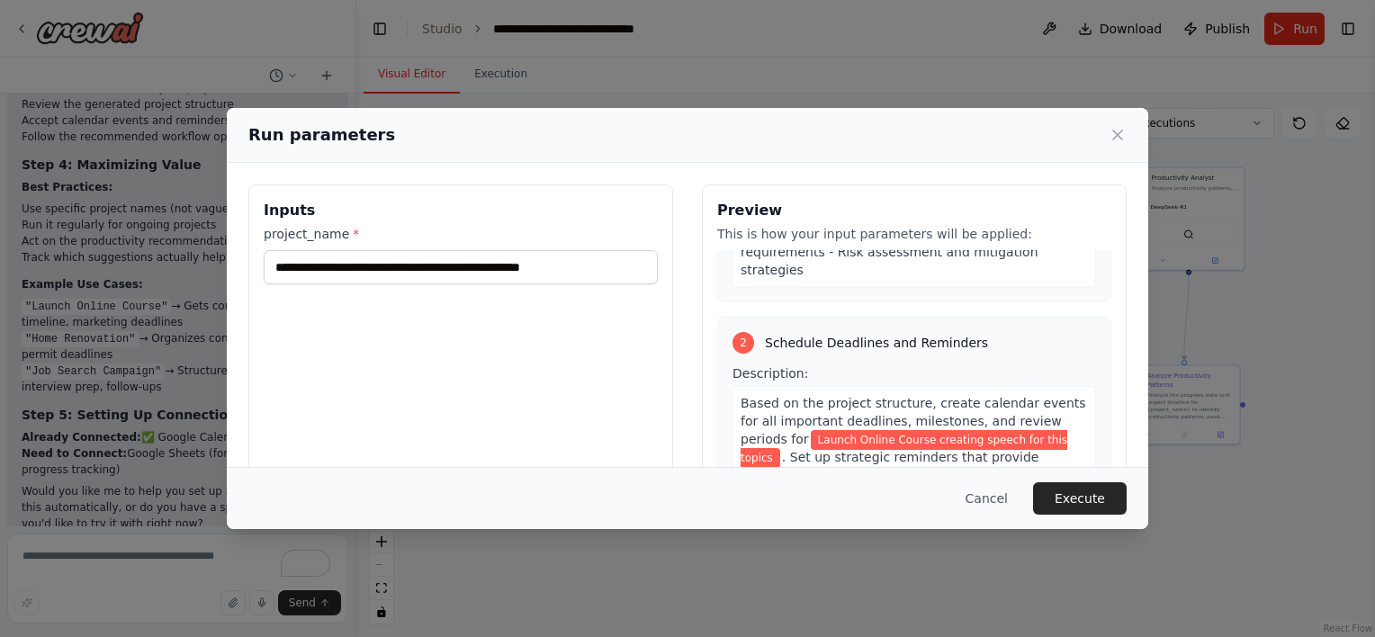
scroll to position [347, 0]
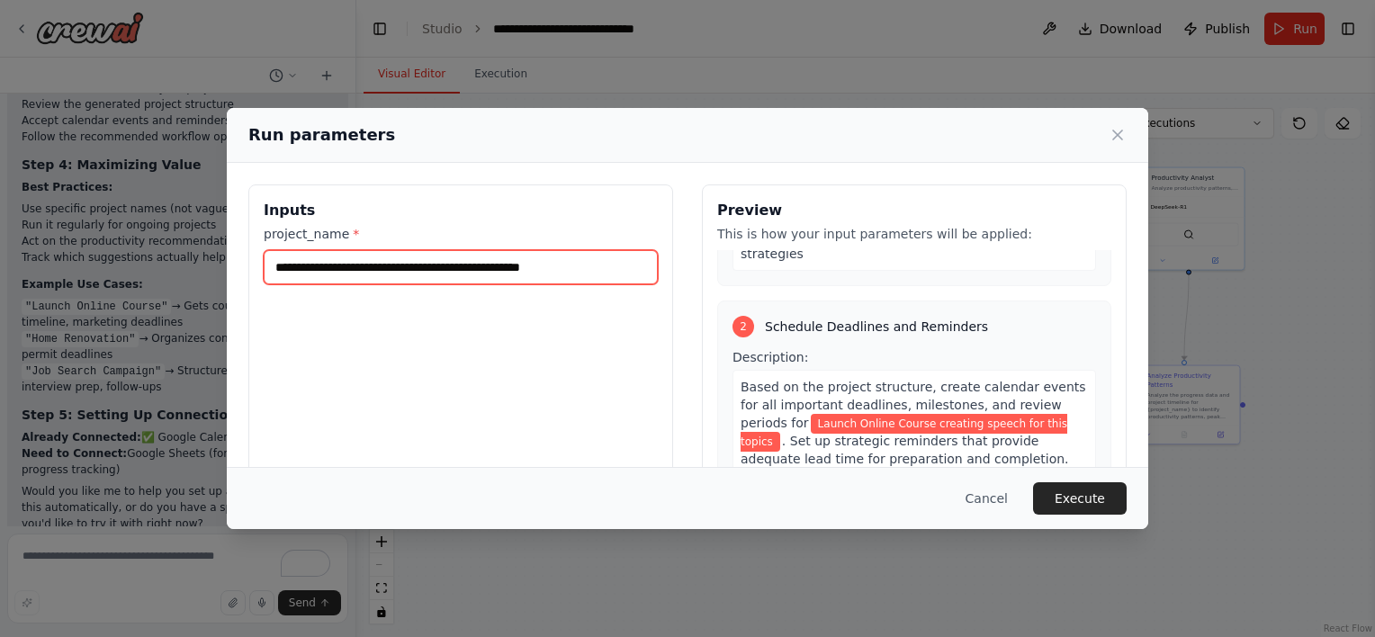
click at [595, 277] on input "**********" at bounding box center [461, 267] width 394 height 34
click at [640, 273] on input "**********" at bounding box center [461, 267] width 394 height 34
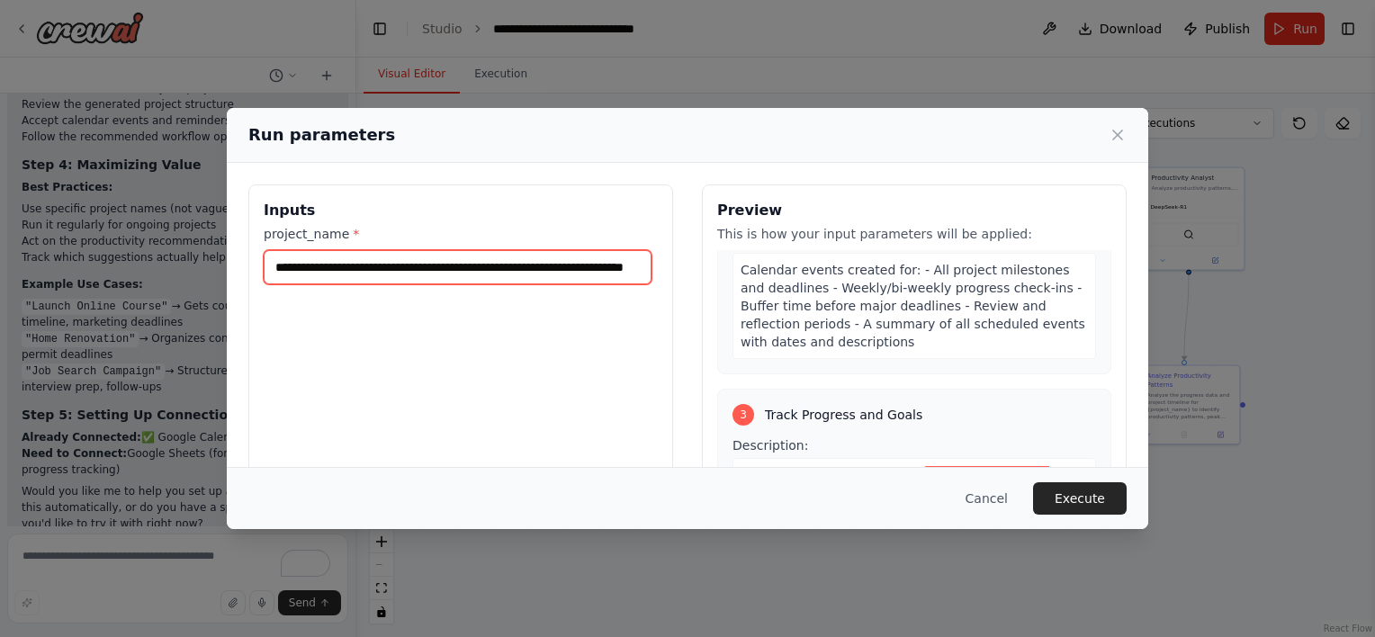
scroll to position [659, 0]
type input "**********"
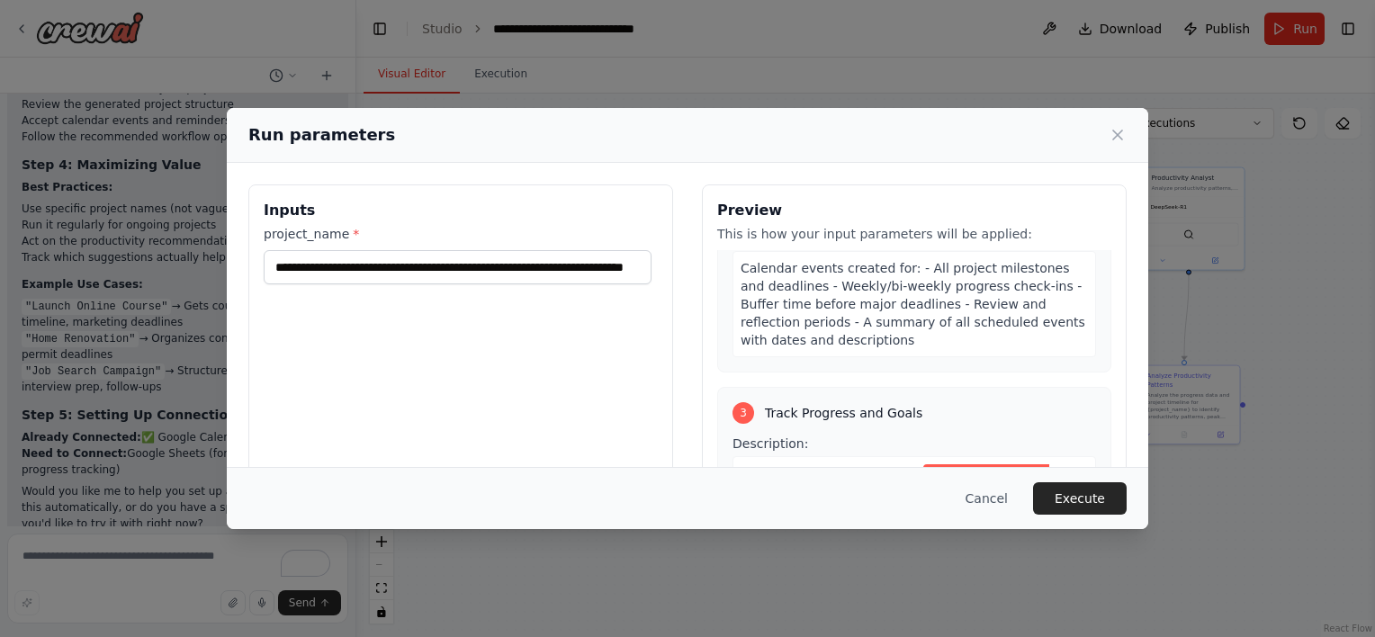
scroll to position [0, 0]
click at [856, 404] on span "Track Progress and Goals" at bounding box center [843, 413] width 157 height 18
click at [819, 456] on div "Monitor the current status of Launch Online Course creating speech for this top…" at bounding box center [913, 527] width 363 height 142
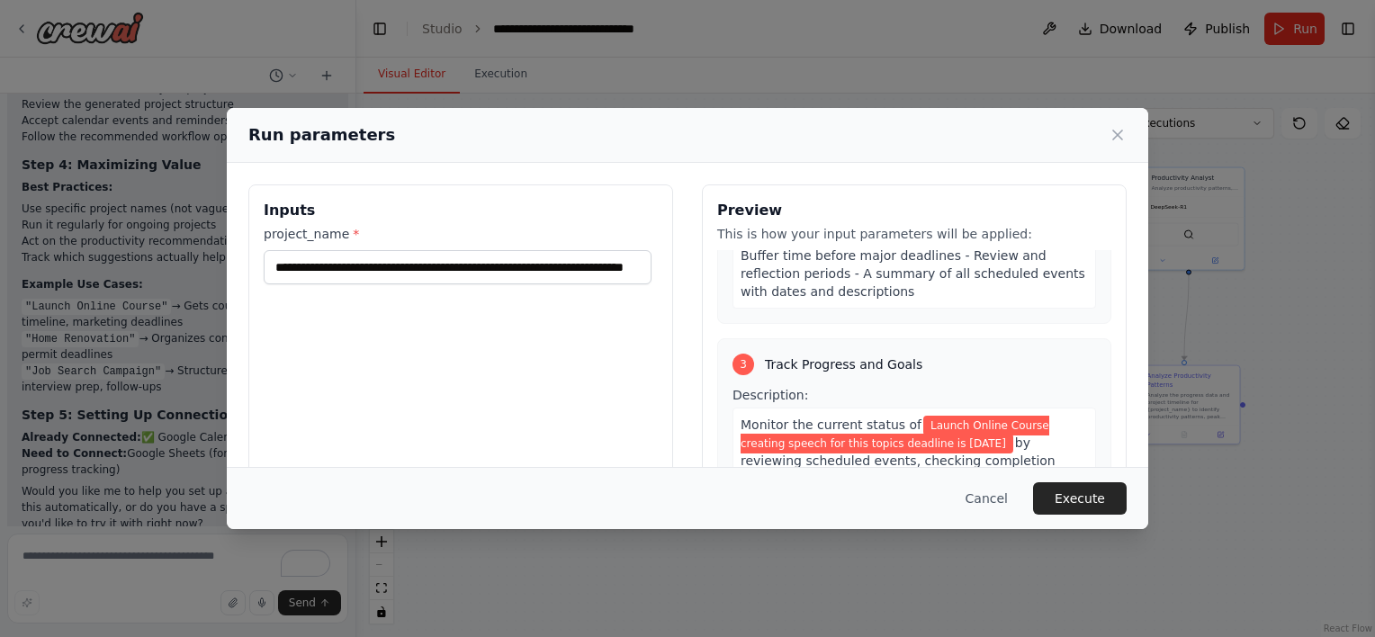
scroll to position [708, 0]
click at [752, 415] on span "Launch Online Course creating speech for this topics deadline is 17/10/2025" at bounding box center [894, 434] width 309 height 38
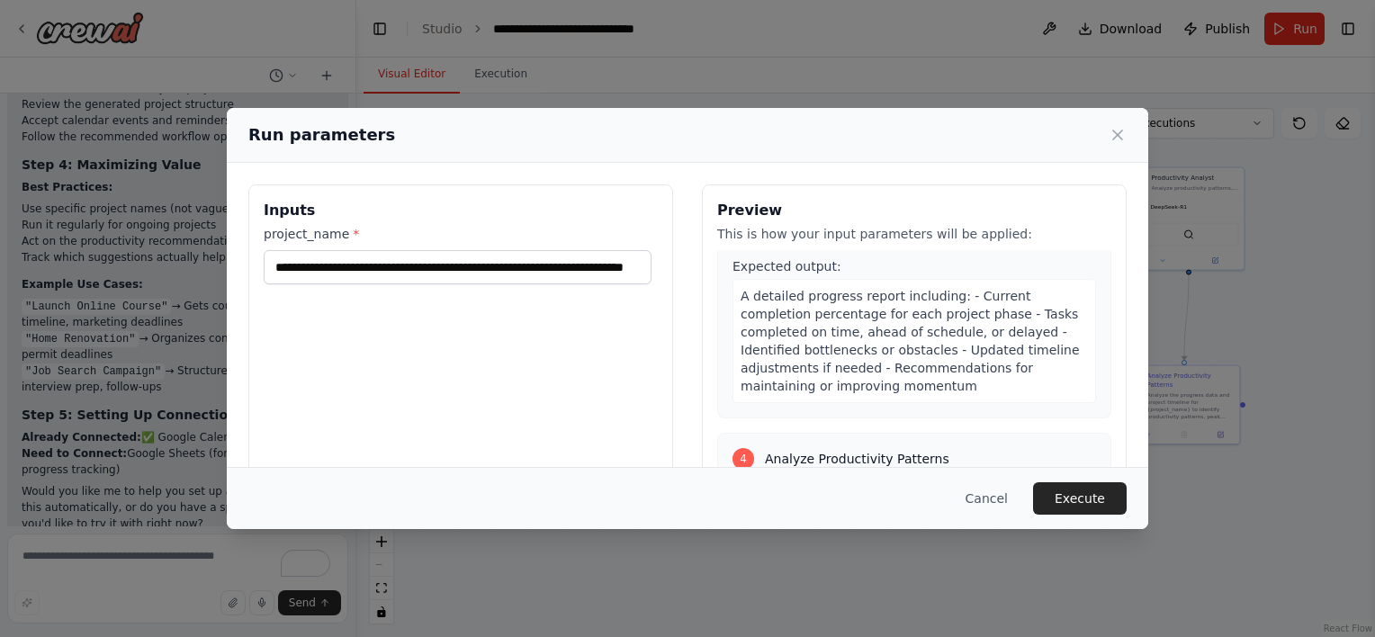
scroll to position [1035, 0]
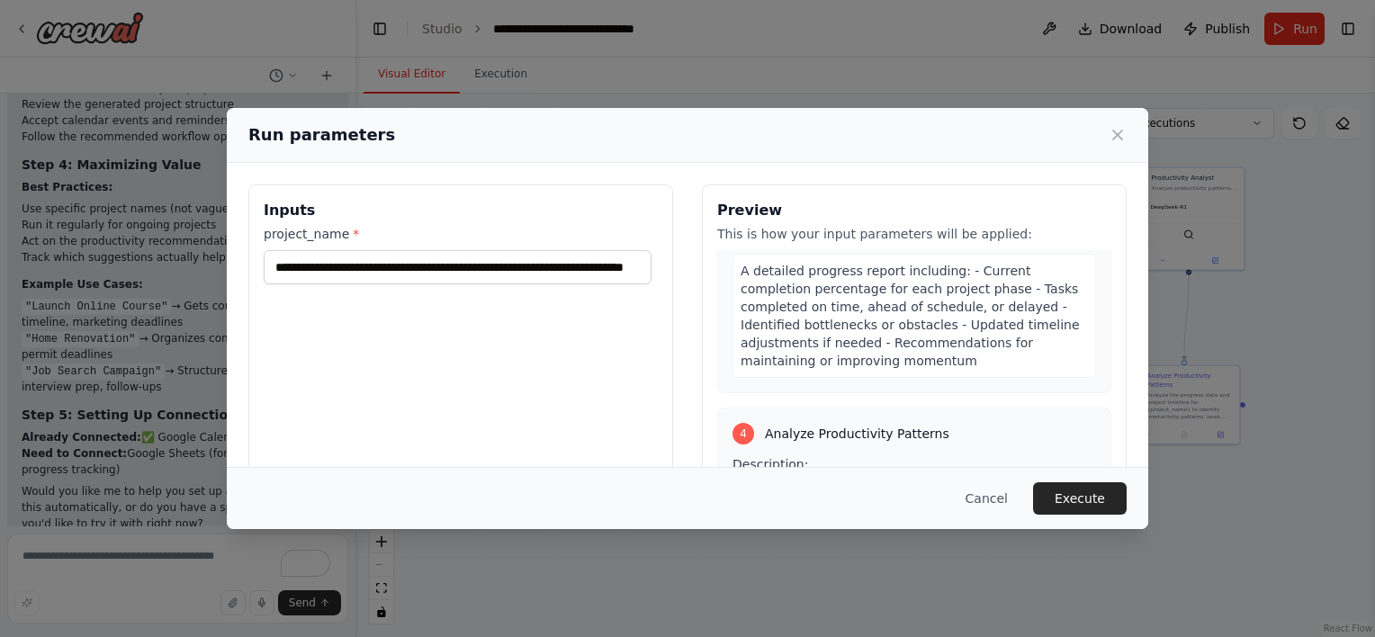
click at [765, 487] on span "Analyze the progress data and project timeline for" at bounding box center [888, 503] width 296 height 32
click at [735, 457] on span "Description:" at bounding box center [770, 464] width 76 height 14
click at [735, 408] on div "4 Analyze Productivity Patterns Description: Analyze the progress data and proj…" at bounding box center [914, 626] width 394 height 437
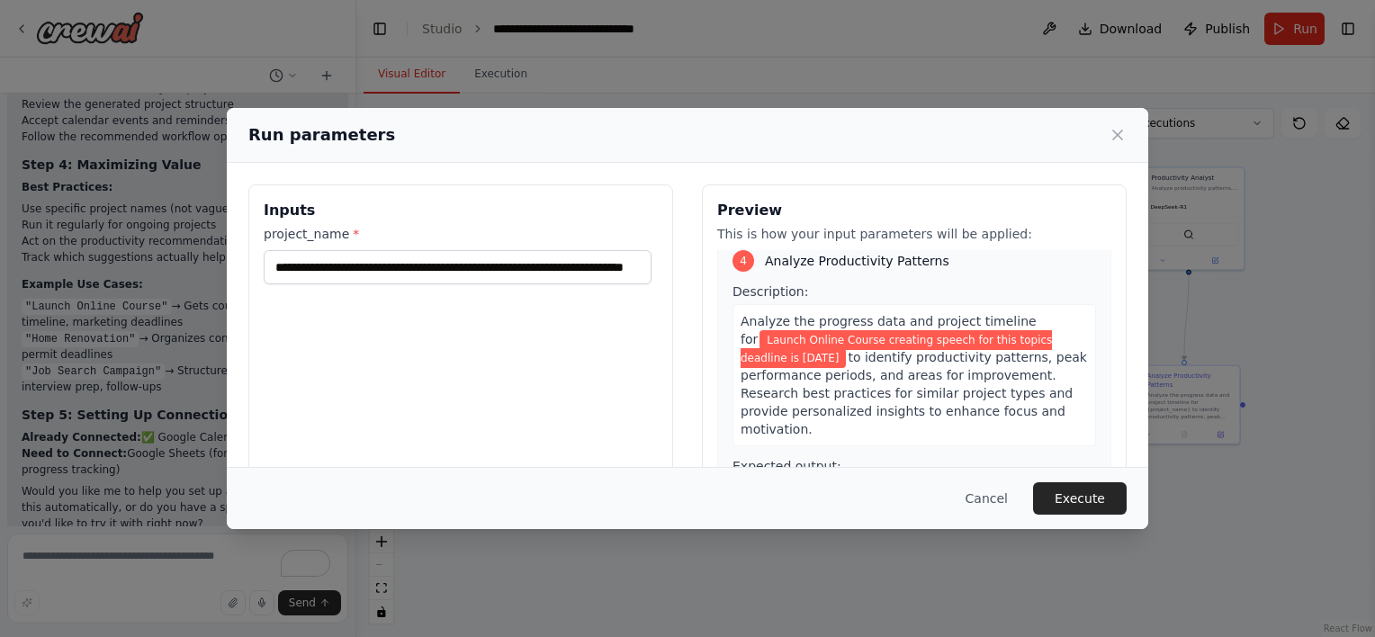
scroll to position [1207, 0]
click at [1062, 494] on button "Execute" at bounding box center [1080, 498] width 94 height 32
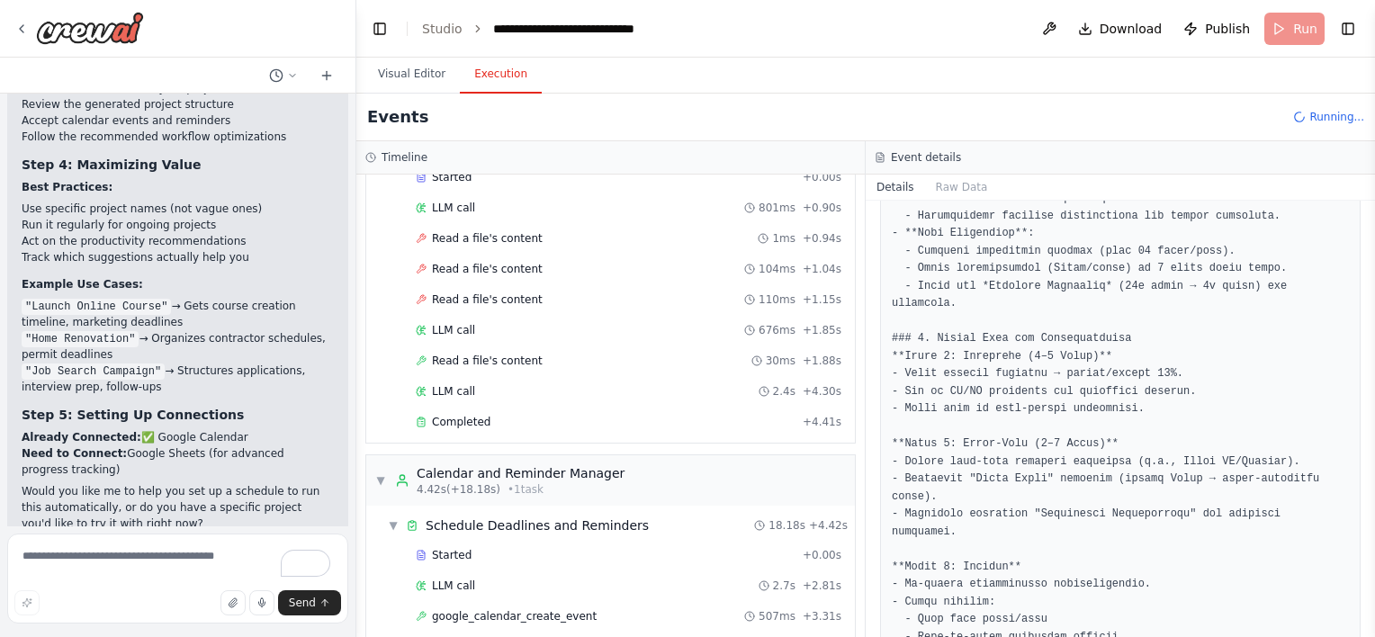
scroll to position [0, 0]
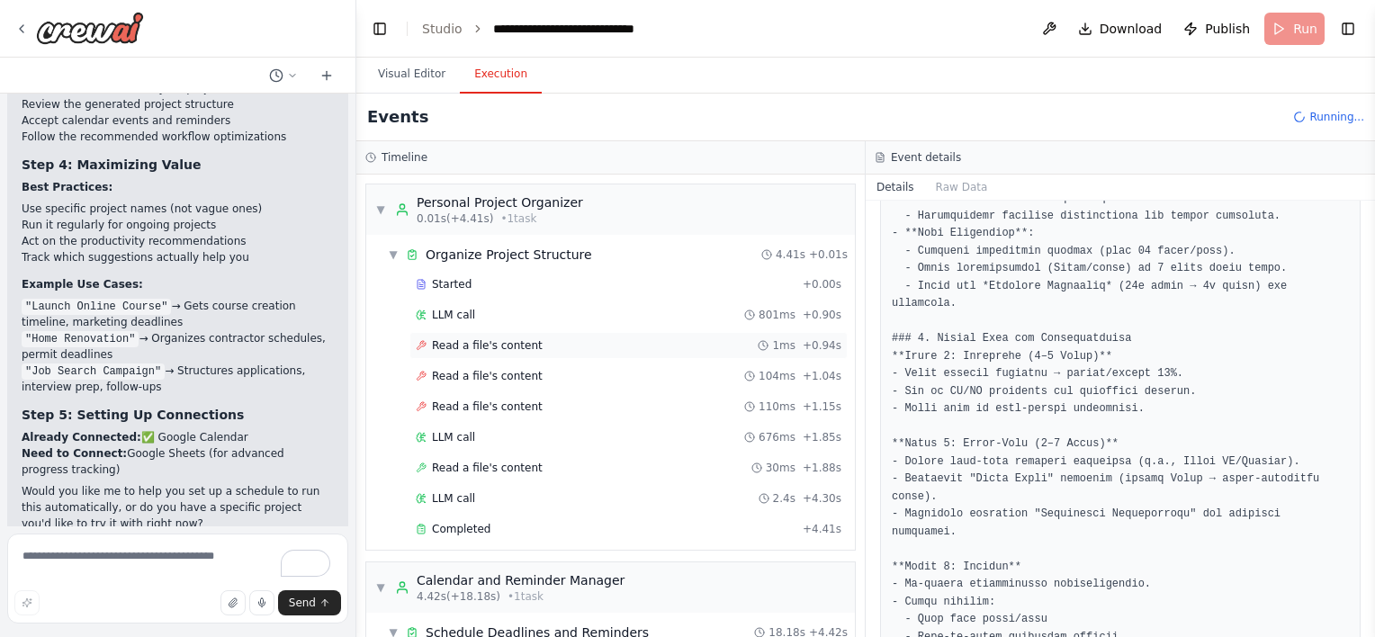
click at [507, 339] on span "Read a file's content" at bounding box center [487, 345] width 111 height 14
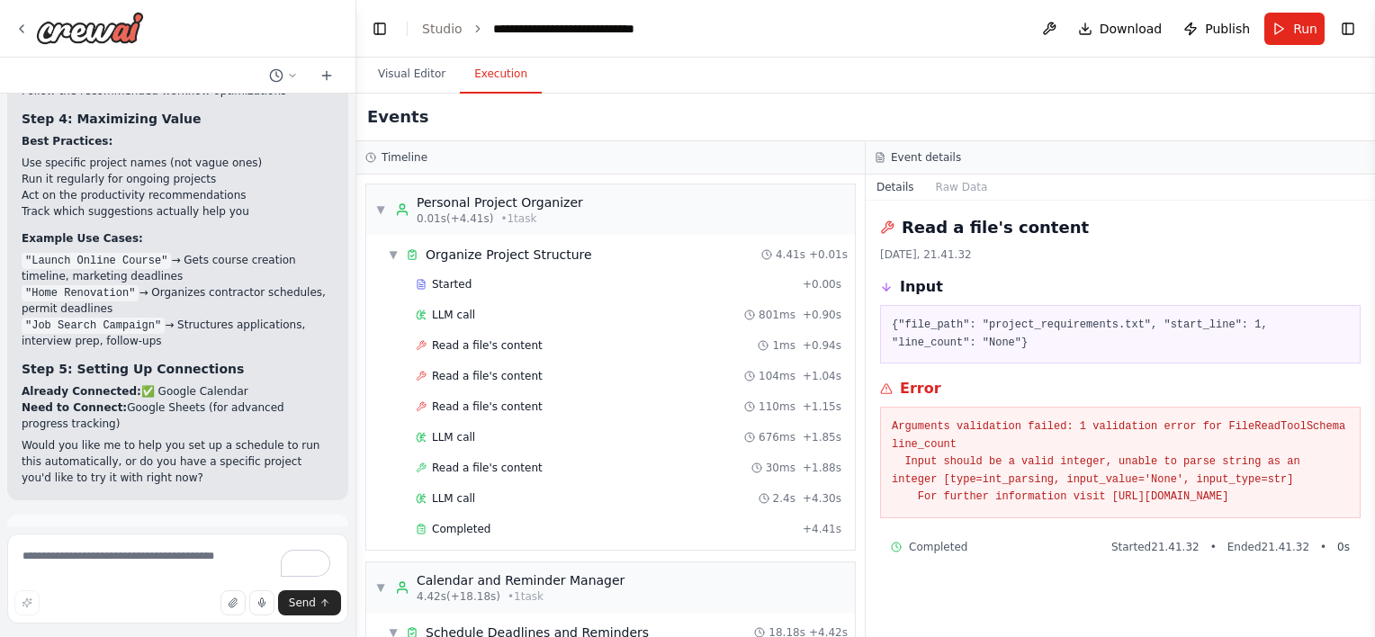
scroll to position [3565, 0]
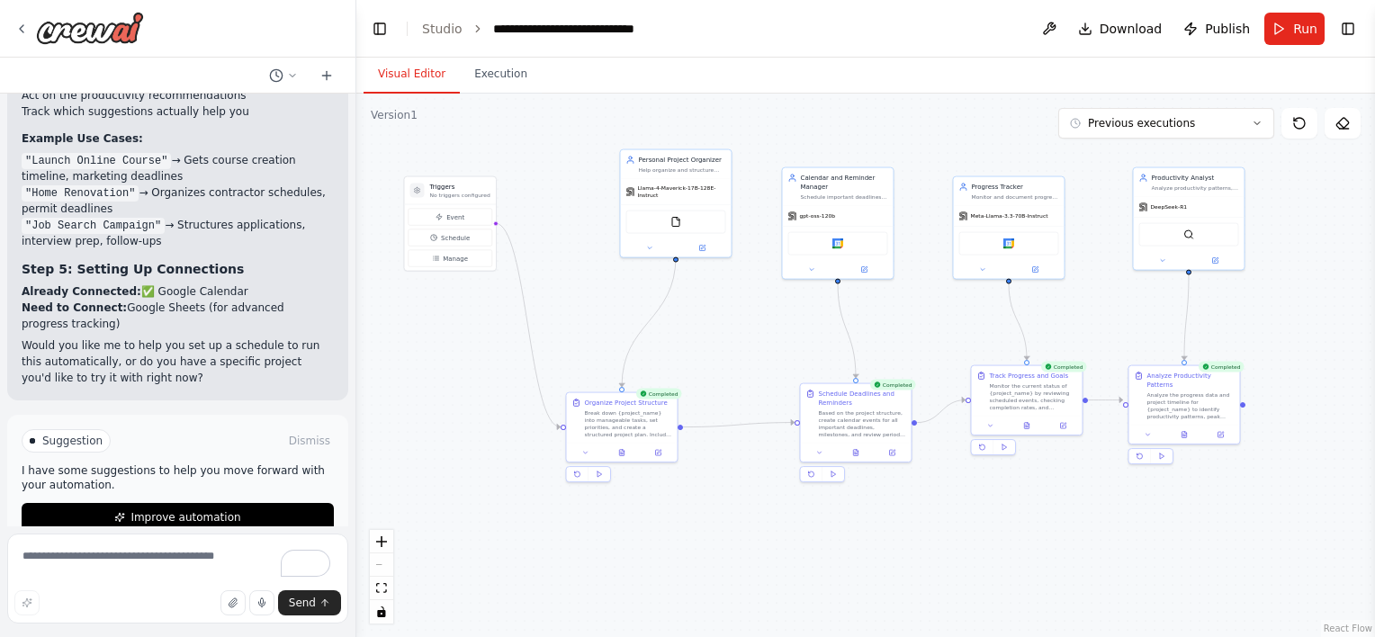
click at [417, 83] on button "Visual Editor" at bounding box center [411, 75] width 96 height 38
drag, startPoint x: 814, startPoint y: 186, endPoint x: 834, endPoint y: 142, distance: 48.3
click at [834, 142] on div "Calendar and Reminder Manager" at bounding box center [862, 145] width 87 height 18
click at [702, 243] on icon at bounding box center [703, 245] width 4 height 4
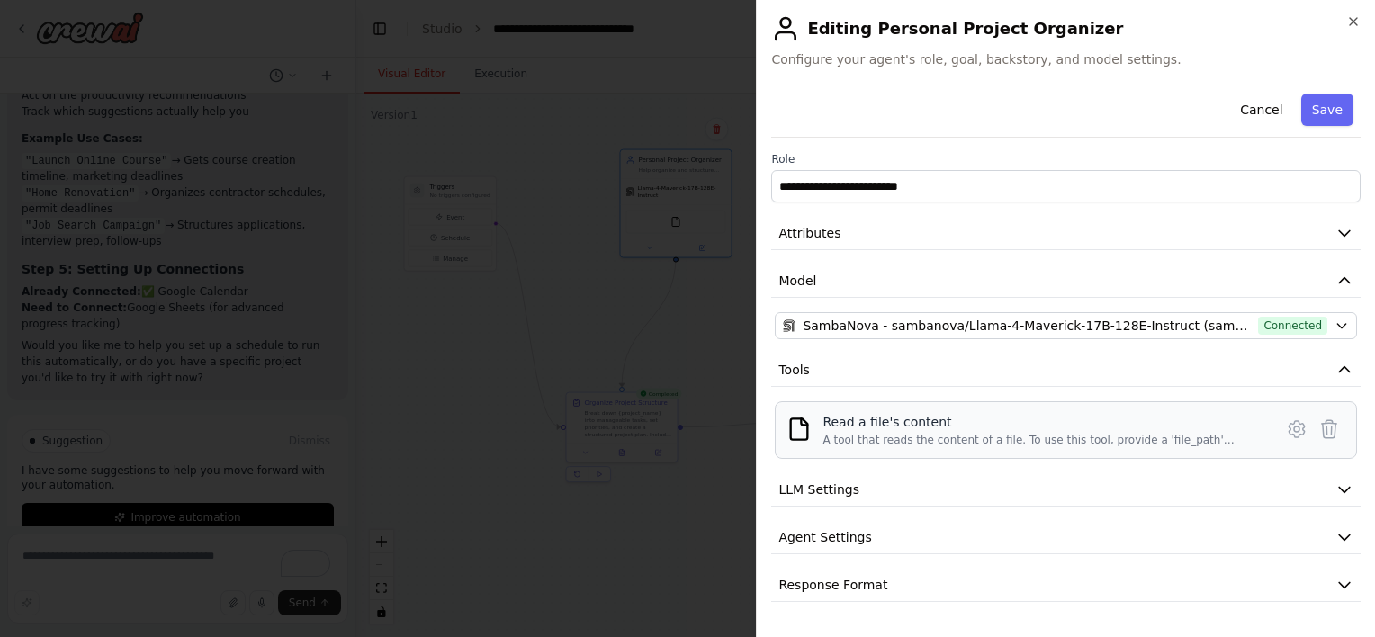
click at [883, 426] on div "Read a file's content" at bounding box center [1042, 422] width 440 height 18
click at [770, 417] on div "**********" at bounding box center [1065, 318] width 619 height 637
click at [794, 431] on img at bounding box center [798, 429] width 25 height 25
click at [914, 433] on div "A tool that reads the content of a file. To use this tool, provide a 'file_path…" at bounding box center [1042, 440] width 440 height 14
click at [1296, 426] on icon at bounding box center [1297, 429] width 22 height 22
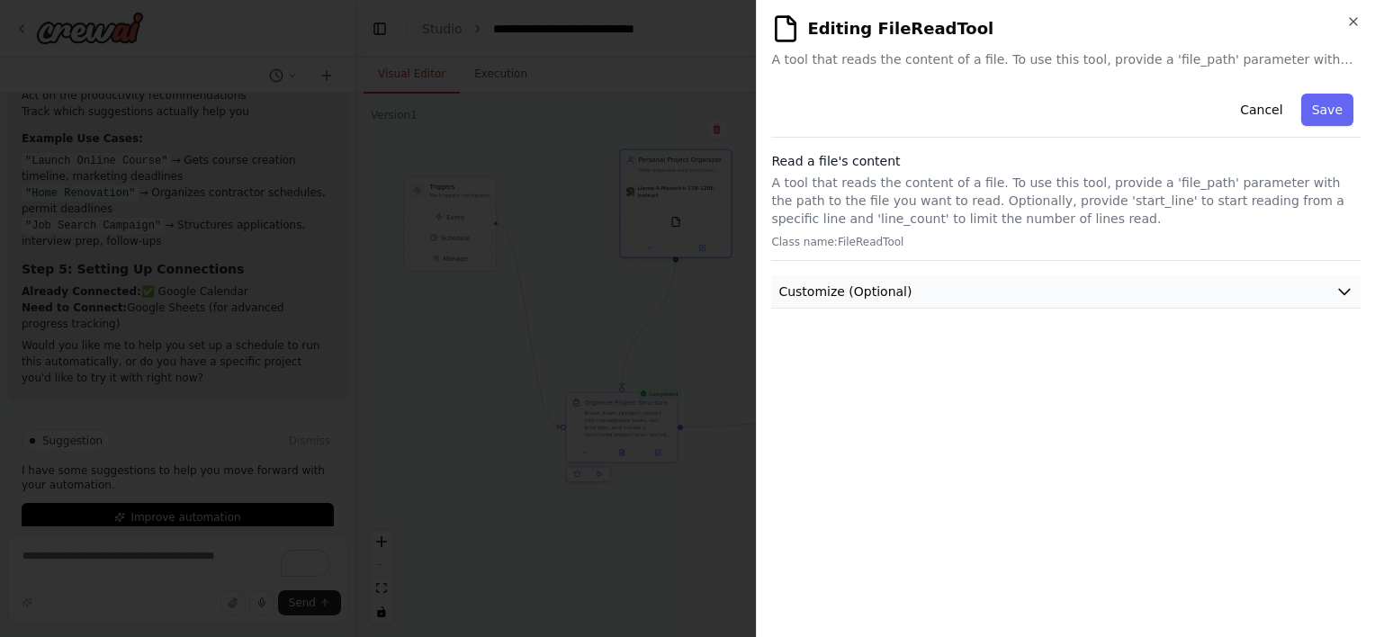
click at [890, 286] on span "Customize (Optional)" at bounding box center [844, 291] width 133 height 18
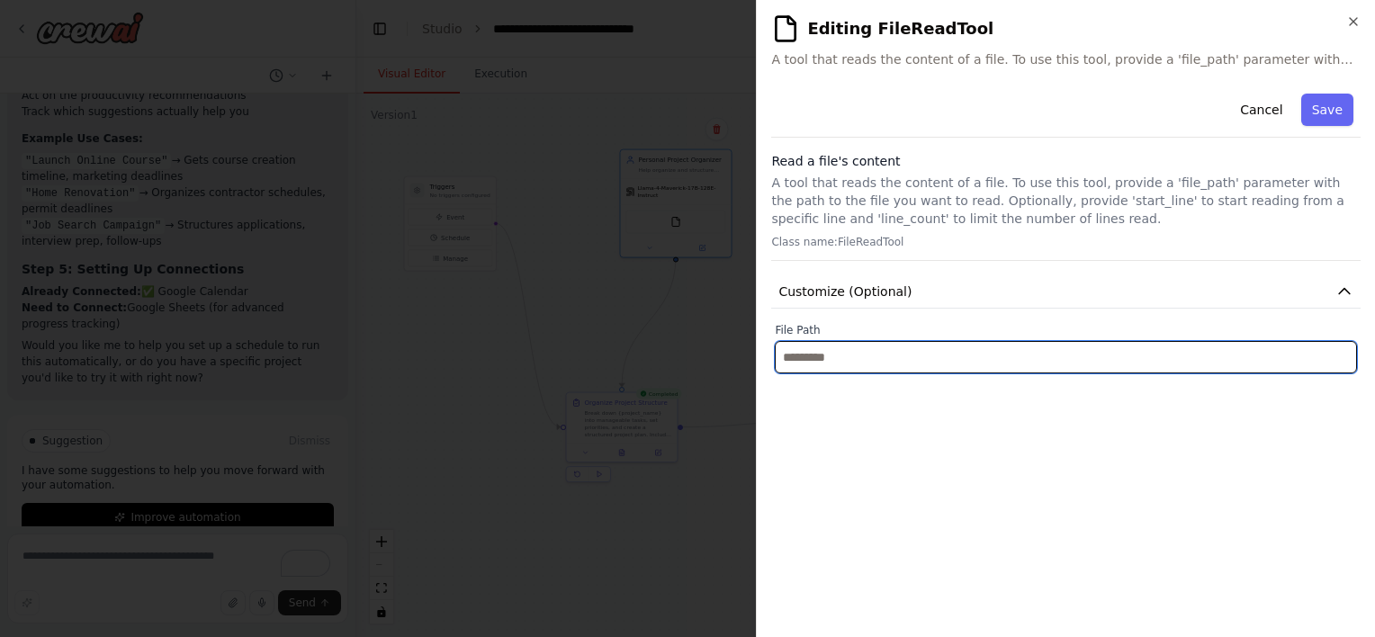
click at [865, 348] on input "text" at bounding box center [1066, 357] width 582 height 32
paste input "**********"
type input "**********"
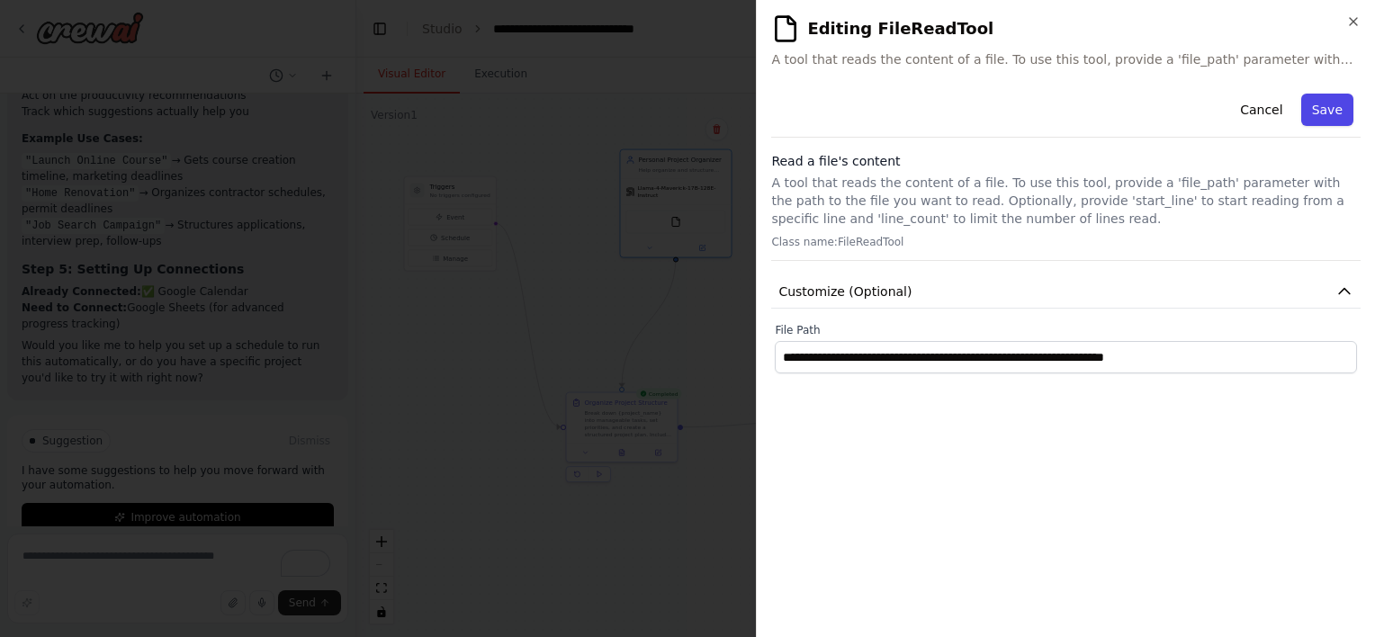
click at [1307, 101] on button "Save" at bounding box center [1327, 110] width 52 height 32
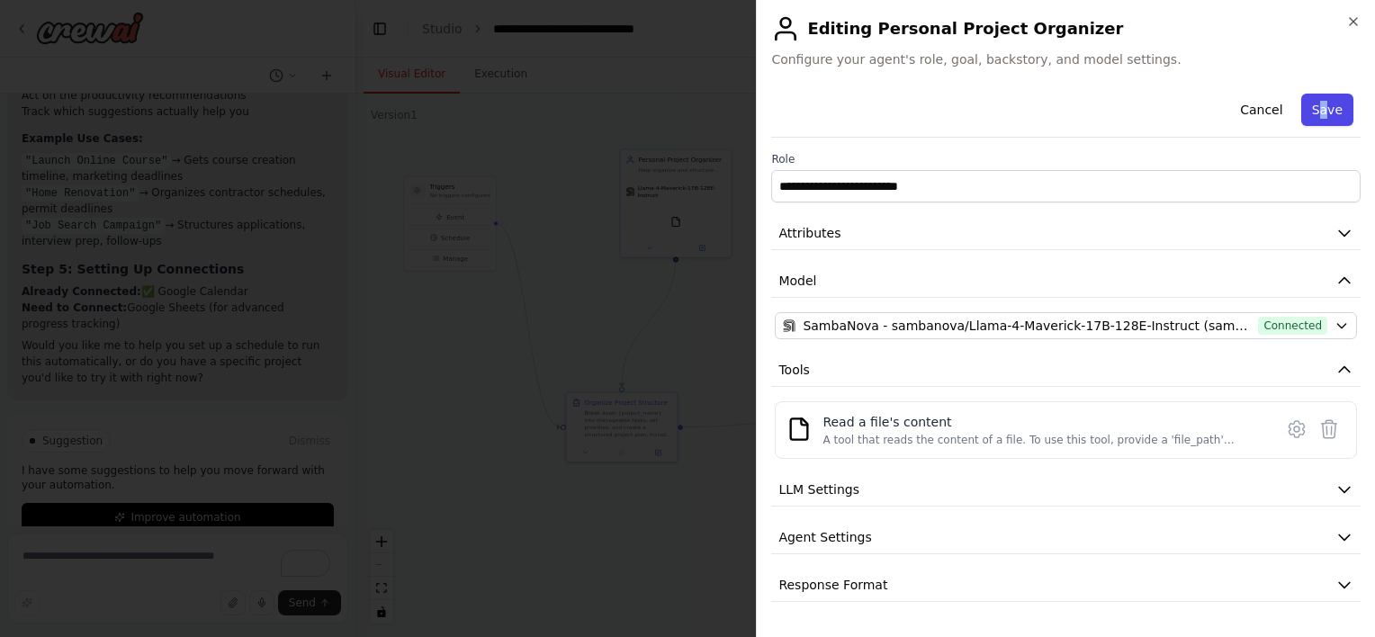
drag, startPoint x: 1328, startPoint y: 85, endPoint x: 1324, endPoint y: 103, distance: 19.2
click at [1324, 103] on div "**********" at bounding box center [1065, 318] width 619 height 637
click at [1324, 103] on button "Save" at bounding box center [1327, 110] width 52 height 32
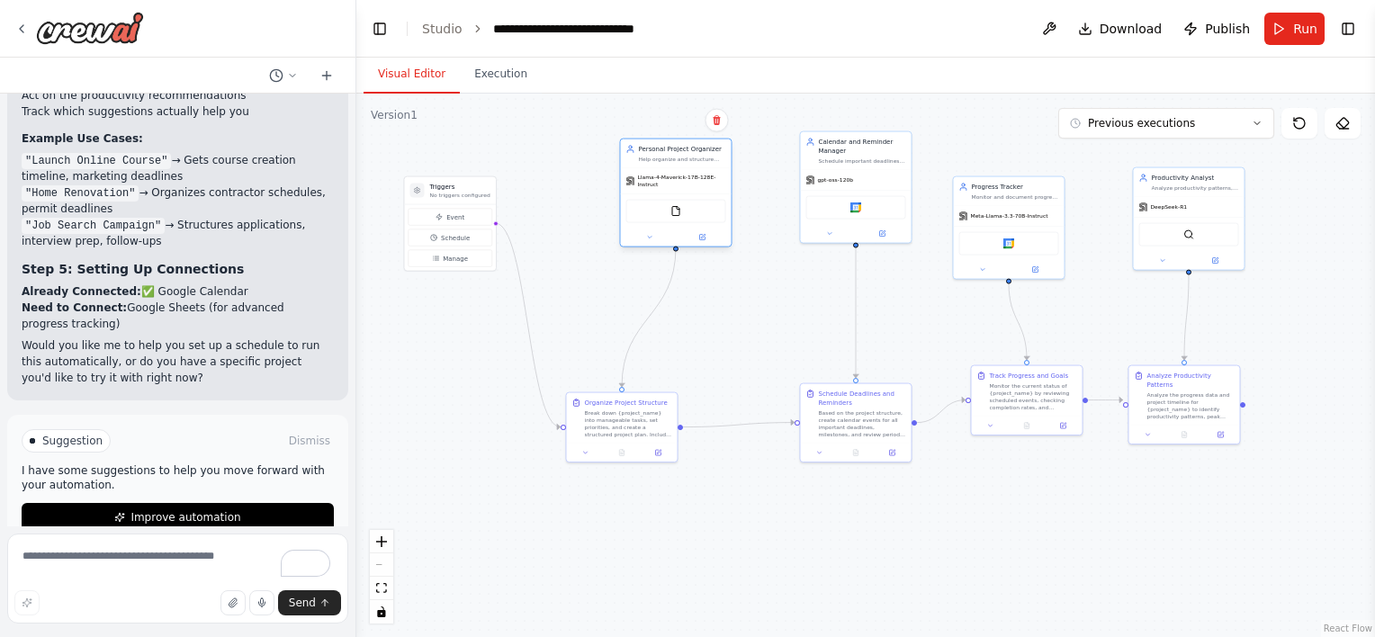
drag, startPoint x: 666, startPoint y: 186, endPoint x: 666, endPoint y: 175, distance: 11.7
click at [666, 175] on span "Llama-4-Maverick-17B-128E-Instruct" at bounding box center [682, 181] width 88 height 14
click at [676, 212] on div "FileReadTool" at bounding box center [676, 211] width 100 height 23
click at [691, 232] on button at bounding box center [701, 237] width 51 height 11
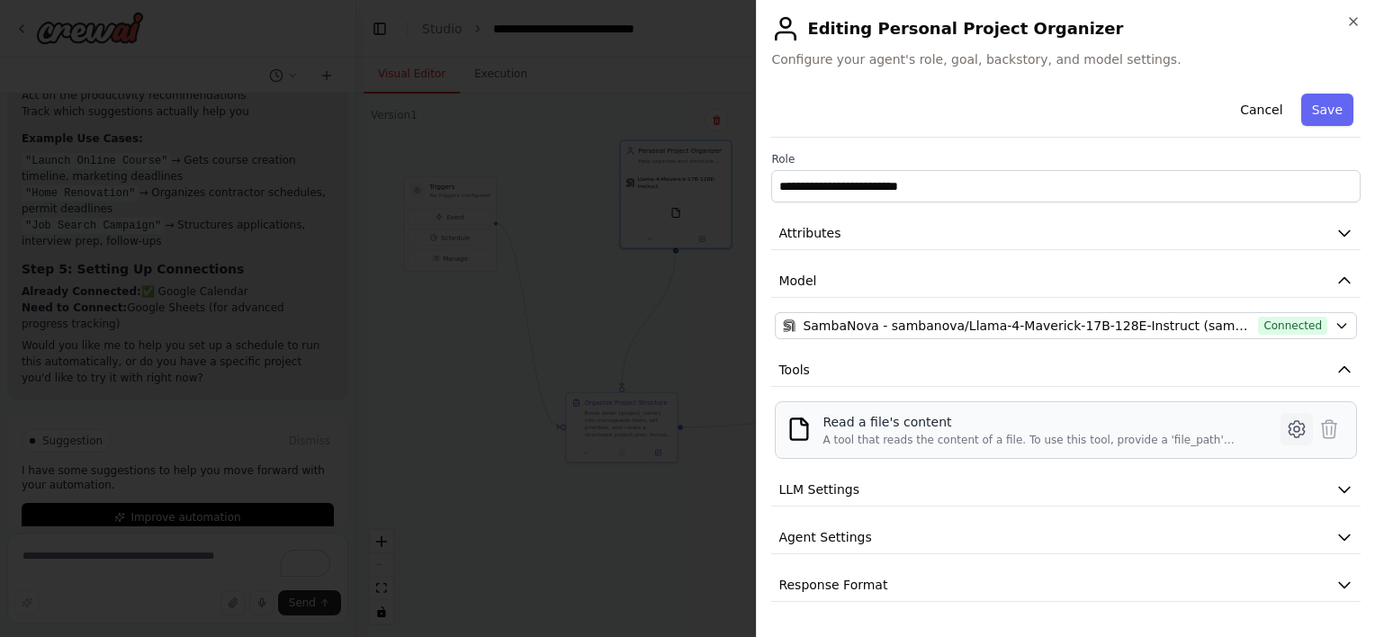
click at [1296, 432] on icon at bounding box center [1297, 429] width 22 height 22
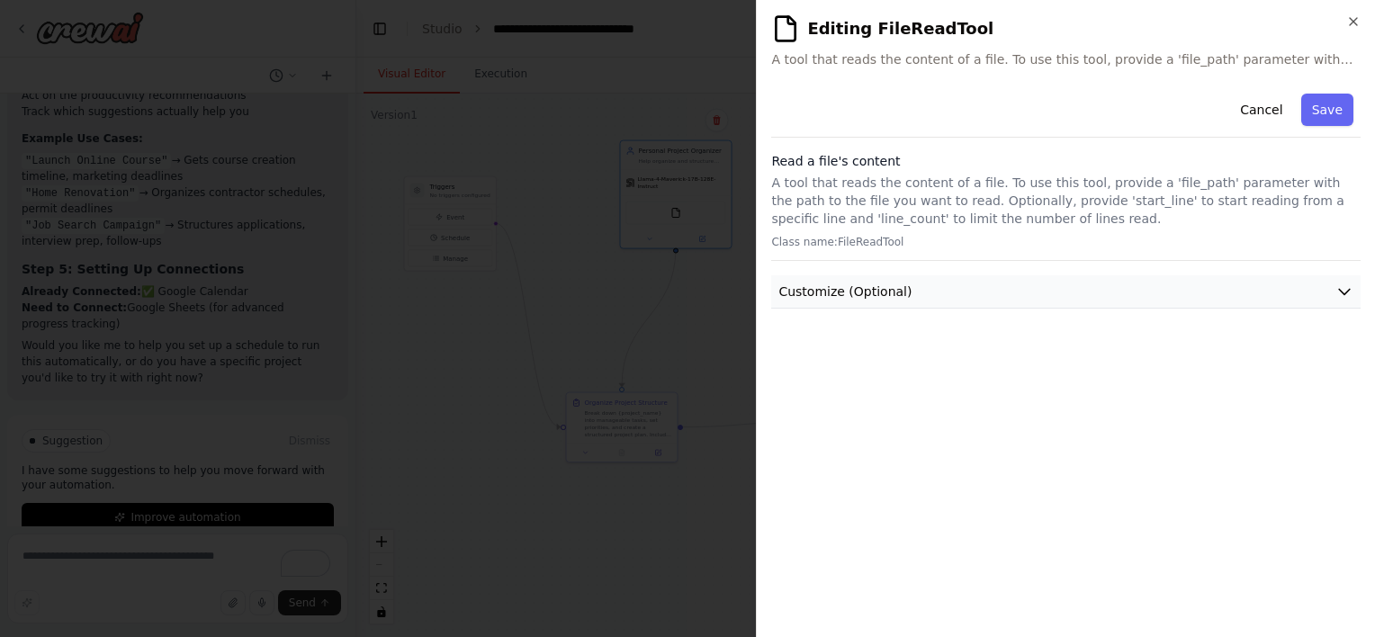
click at [1150, 299] on button "Customize (Optional)" at bounding box center [1065, 291] width 589 height 33
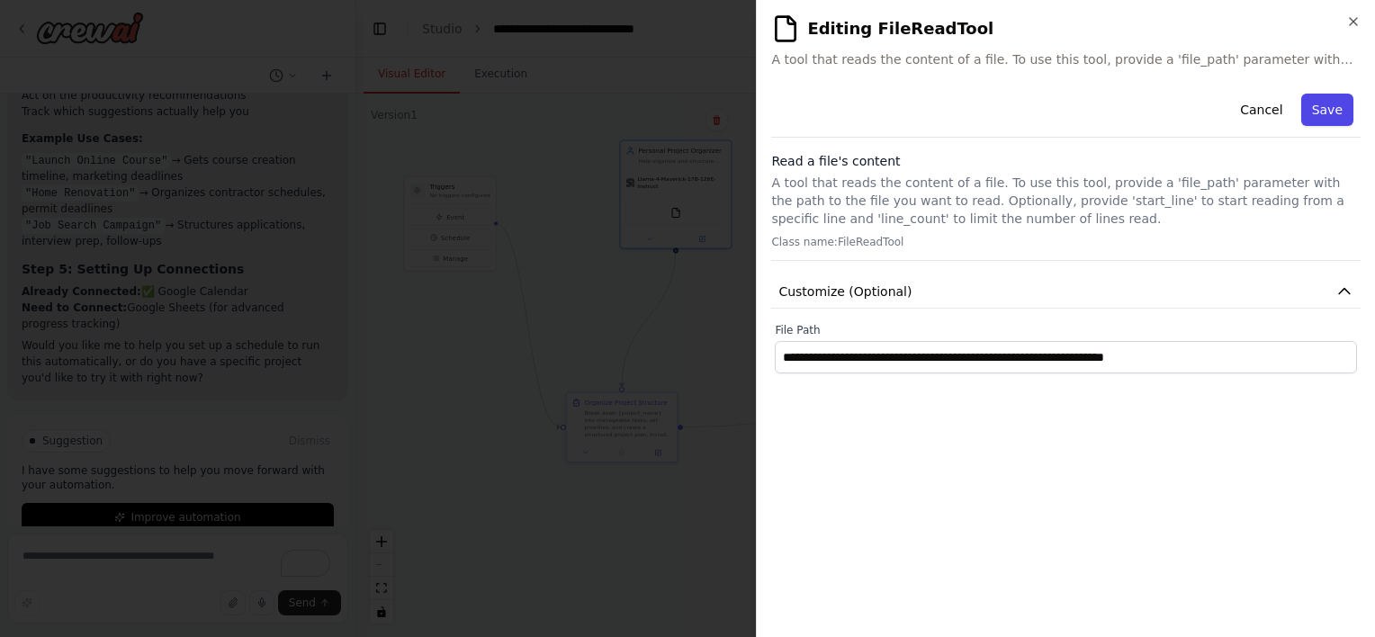
click at [1336, 108] on button "Save" at bounding box center [1327, 110] width 52 height 32
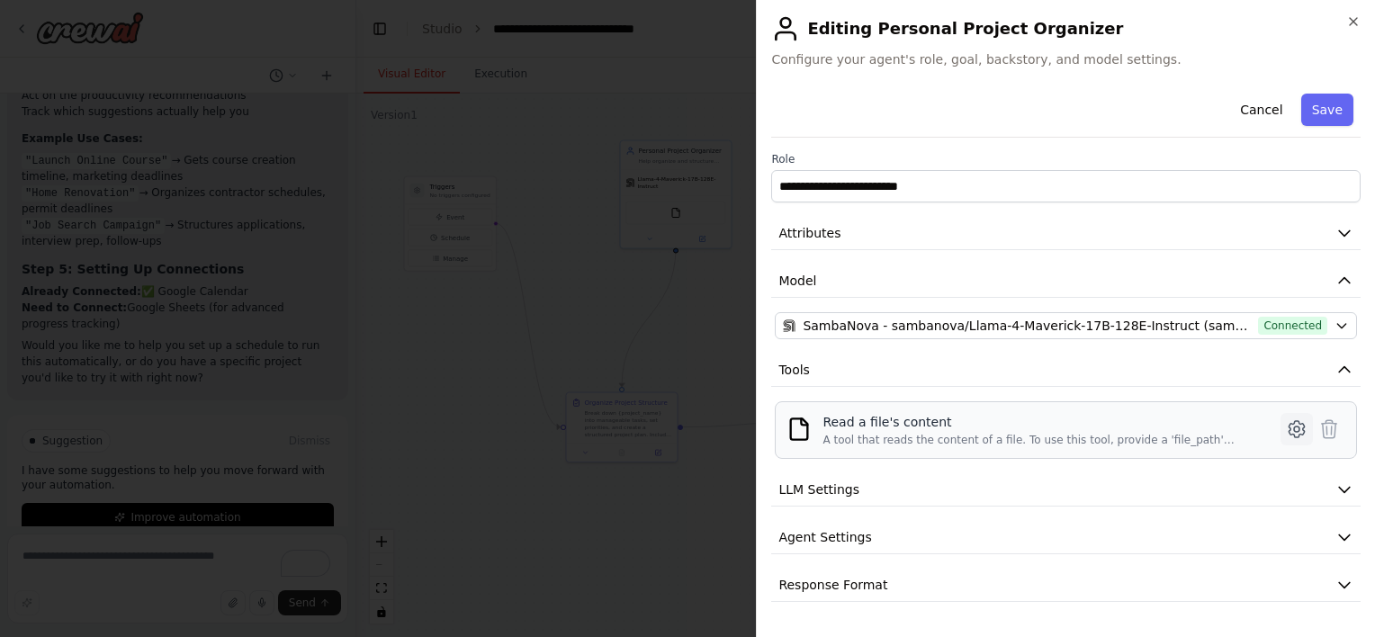
click at [1303, 420] on icon at bounding box center [1297, 429] width 22 height 22
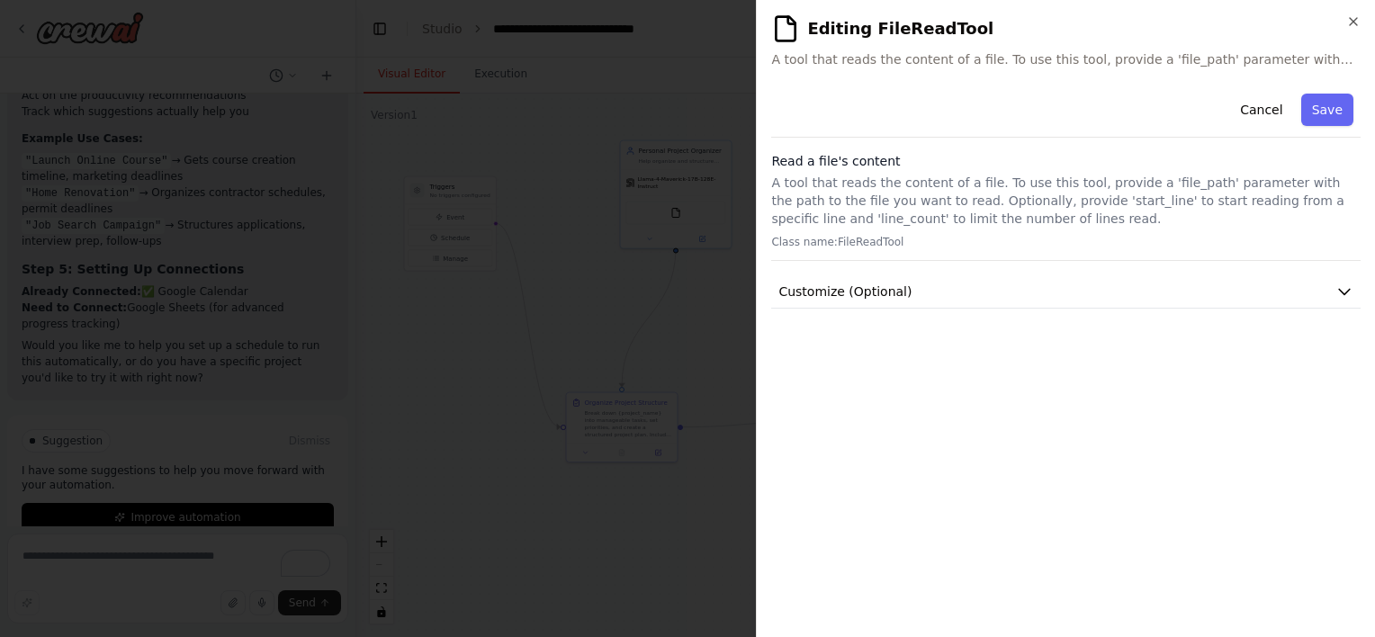
click at [945, 183] on p "A tool that reads the content of a file. To use this tool, provide a 'file_path…" at bounding box center [1065, 201] width 589 height 54
click at [1337, 288] on icon "button" at bounding box center [1344, 291] width 18 height 18
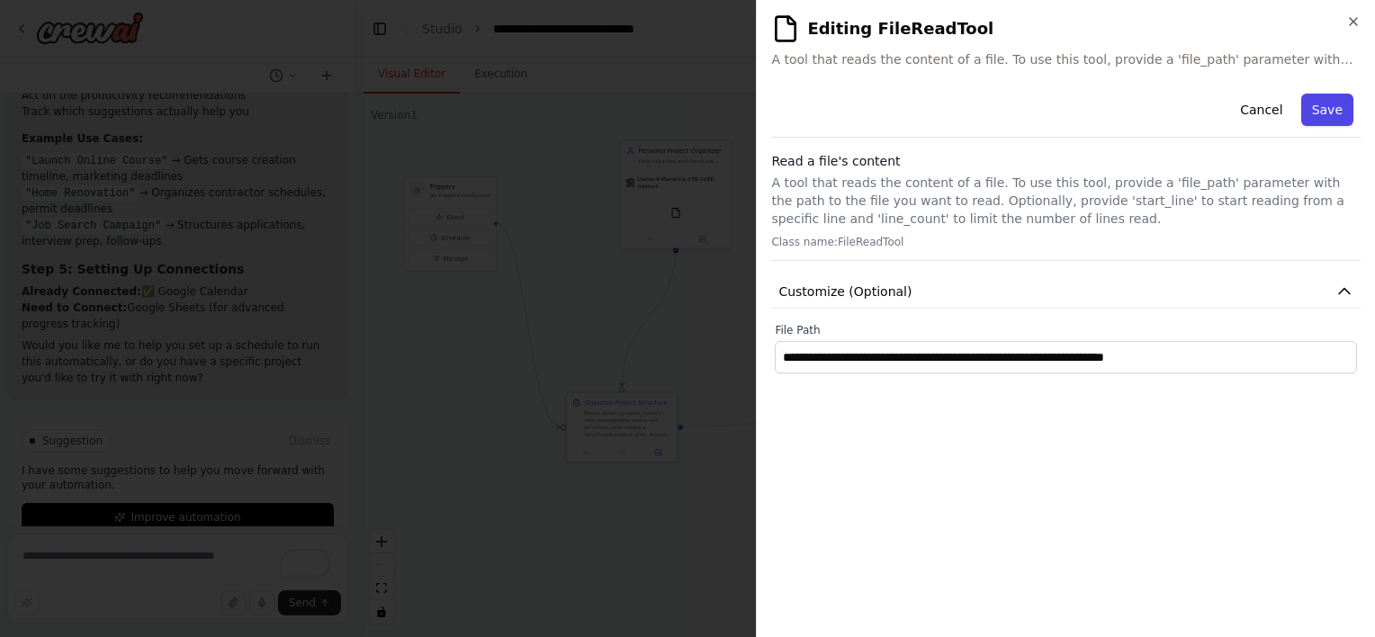
click at [1335, 112] on button "Save" at bounding box center [1327, 110] width 52 height 32
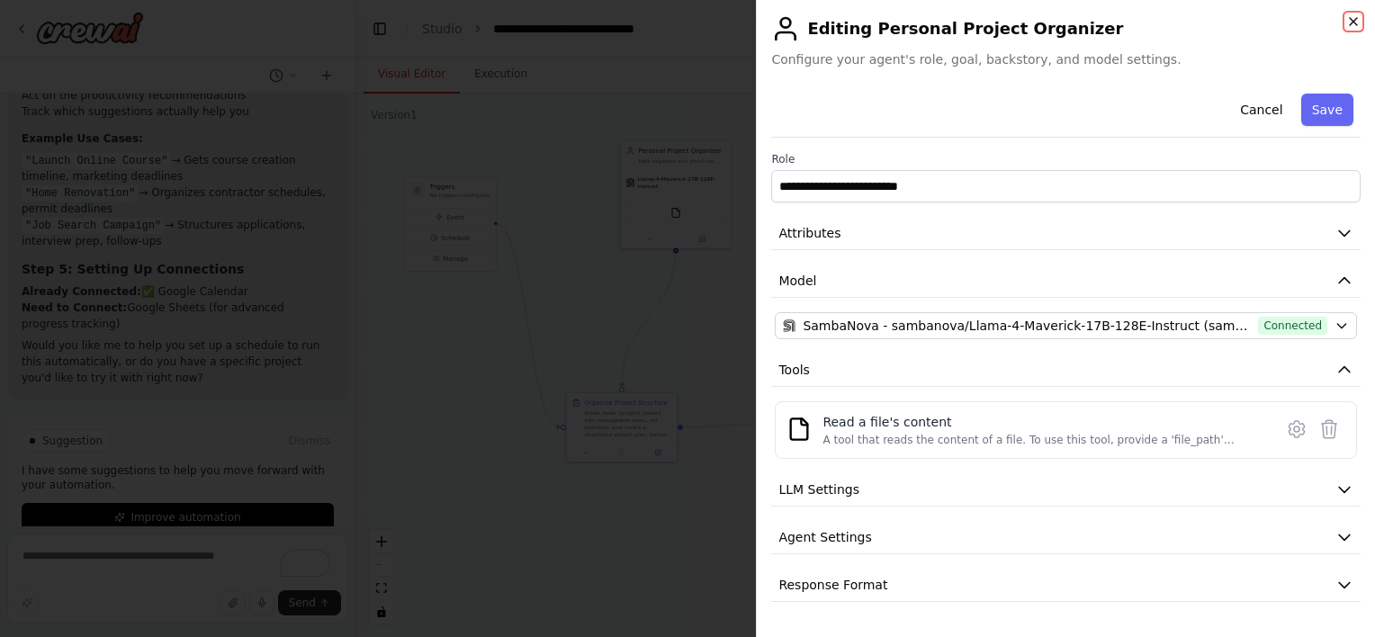
click at [1358, 23] on icon "button" at bounding box center [1353, 21] width 14 height 14
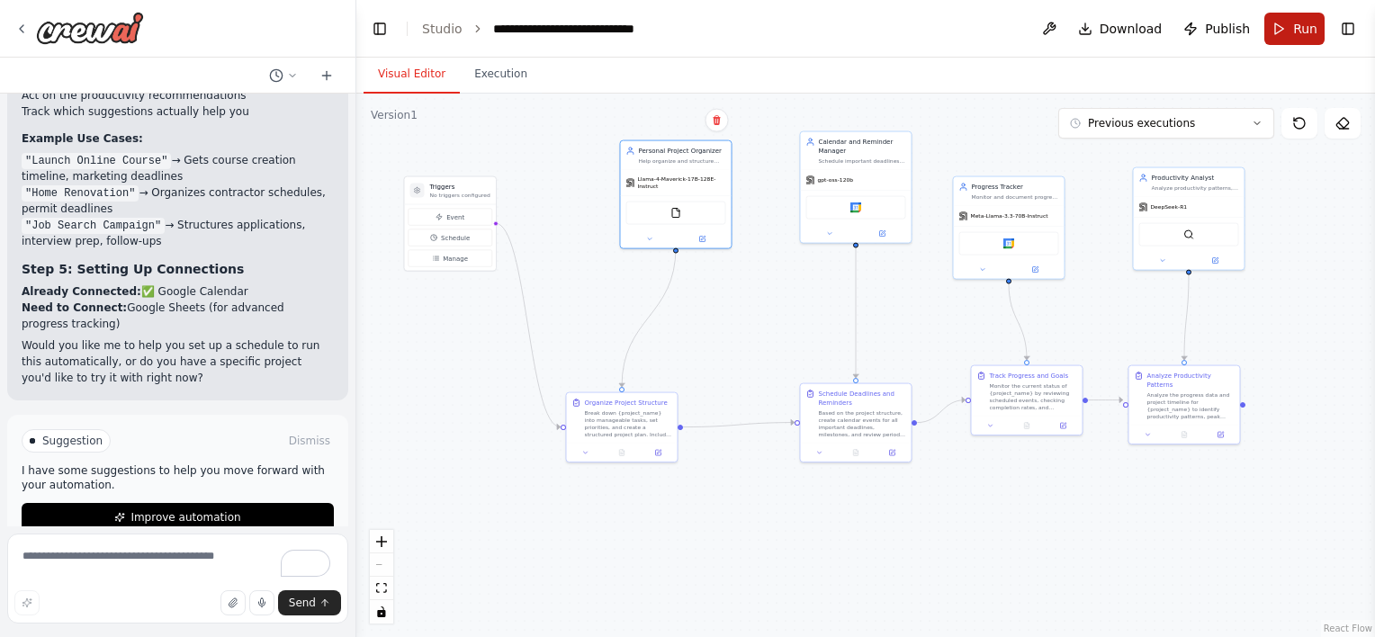
click at [1301, 34] on span "Run" at bounding box center [1305, 29] width 24 height 18
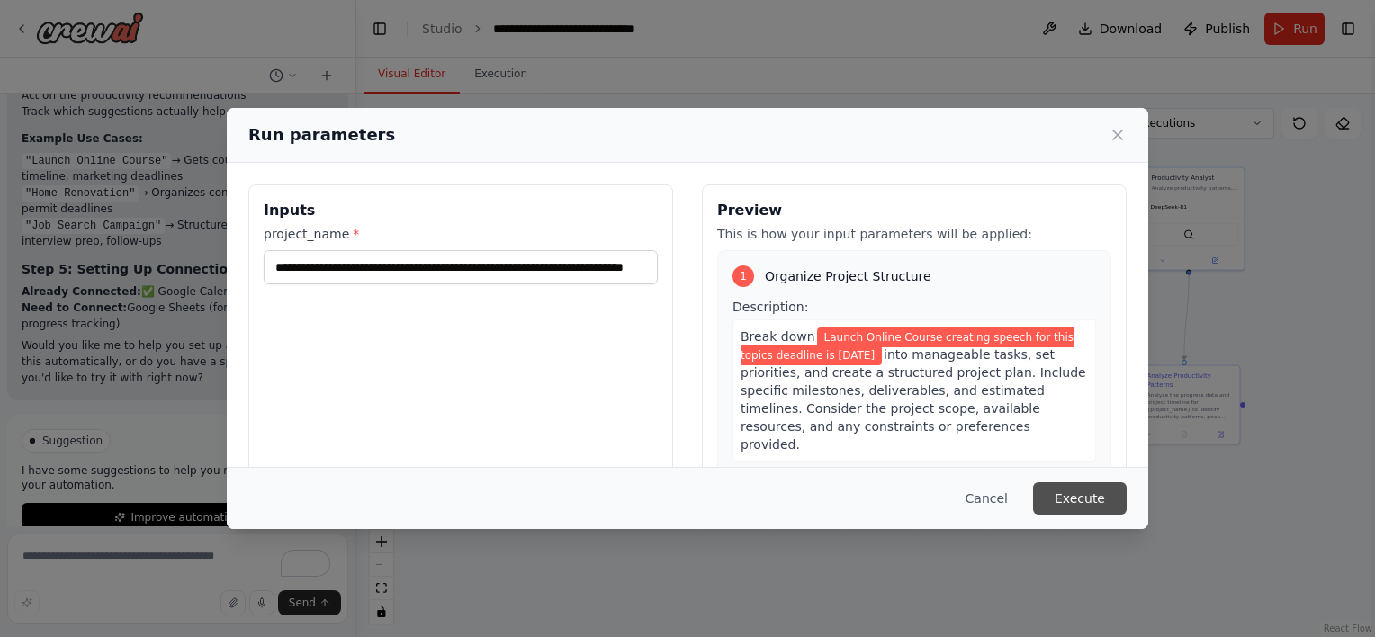
click at [1078, 499] on button "Execute" at bounding box center [1080, 498] width 94 height 32
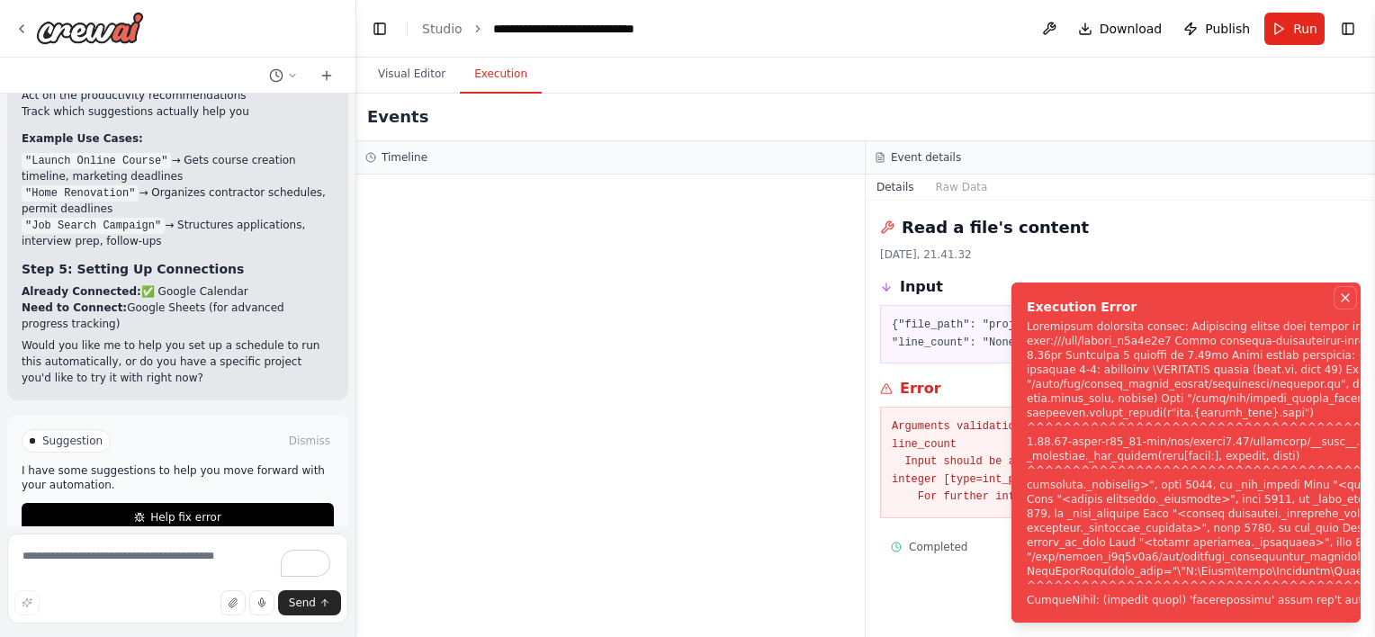
click at [1347, 291] on icon "Notifications (F8)" at bounding box center [1345, 298] width 14 height 14
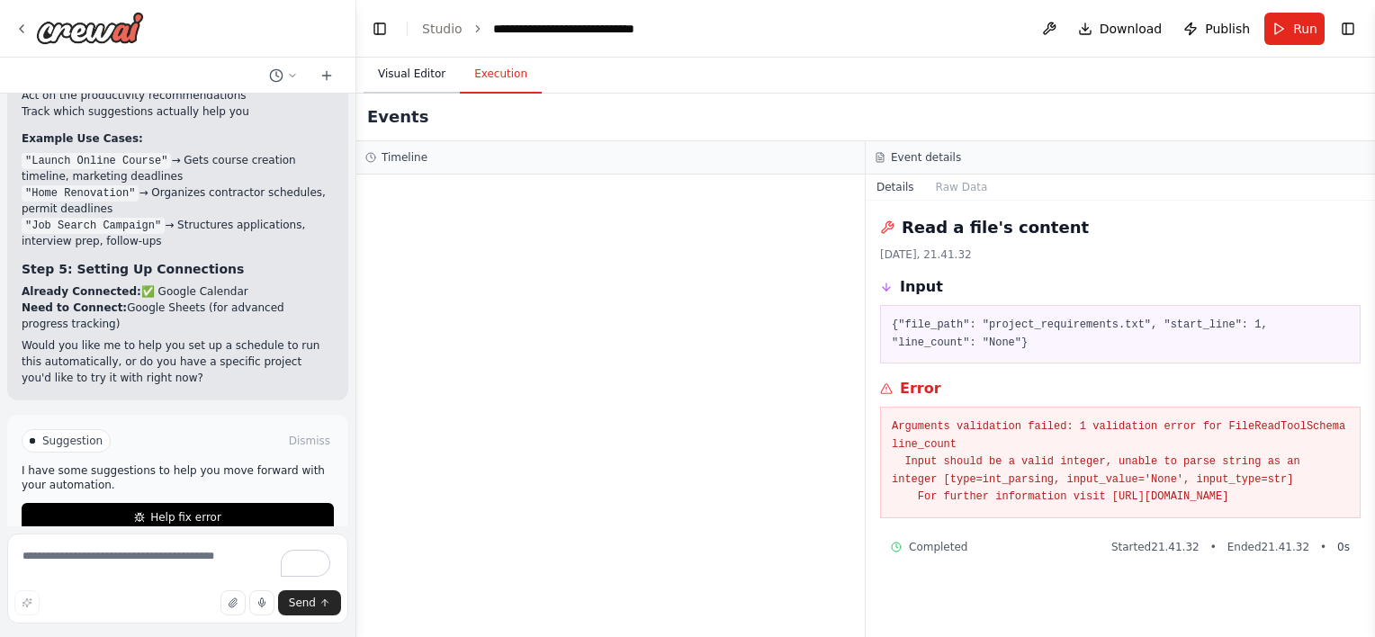
click at [392, 77] on button "Visual Editor" at bounding box center [411, 75] width 96 height 38
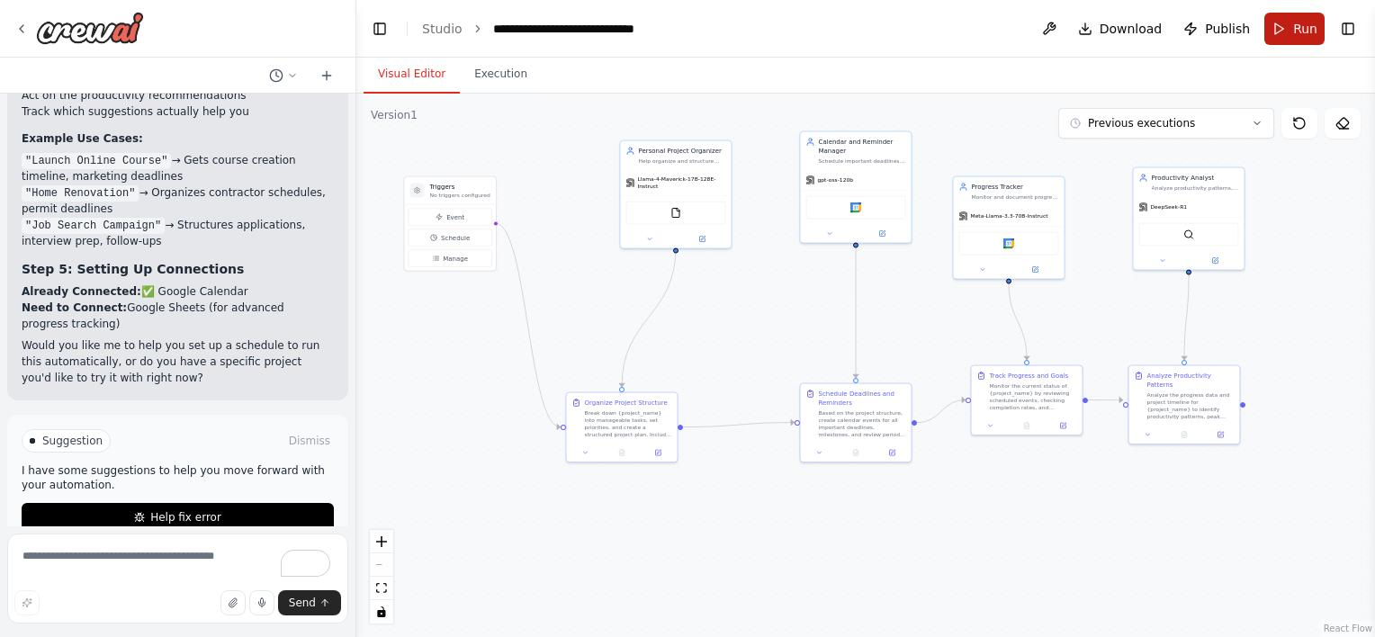
click at [1309, 37] on button "Run" at bounding box center [1294, 29] width 60 height 32
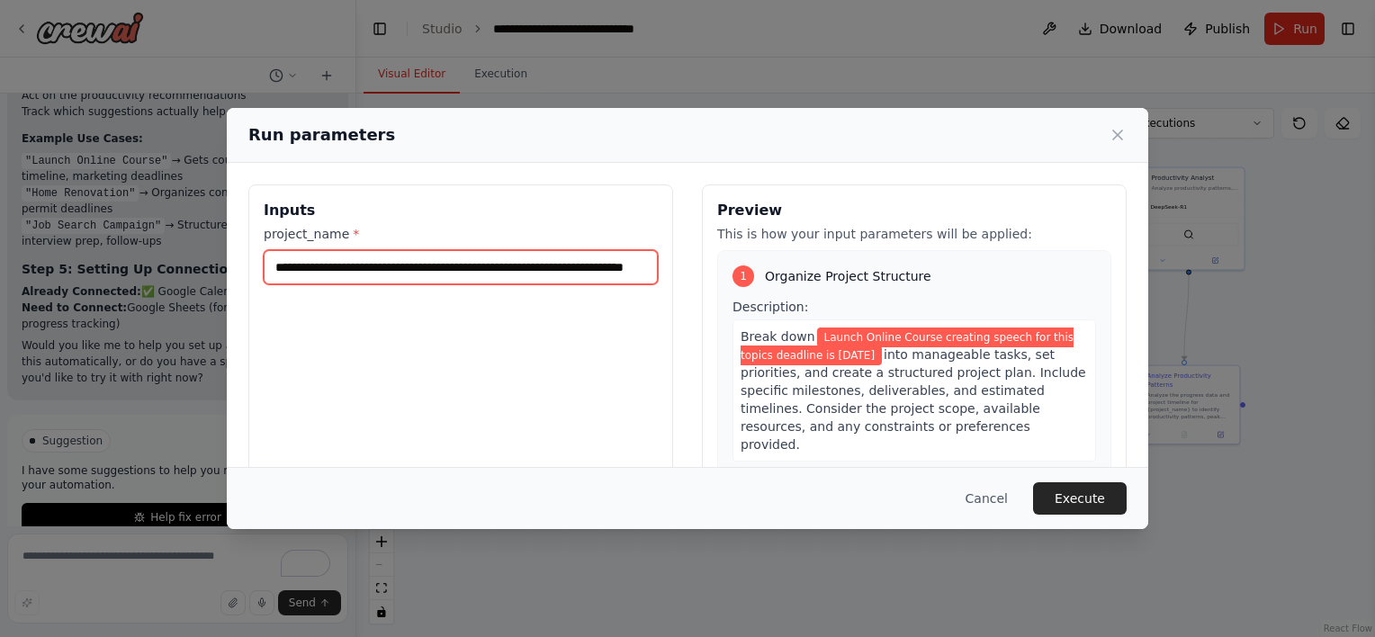
scroll to position [0, 64]
drag, startPoint x: 270, startPoint y: 266, endPoint x: 832, endPoint y: 308, distance: 563.8
click at [832, 308] on div "**********" at bounding box center [687, 397] width 878 height 426
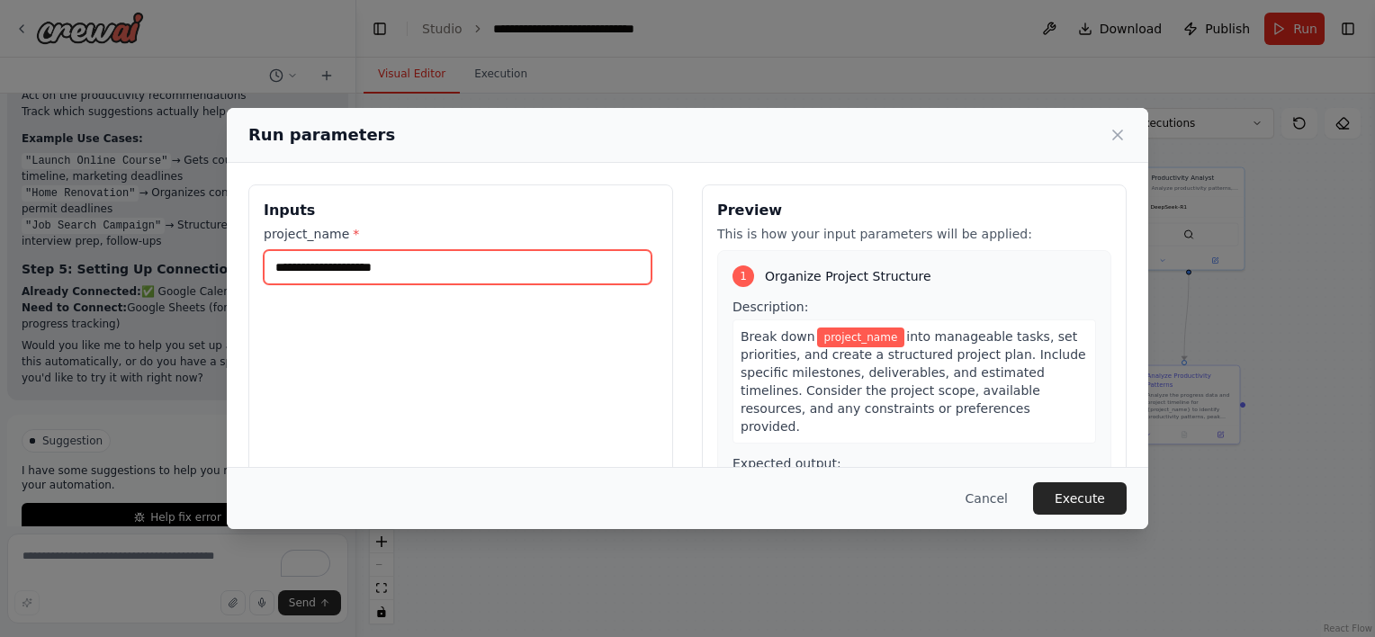
paste input "**********"
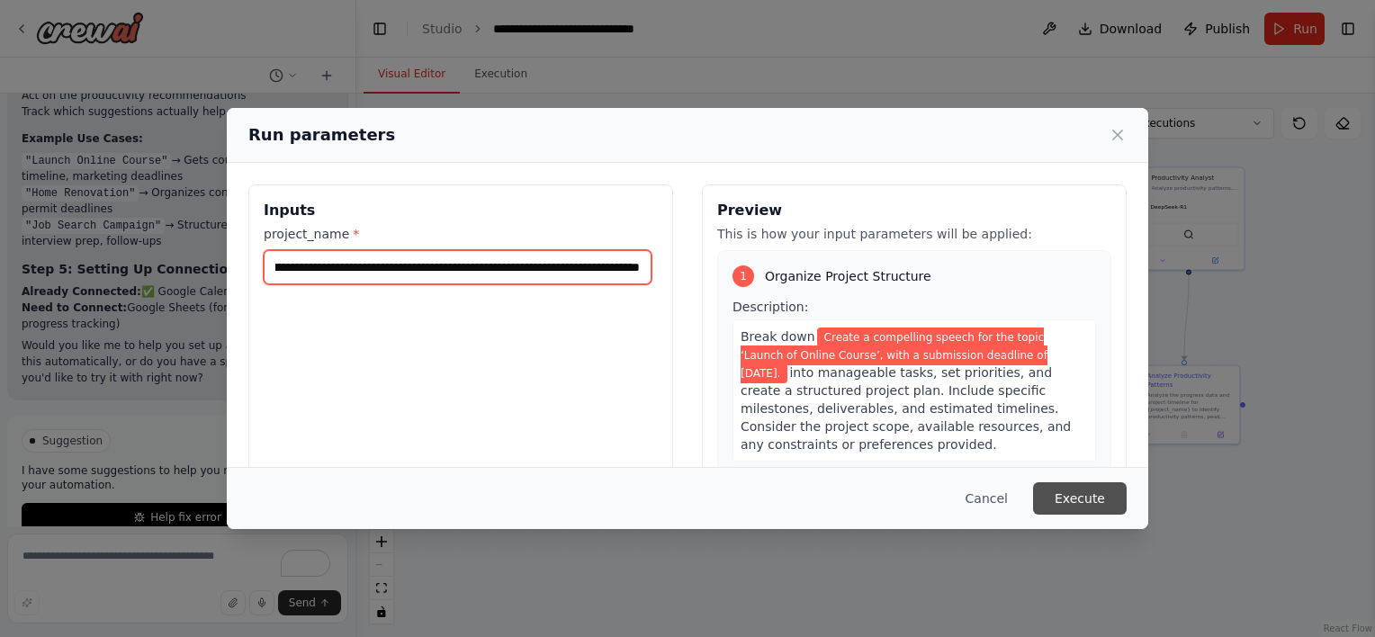
type input "**********"
click at [1087, 498] on button "Execute" at bounding box center [1080, 498] width 94 height 32
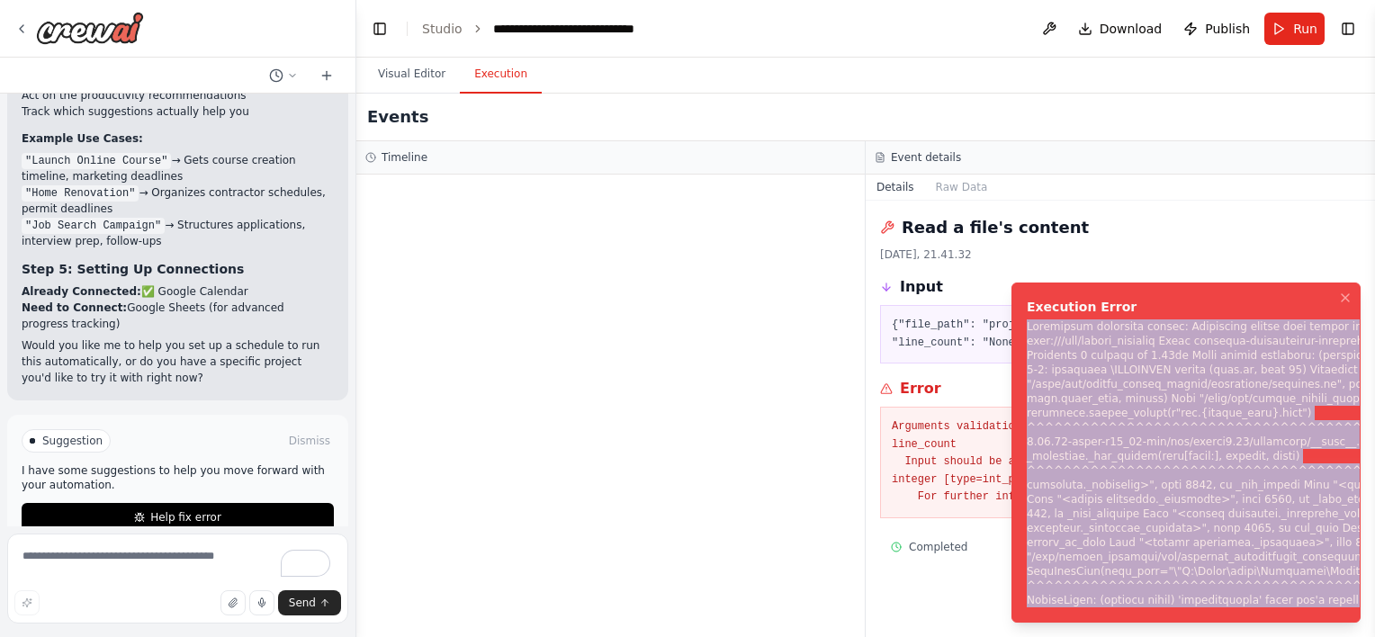
drag, startPoint x: 1028, startPoint y: 306, endPoint x: 1375, endPoint y: 625, distance: 471.1
click at [1374, 607] on div "Notifications (F8)" at bounding box center [1365, 463] width 678 height 288
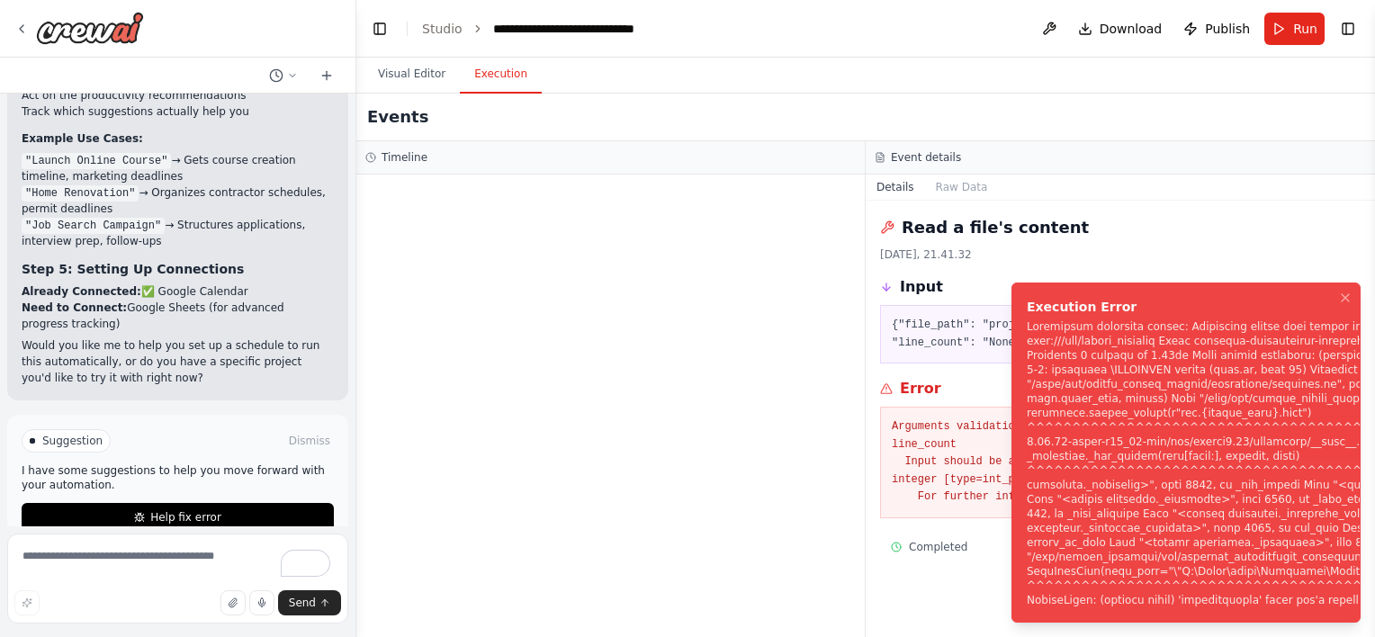
click at [1367, 281] on ol "Execution Error" at bounding box center [1186, 452] width 378 height 369
click at [1341, 291] on icon "Notifications (F8)" at bounding box center [1345, 298] width 14 height 14
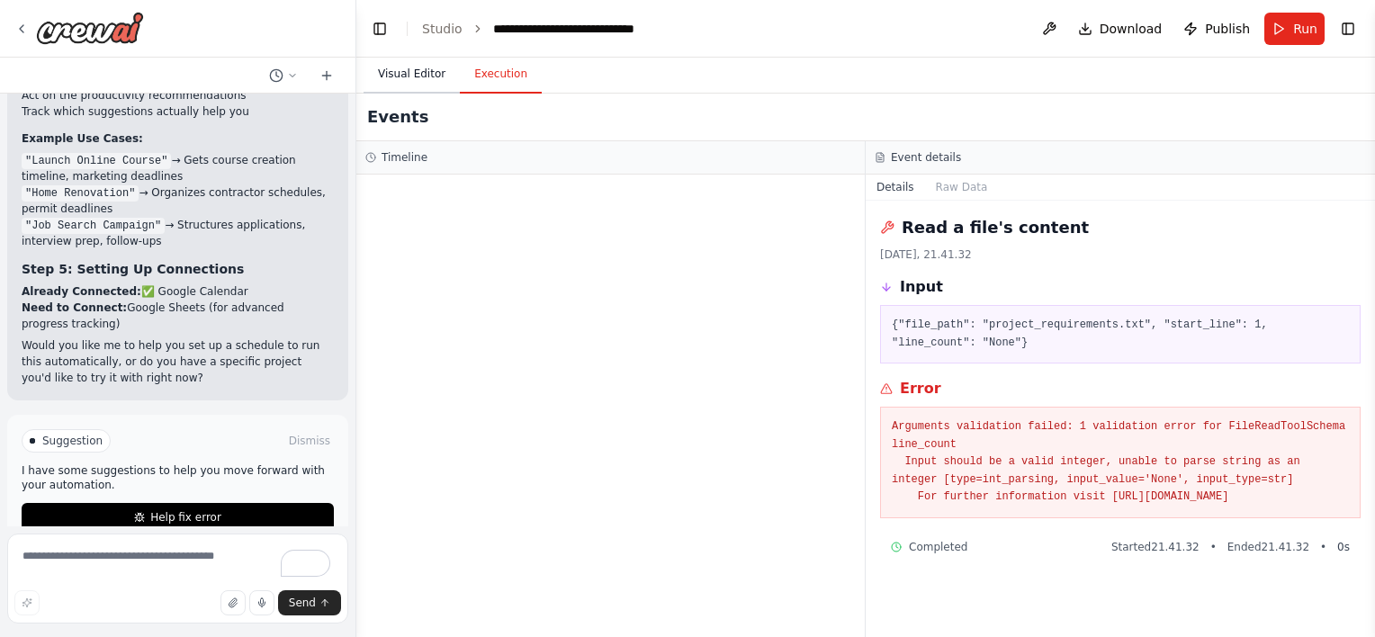
click at [420, 81] on button "Visual Editor" at bounding box center [411, 75] width 96 height 38
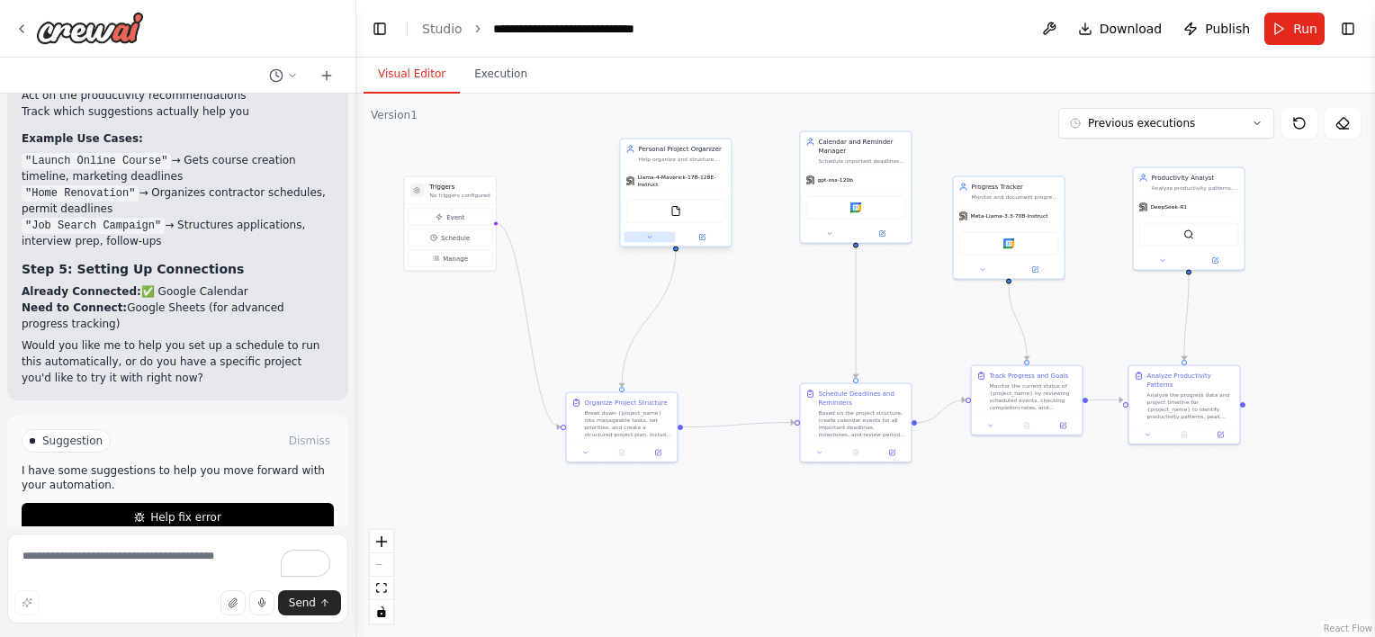
click at [641, 232] on button at bounding box center [649, 237] width 51 height 11
click at [727, 440] on button "Agent Settings" at bounding box center [710, 444] width 164 height 17
click at [692, 458] on div "Reasoning Reflect on a task and create a plan before execution" at bounding box center [700, 467] width 141 height 18
click at [692, 446] on div "**********" at bounding box center [710, 506] width 178 height 504
click at [693, 438] on button "Agent Settings" at bounding box center [710, 444] width 164 height 17
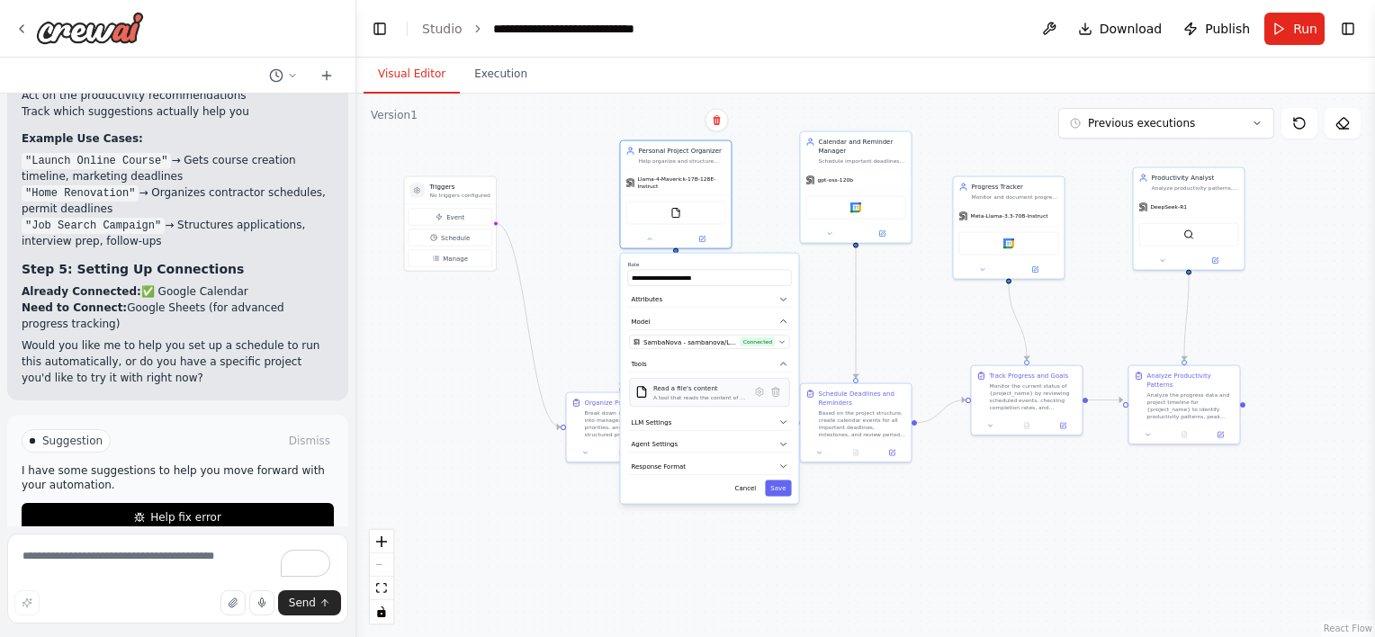
click at [777, 397] on div "Read a file's content A tool that reads the content of a file. To use this tool…" at bounding box center [710, 392] width 160 height 29
click at [777, 390] on button at bounding box center [775, 392] width 16 height 16
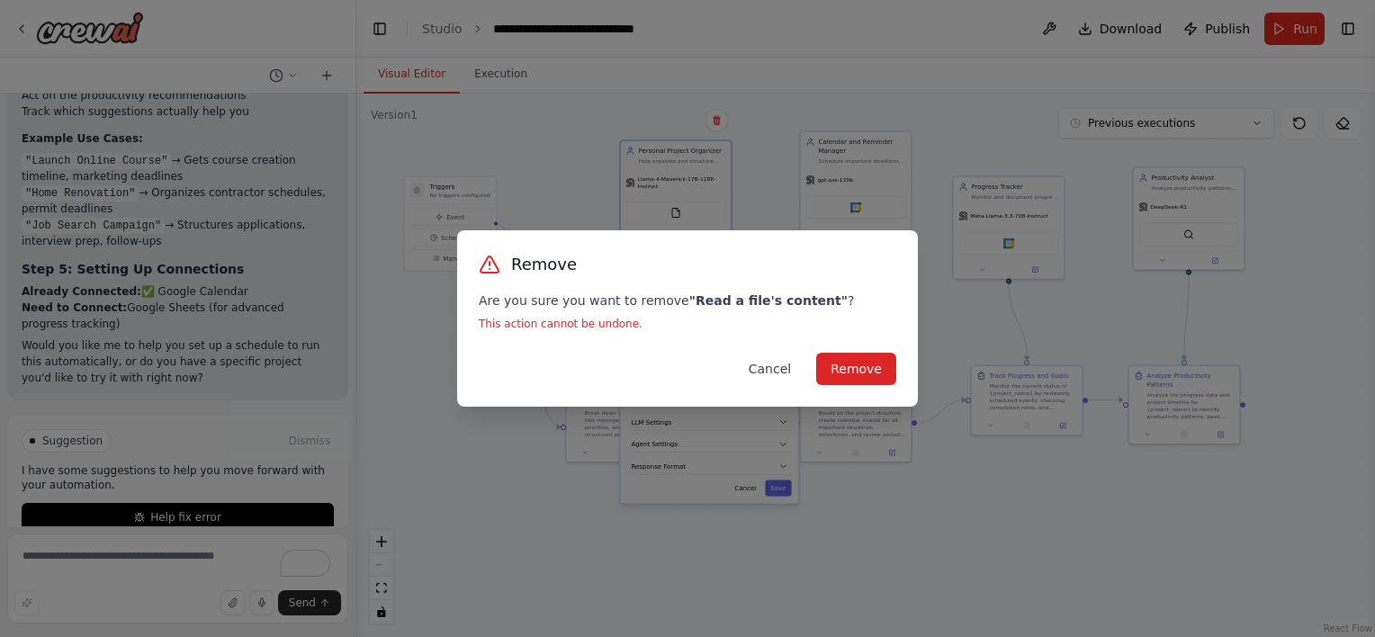
click at [805, 373] on button "Cancel" at bounding box center [769, 369] width 71 height 32
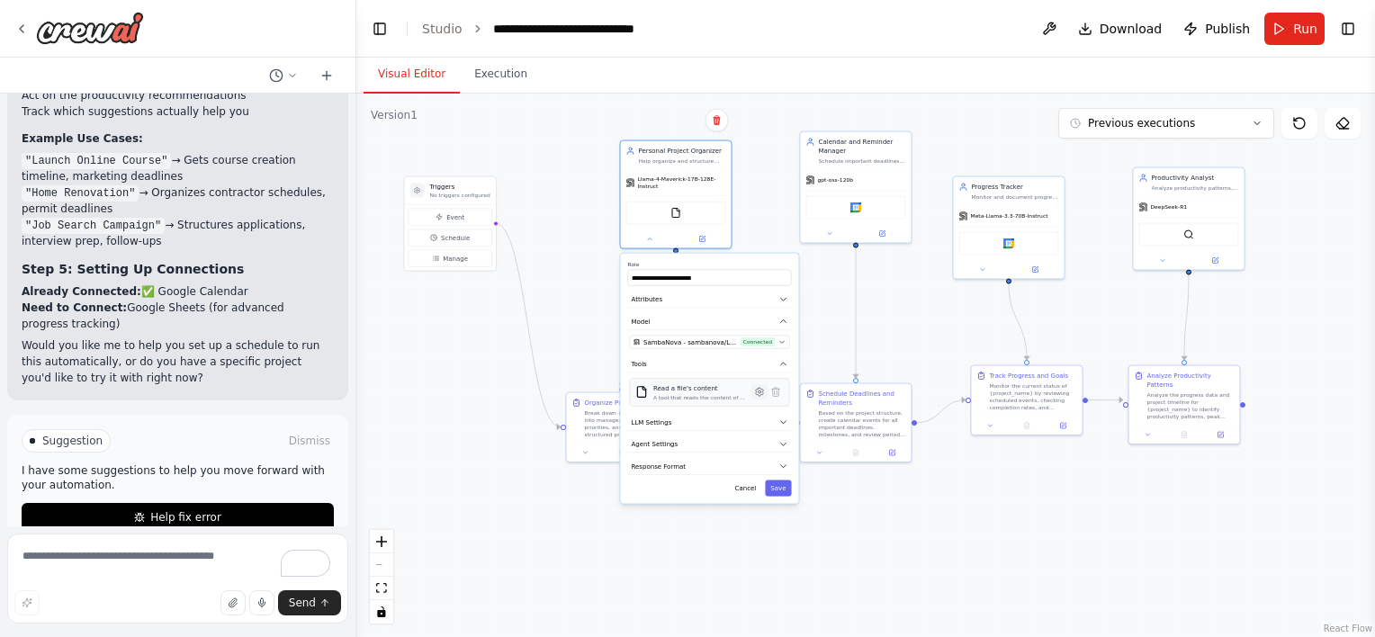
click at [754, 387] on icon at bounding box center [759, 392] width 11 height 11
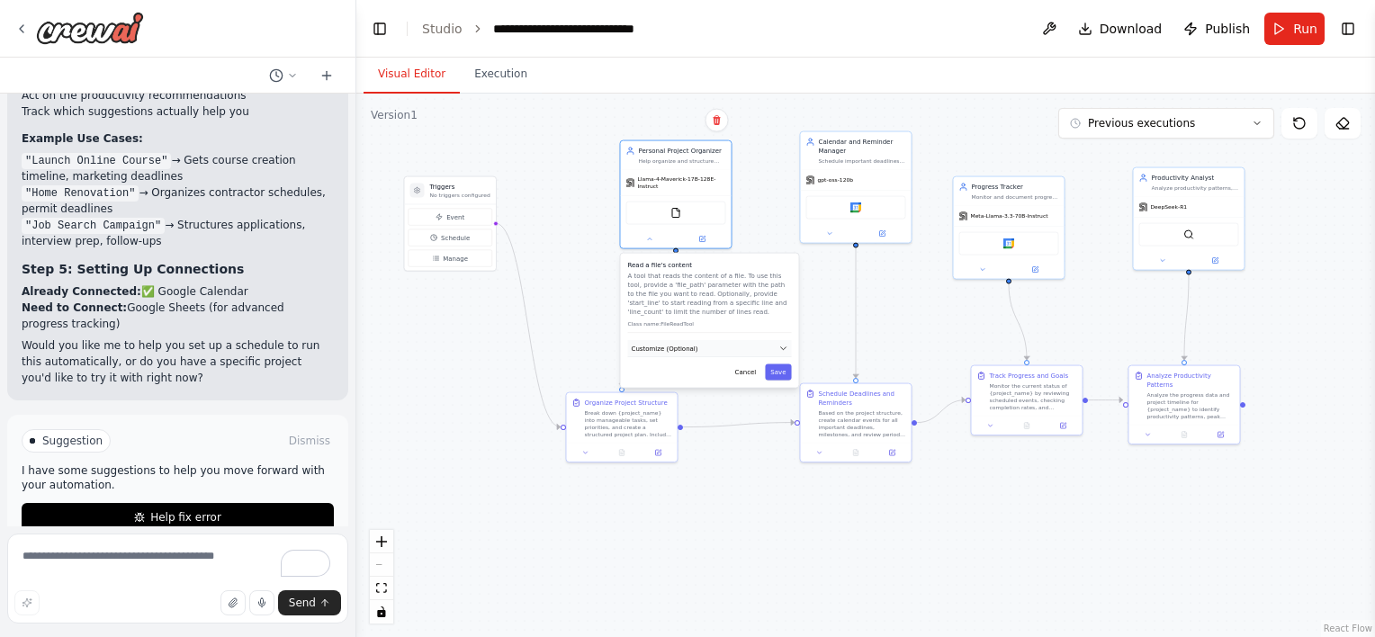
click at [779, 344] on icon "button" at bounding box center [783, 348] width 9 height 9
click at [635, 378] on input "**********" at bounding box center [710, 381] width 160 height 16
click at [583, 238] on div ".deletable-edge-delete-btn { width: 20px; height: 20px; border: 0px solid #ffff…" at bounding box center [865, 365] width 1018 height 543
click at [754, 403] on button "Cancel" at bounding box center [746, 405] width 32 height 16
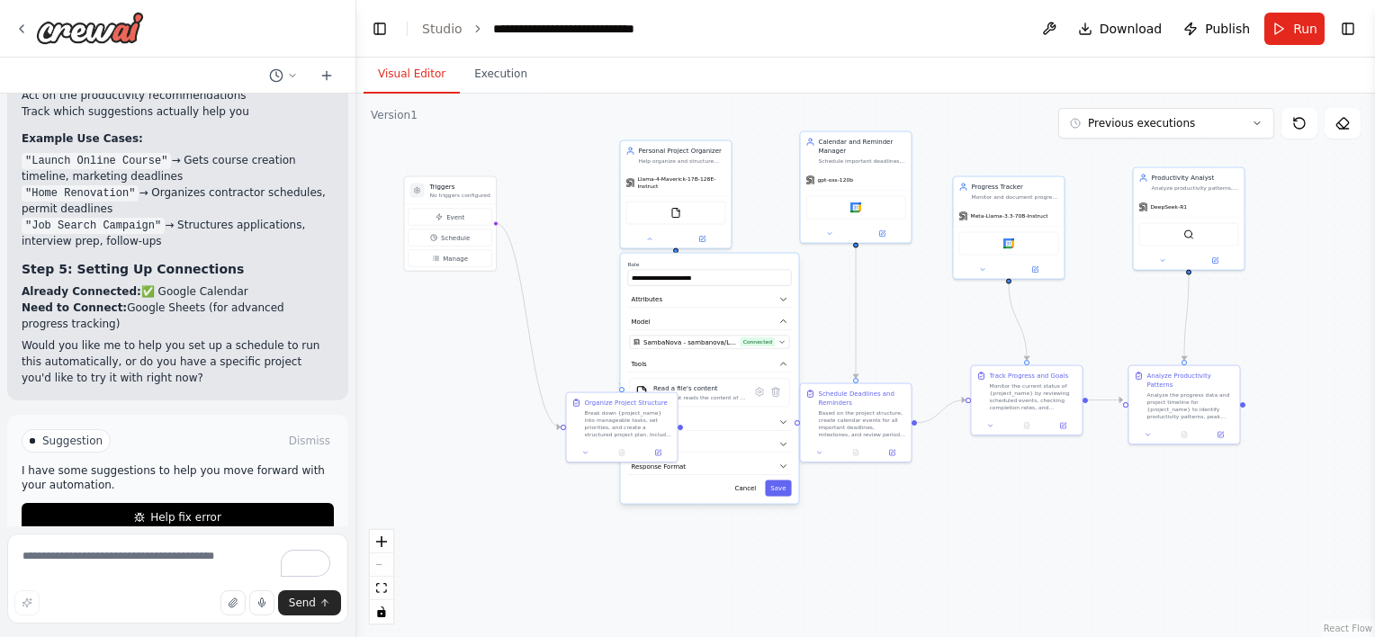
click at [770, 187] on div ".deletable-edge-delete-btn { width: 20px; height: 20px; border: 0px solid #ffff…" at bounding box center [865, 365] width 1018 height 543
click at [749, 545] on div ".deletable-edge-delete-btn { width: 20px; height: 20px; border: 0px solid #ffff…" at bounding box center [865, 365] width 1018 height 543
click at [751, 484] on button "Cancel" at bounding box center [746, 488] width 32 height 16
click at [703, 241] on div "Personal Project Organizer Help organize and structure personal projects by bre…" at bounding box center [676, 194] width 112 height 109
click at [703, 236] on button at bounding box center [701, 237] width 51 height 11
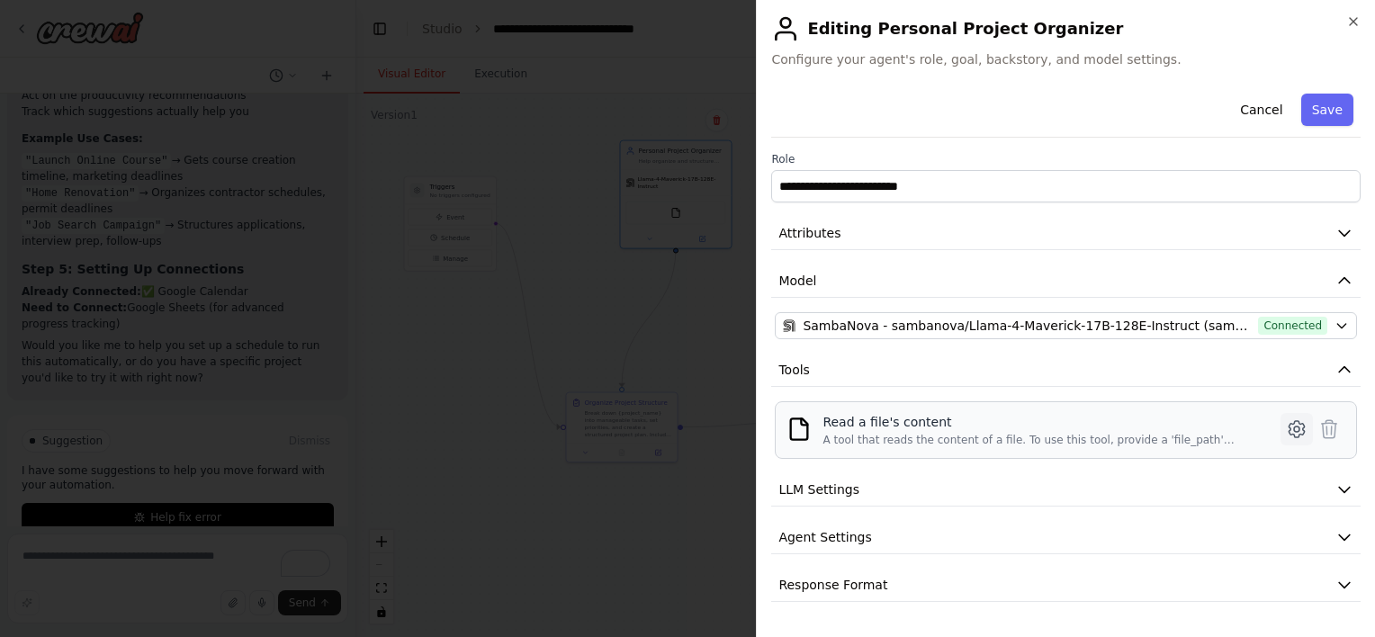
click at [1308, 443] on button at bounding box center [1296, 429] width 32 height 32
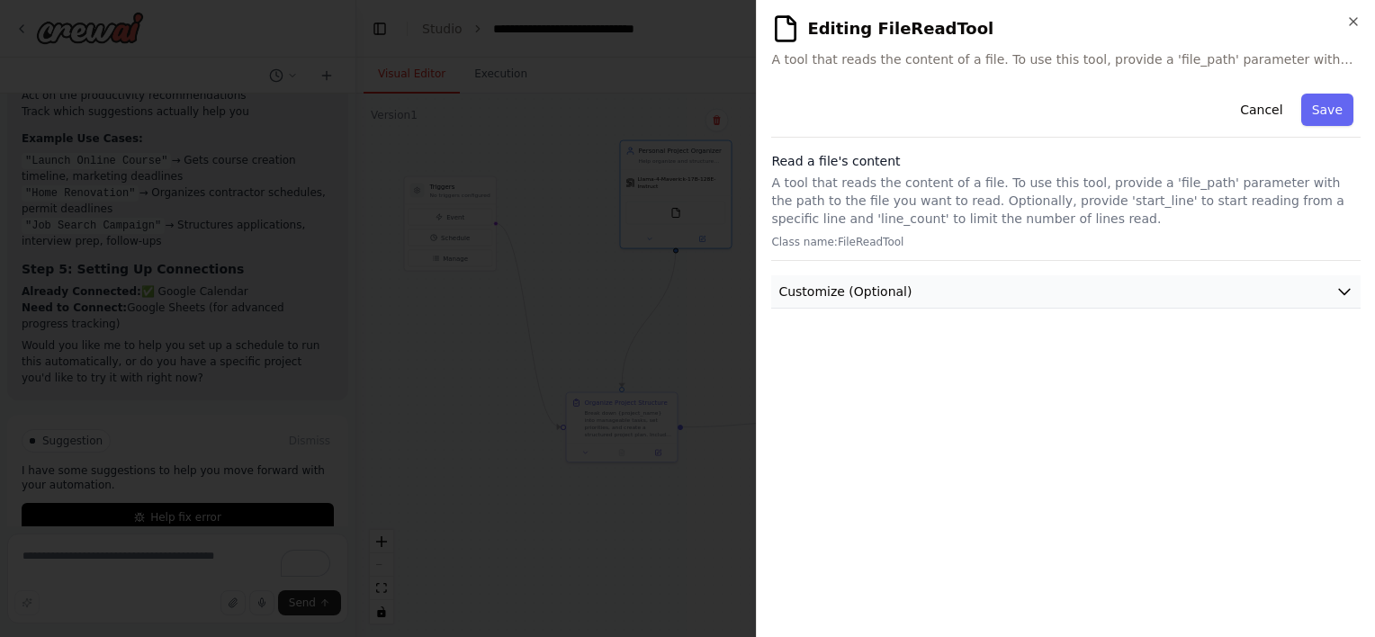
click at [1000, 300] on button "Customize (Optional)" at bounding box center [1065, 291] width 589 height 33
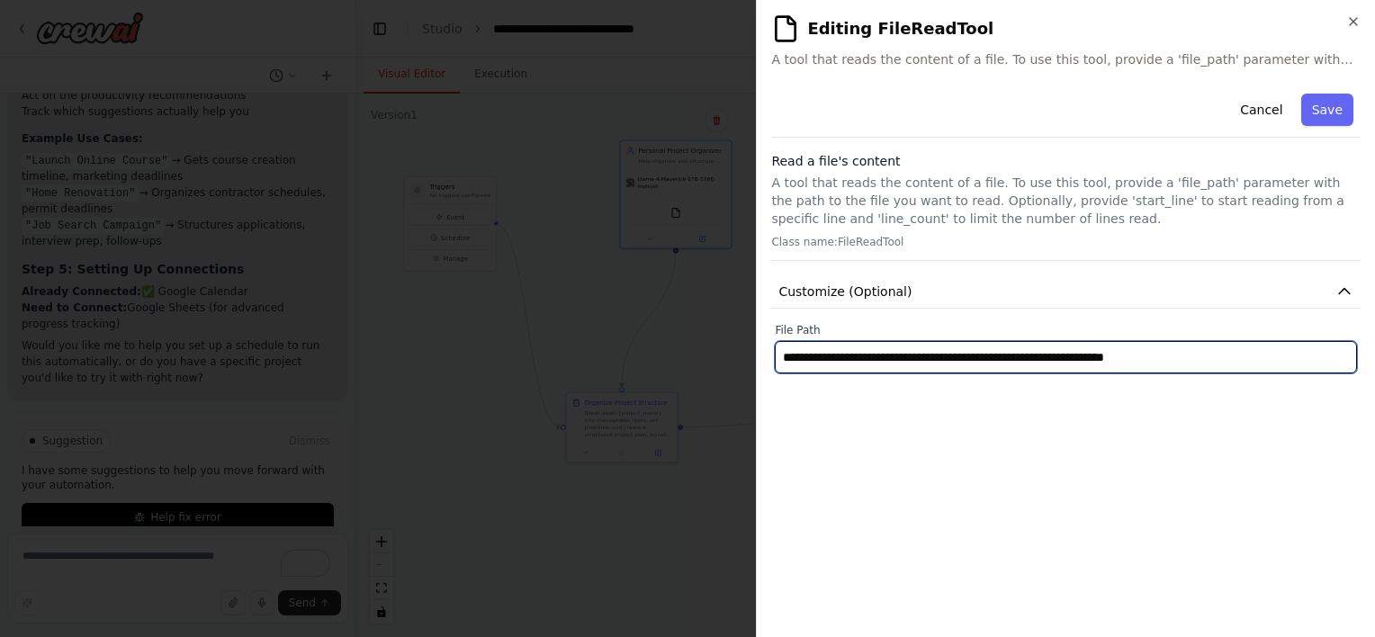
click at [787, 358] on input "**********" at bounding box center [1066, 357] width 582 height 32
click at [1236, 354] on input "**********" at bounding box center [1066, 357] width 582 height 32
type input "**********"
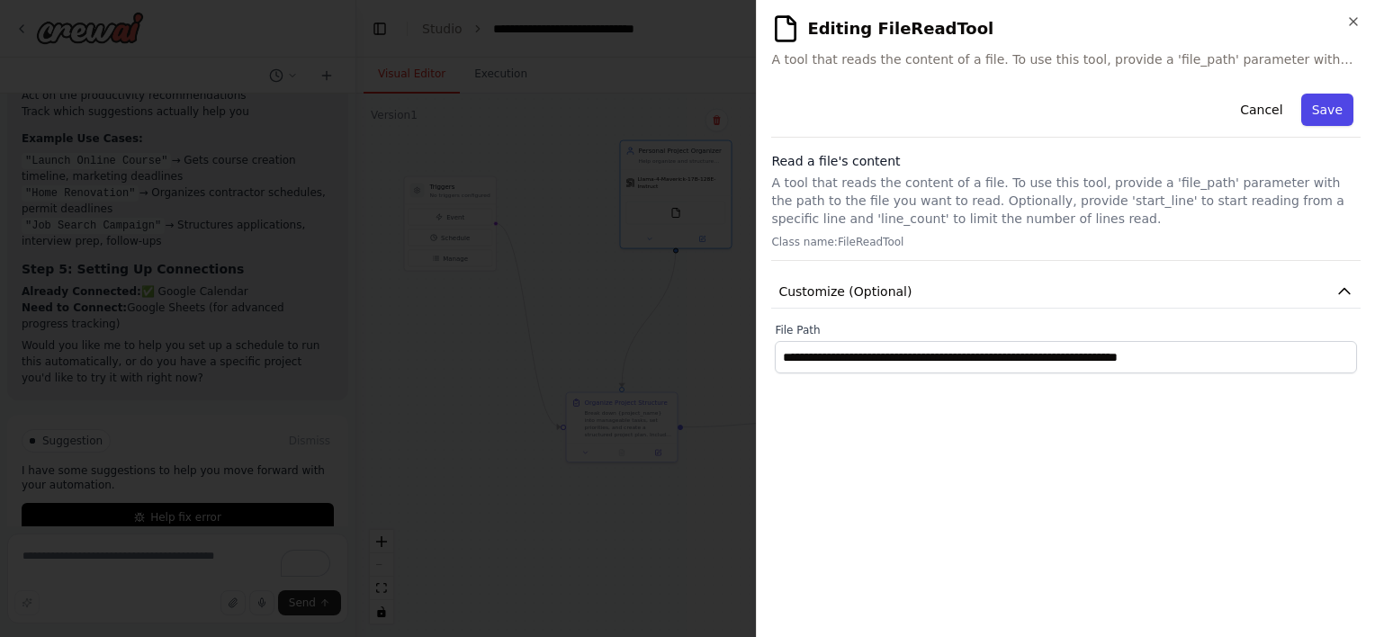
click at [1326, 108] on button "Save" at bounding box center [1327, 110] width 52 height 32
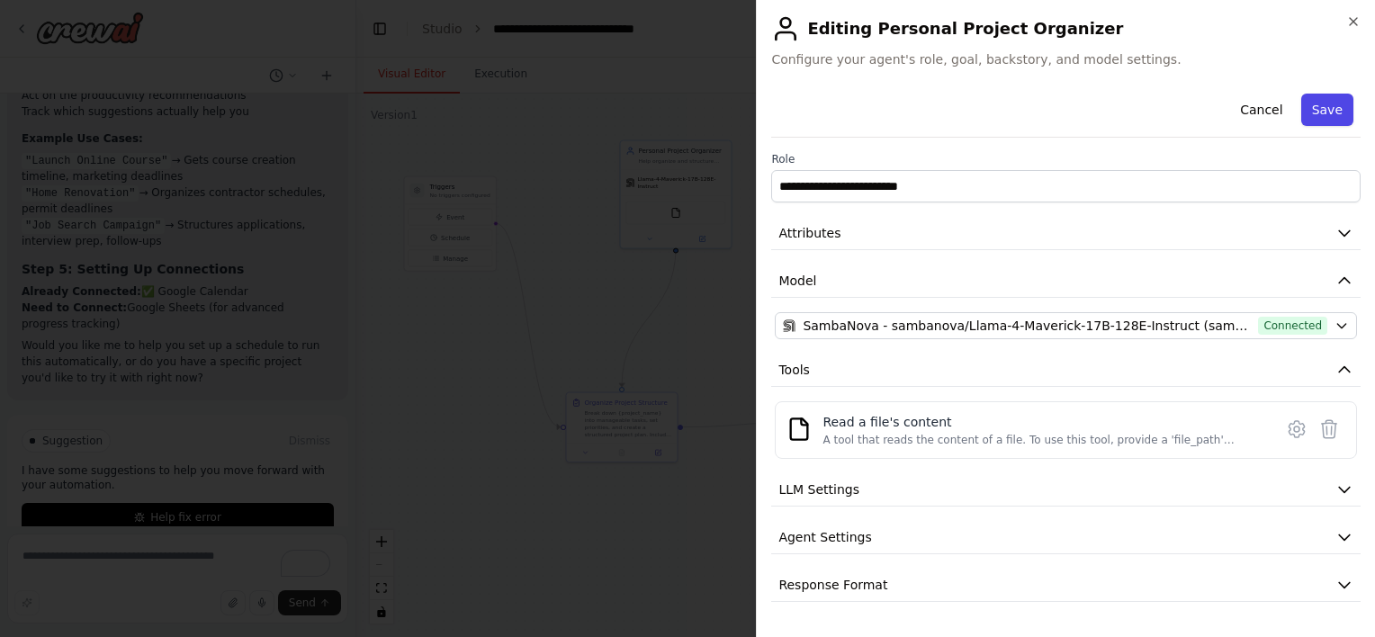
click at [1318, 115] on button "Save" at bounding box center [1327, 110] width 52 height 32
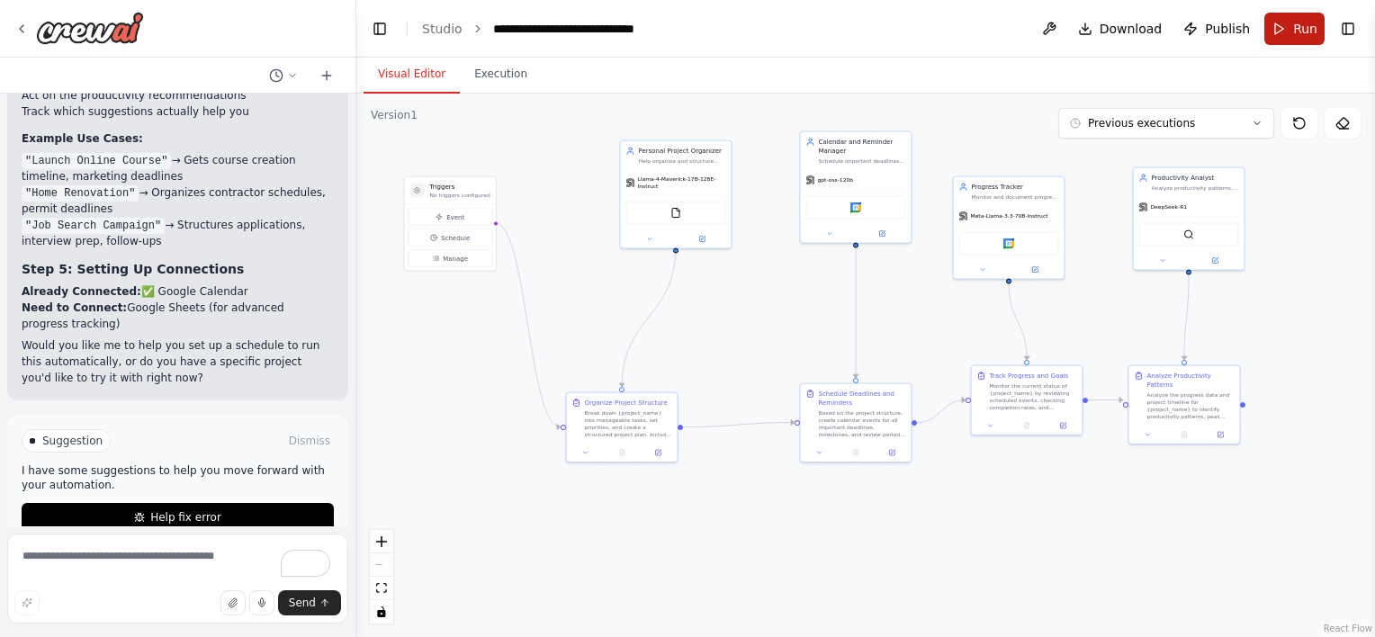
click at [1311, 42] on button "Run" at bounding box center [1294, 29] width 60 height 32
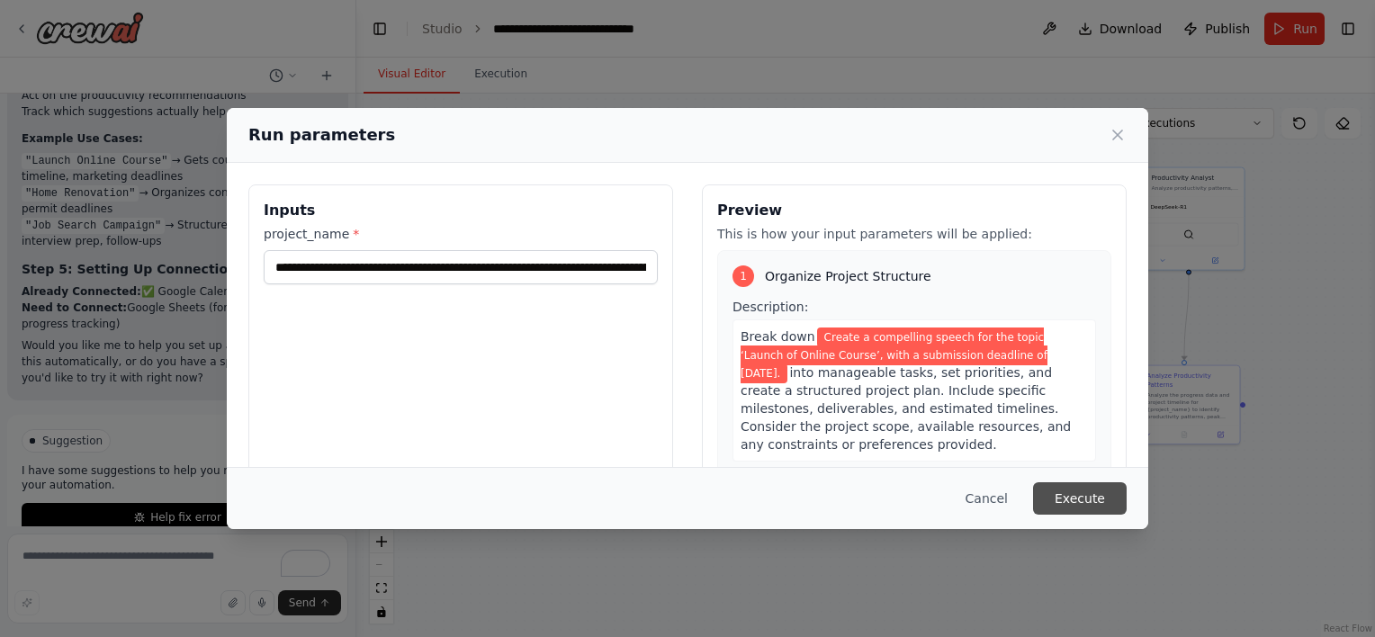
click at [1069, 492] on button "Execute" at bounding box center [1080, 498] width 94 height 32
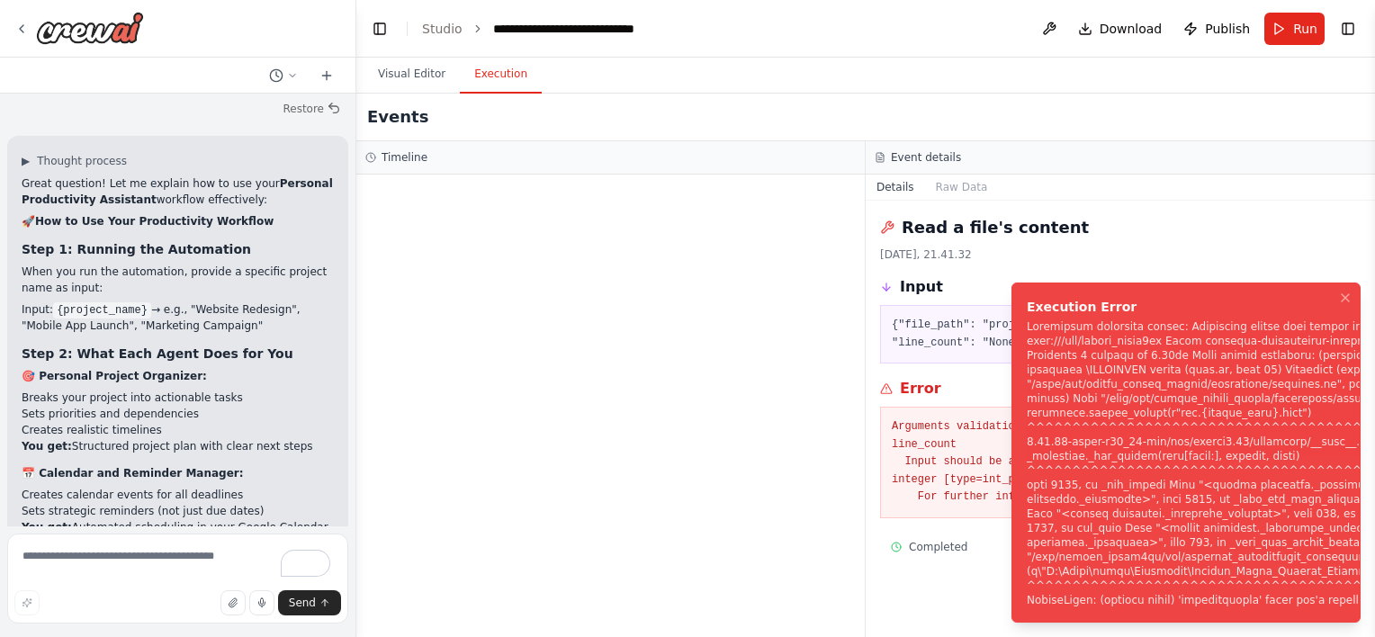
scroll to position [2591, 0]
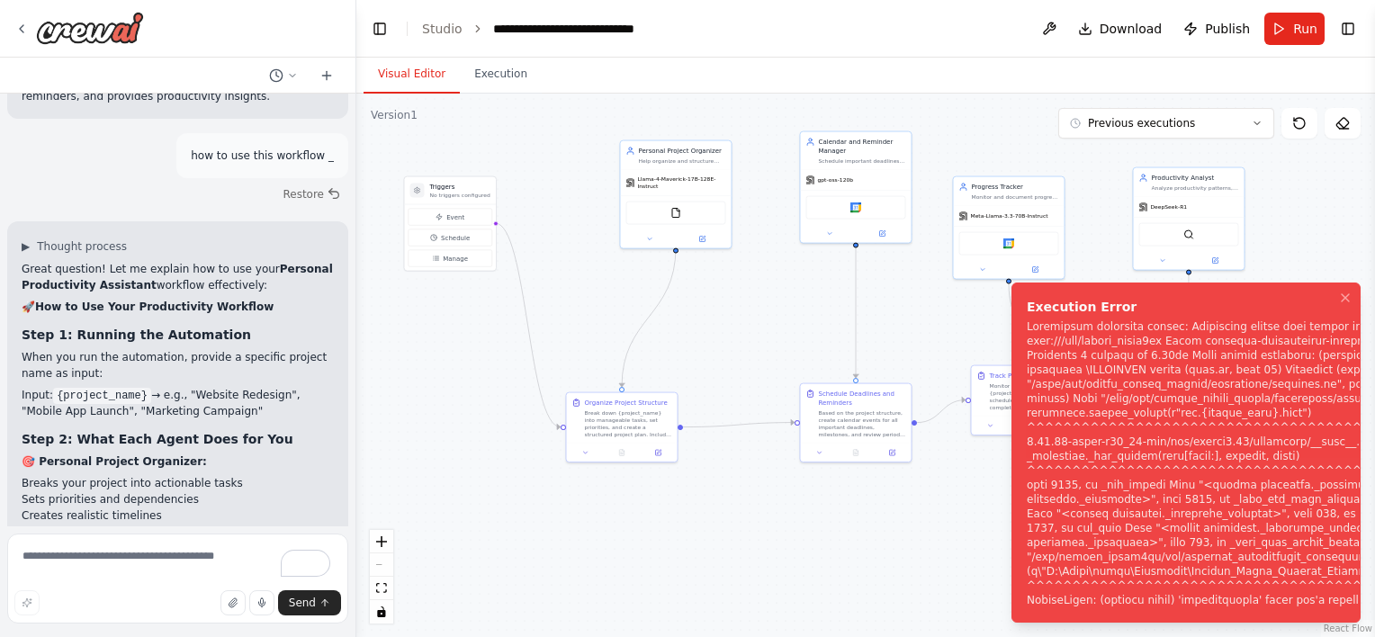
click at [399, 81] on button "Visual Editor" at bounding box center [411, 75] width 96 height 38
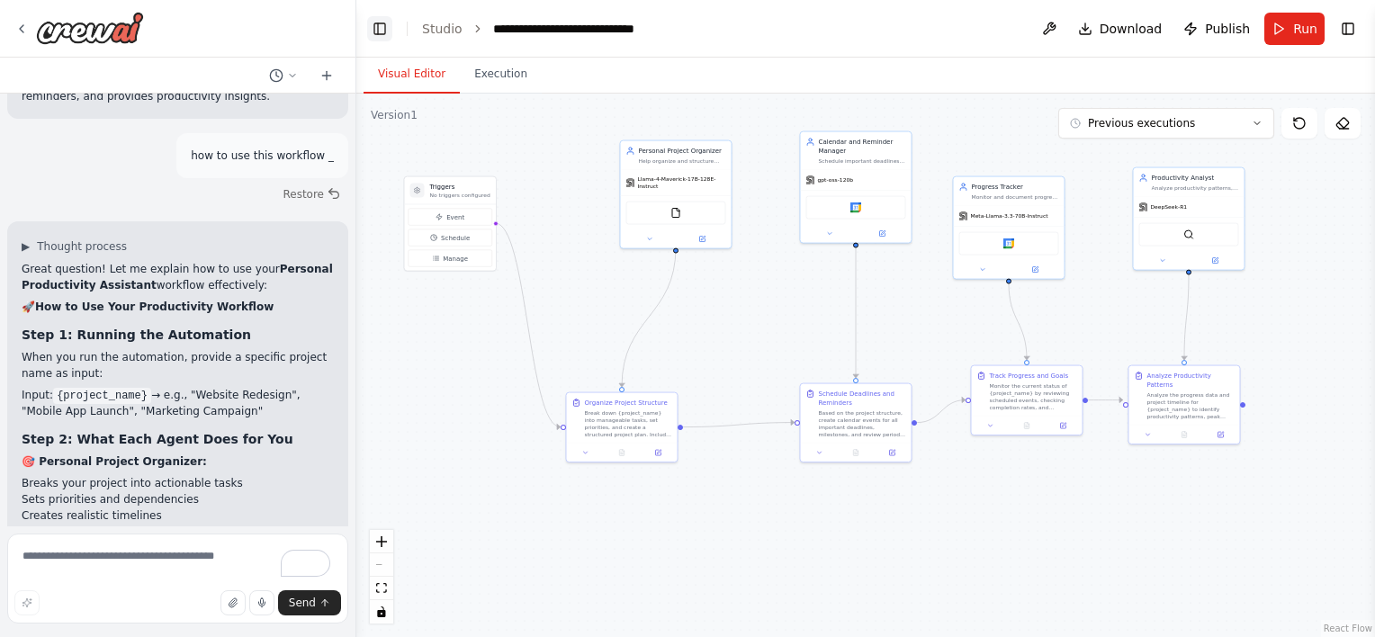
click at [382, 25] on button "Toggle Left Sidebar" at bounding box center [379, 28] width 25 height 25
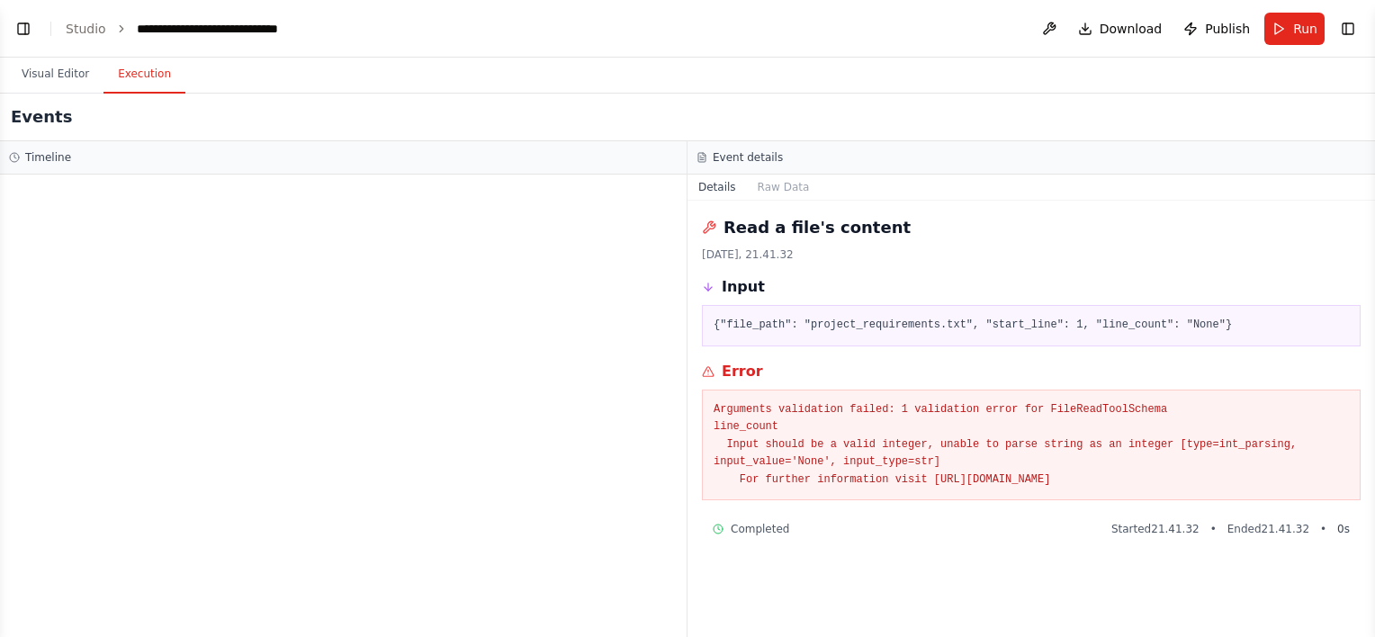
click at [162, 59] on button "Execution" at bounding box center [144, 75] width 82 height 38
